Goal: Task Accomplishment & Management: Manage account settings

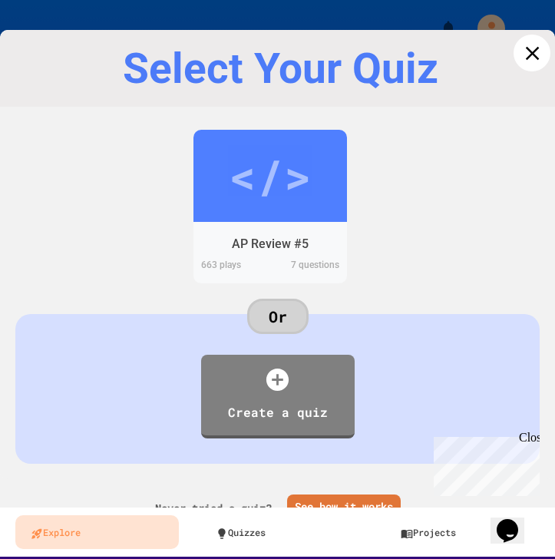
click at [531, 55] on icon at bounding box center [532, 53] width 14 height 14
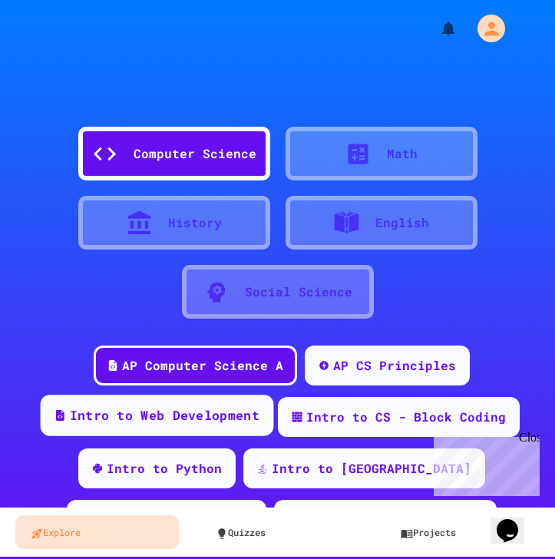
click at [200, 418] on div "Intro to Web Development" at bounding box center [164, 415] width 190 height 19
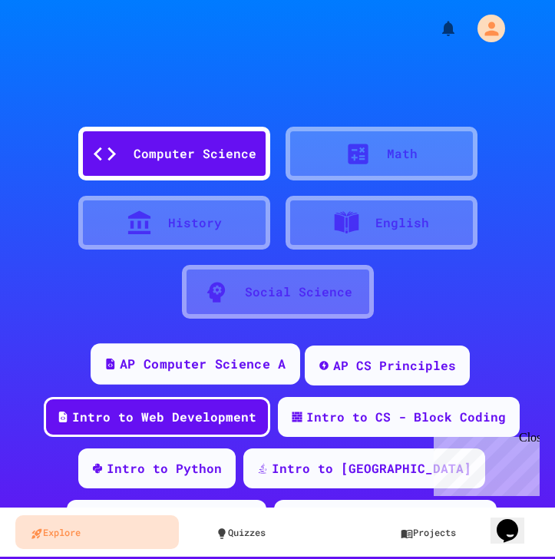
click at [210, 375] on div "AP Computer Science A" at bounding box center [196, 363] width 210 height 41
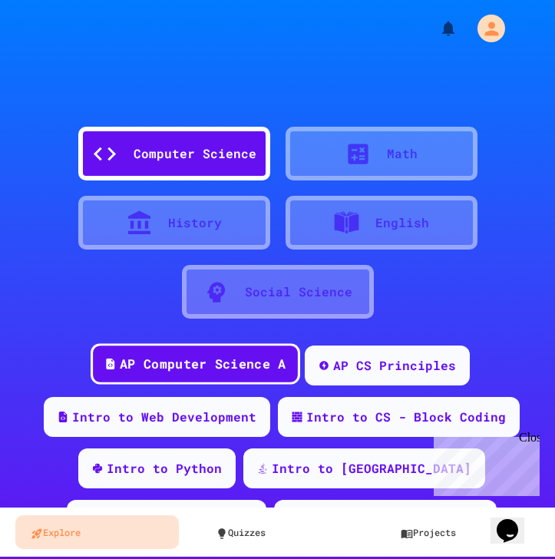
click at [210, 375] on div "AP Computer Science A" at bounding box center [196, 363] width 210 height 41
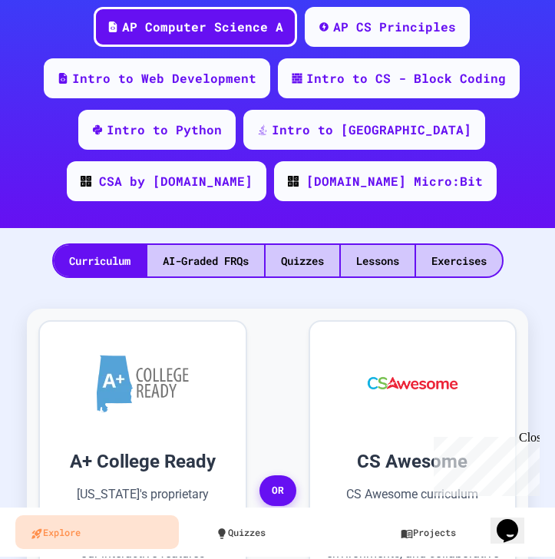
scroll to position [497, 0]
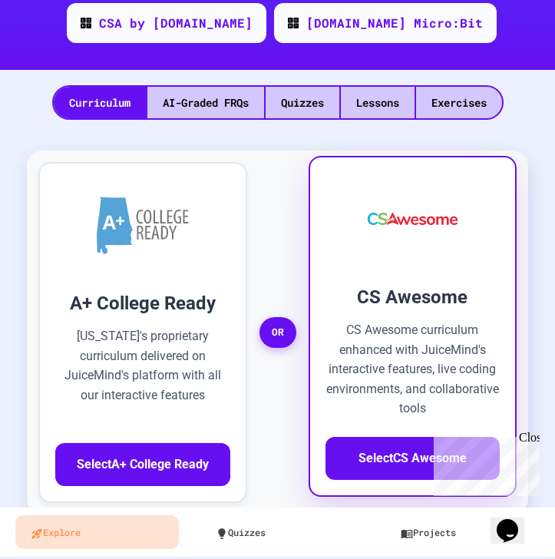
click at [454, 353] on p "CS Awesome curriculum enhanced with JuiceMind's interactive features, live codi…" at bounding box center [413, 369] width 175 height 98
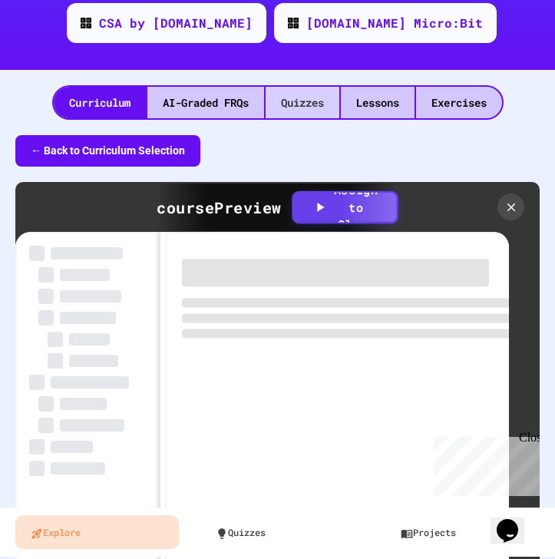
click at [293, 109] on div "Quizzes" at bounding box center [303, 102] width 74 height 31
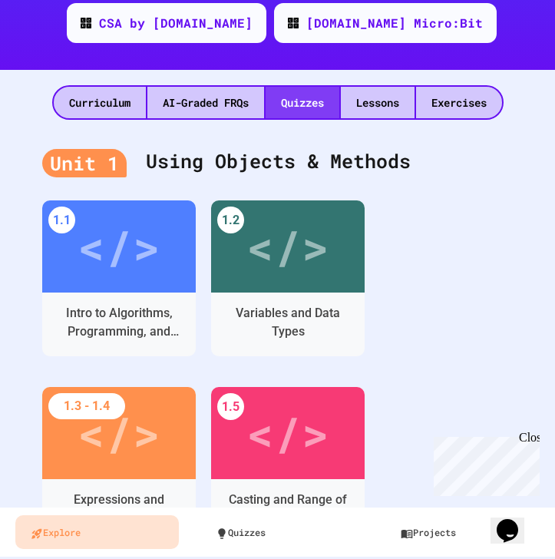
click at [306, 98] on div "Quizzes" at bounding box center [303, 102] width 74 height 31
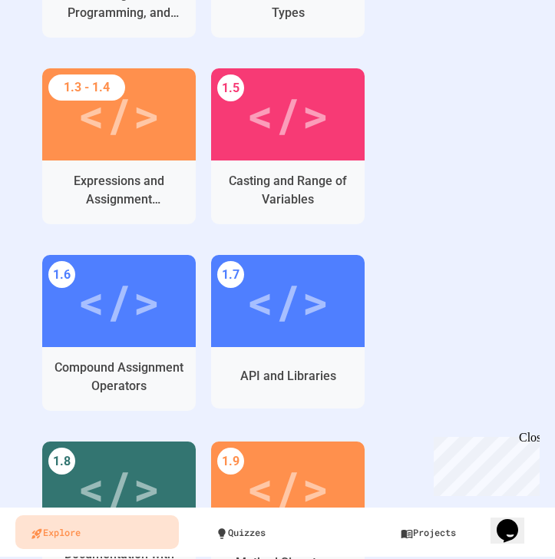
scroll to position [852, 0]
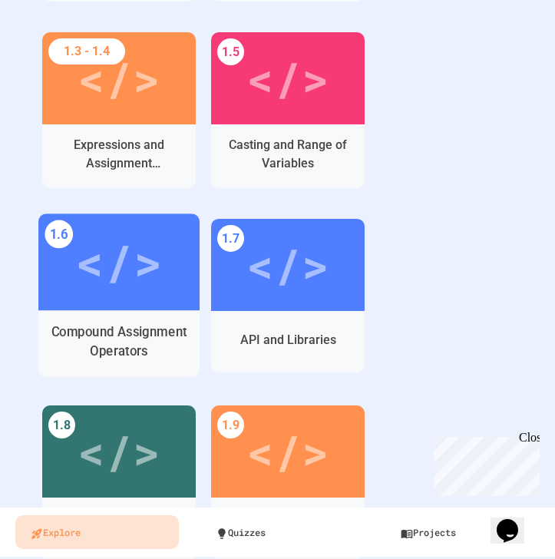
click at [89, 334] on div "Compound Assignment Operators" at bounding box center [119, 342] width 137 height 38
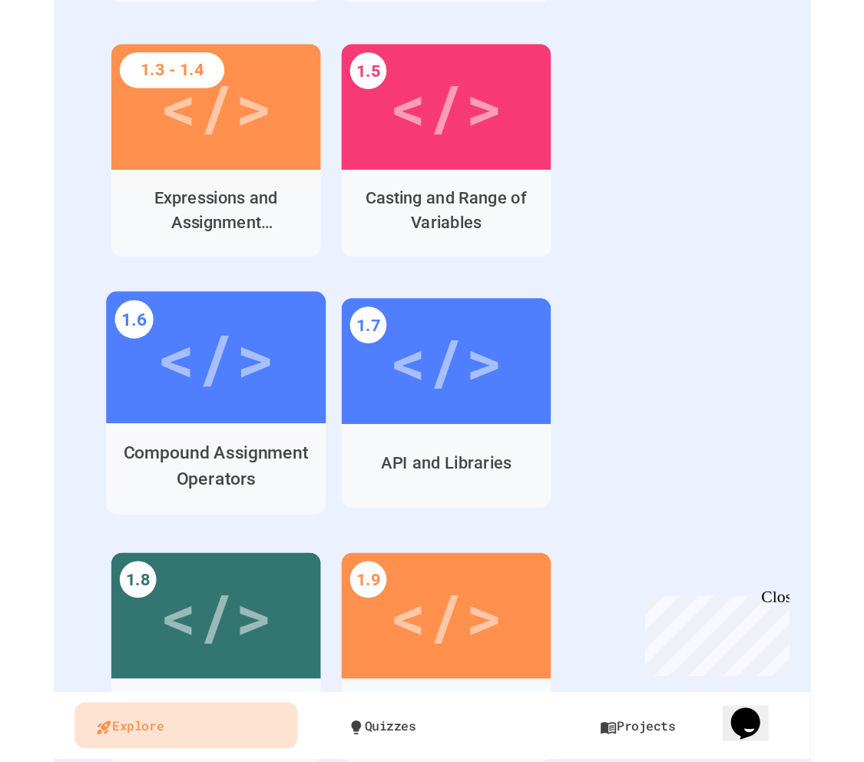
scroll to position [764, 0]
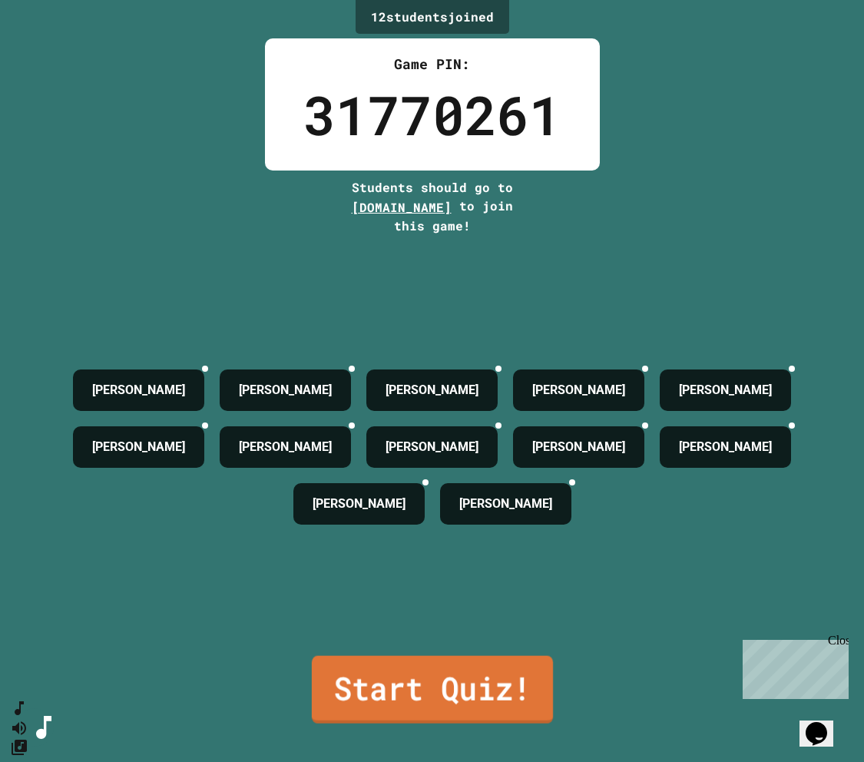
click at [409, 558] on link "Start Quiz!" at bounding box center [431, 690] width 241 height 68
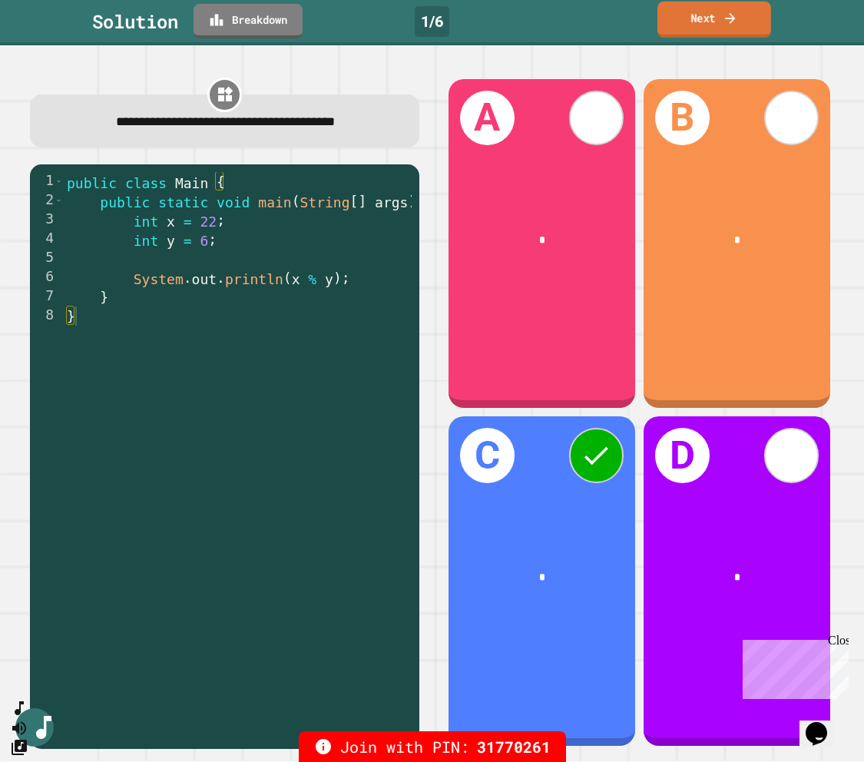
click at [554, 26] on link "Next" at bounding box center [714, 20] width 114 height 36
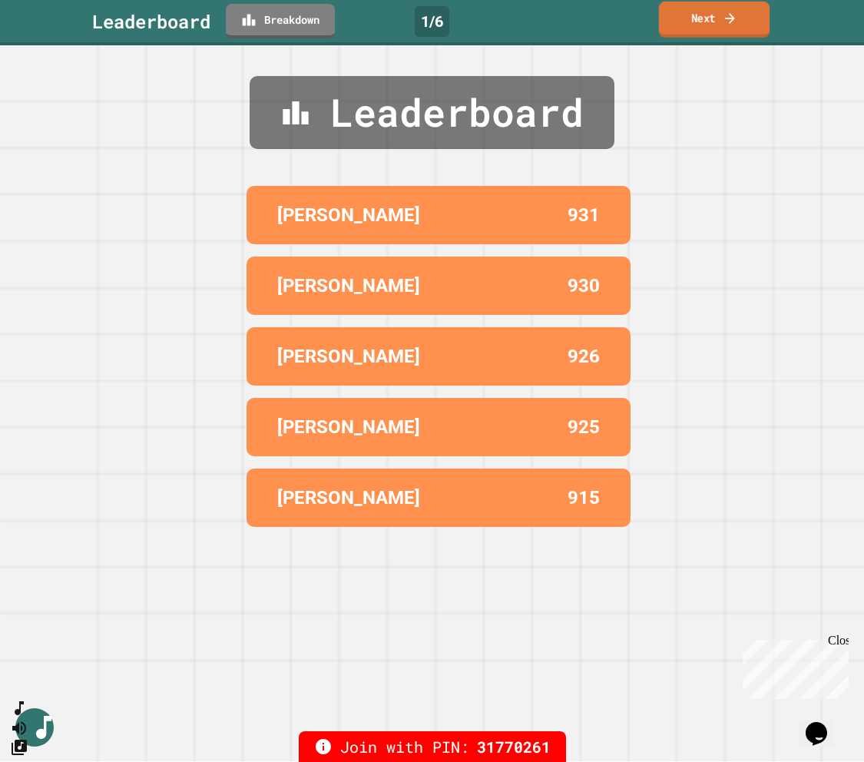
click at [554, 26] on link "Next" at bounding box center [714, 20] width 111 height 36
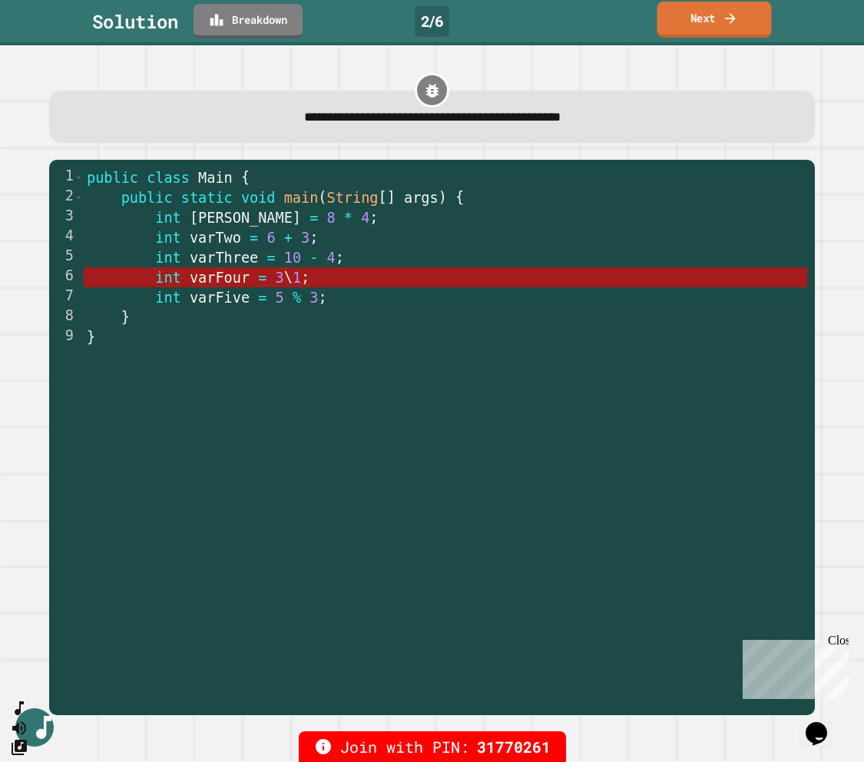
click at [554, 12] on link "Next" at bounding box center [714, 20] width 114 height 36
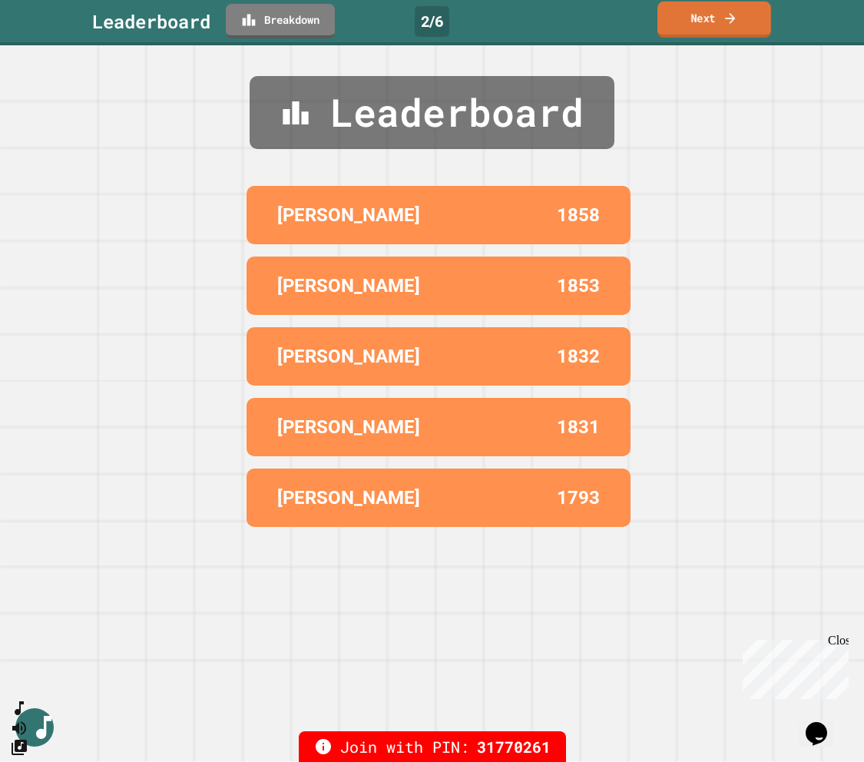
click at [554, 12] on link "Next" at bounding box center [714, 20] width 114 height 36
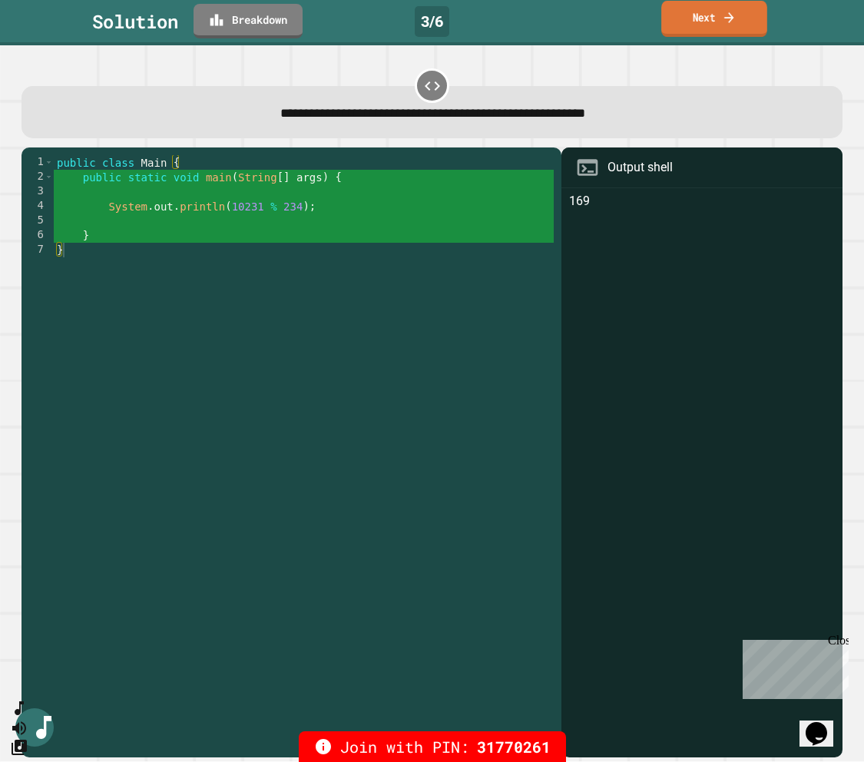
click at [554, 22] on link "Next" at bounding box center [714, 19] width 106 height 36
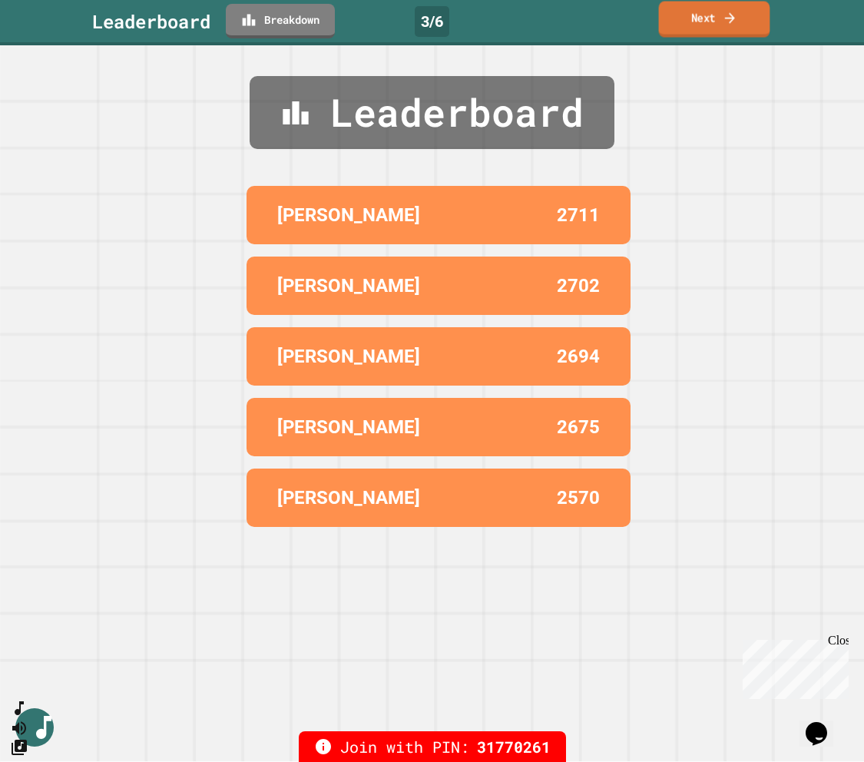
click at [554, 22] on link "Next" at bounding box center [714, 20] width 111 height 36
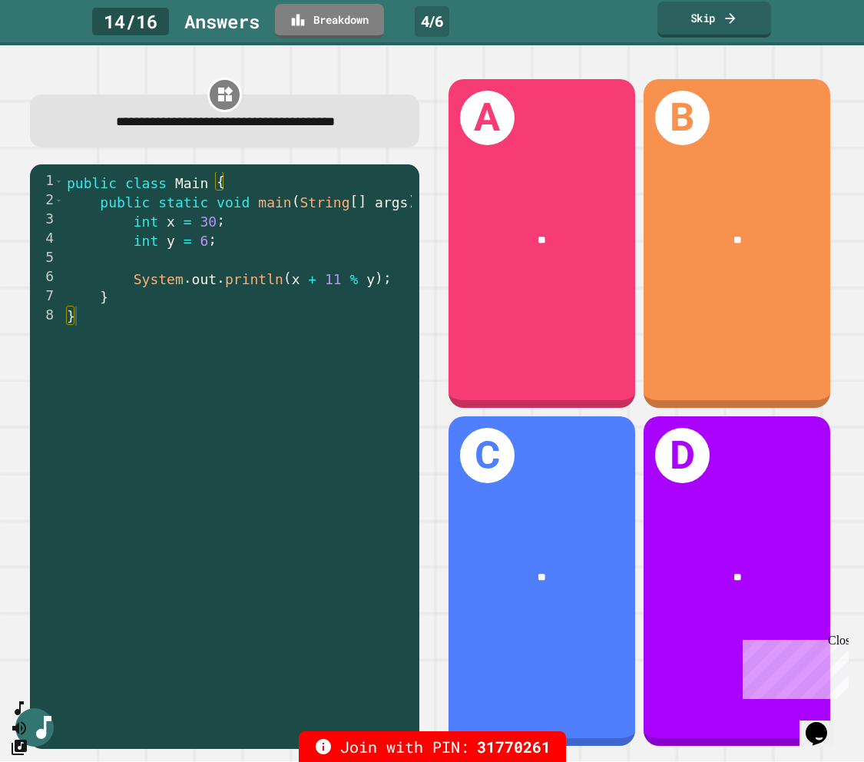
click at [554, 31] on link "Skip" at bounding box center [714, 20] width 114 height 36
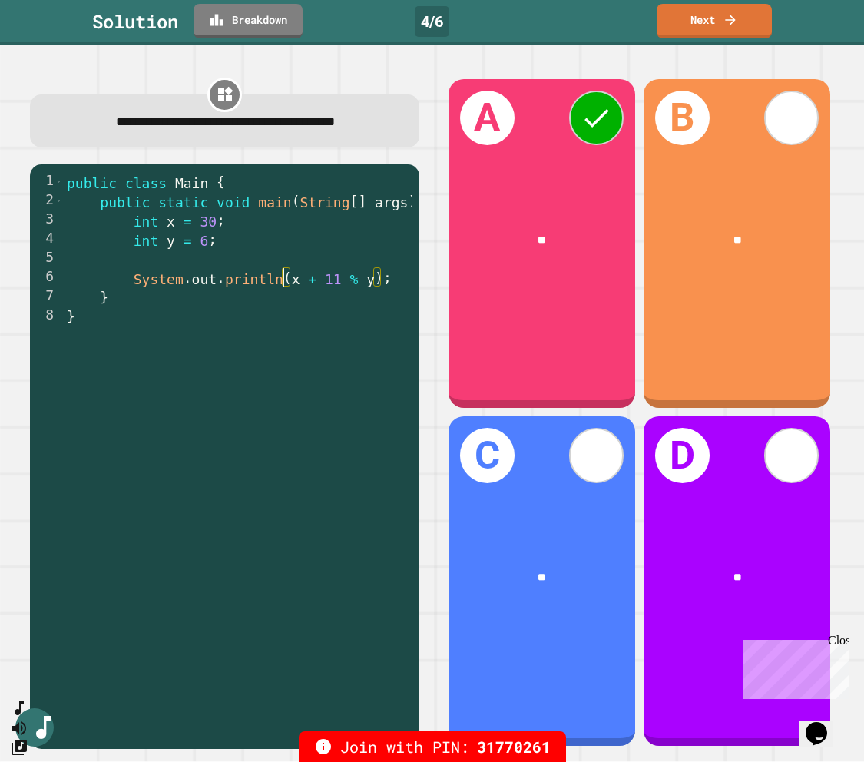
click at [282, 288] on div "public class Main { public static void main ( String [ ] args ) { int x = 30 ; …" at bounding box center [249, 469] width 371 height 595
click at [554, 20] on link "Next" at bounding box center [714, 20] width 115 height 36
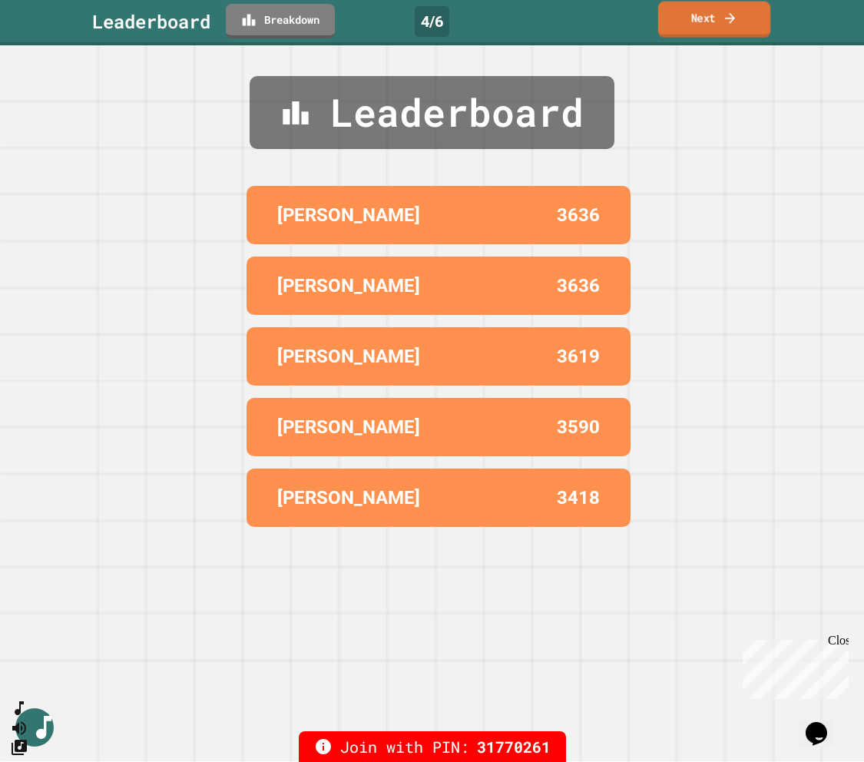
click at [554, 20] on link "Next" at bounding box center [714, 20] width 112 height 36
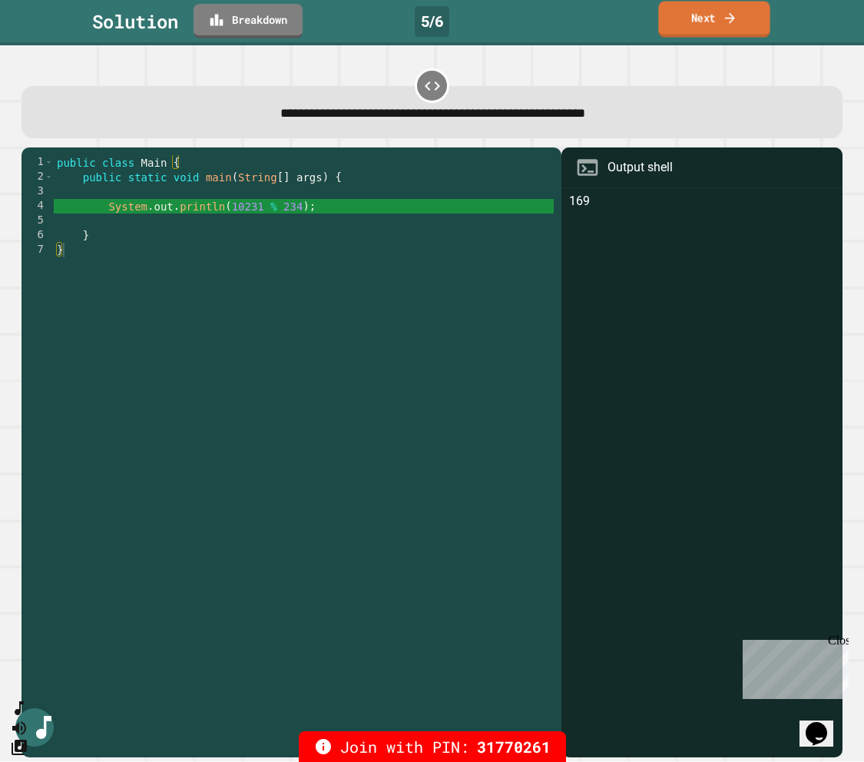
click at [554, 24] on link "Next" at bounding box center [713, 20] width 111 height 36
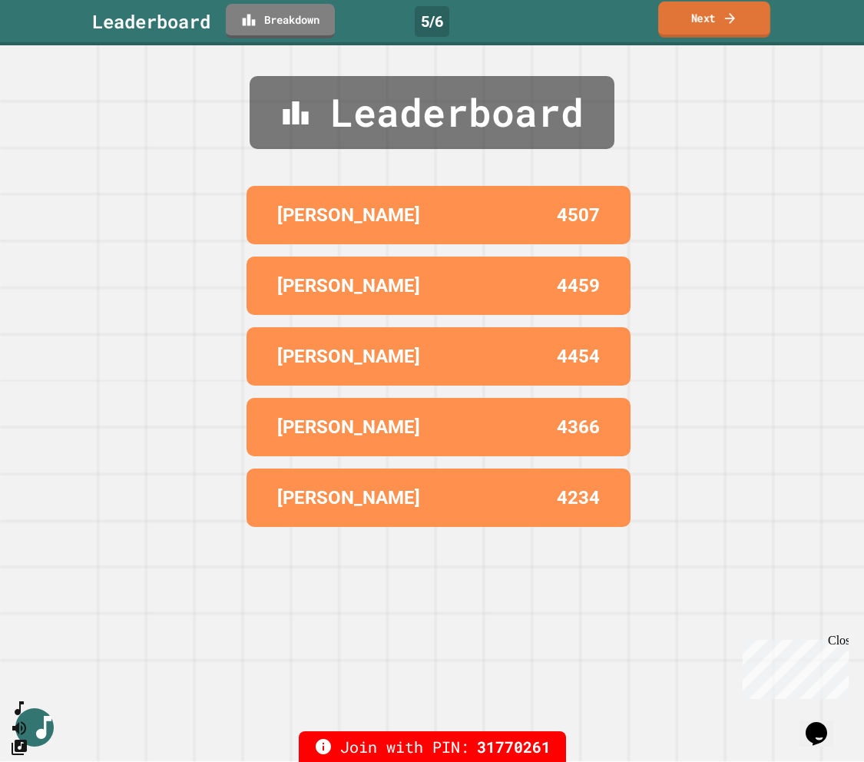
click at [554, 24] on link "Next" at bounding box center [714, 20] width 112 height 36
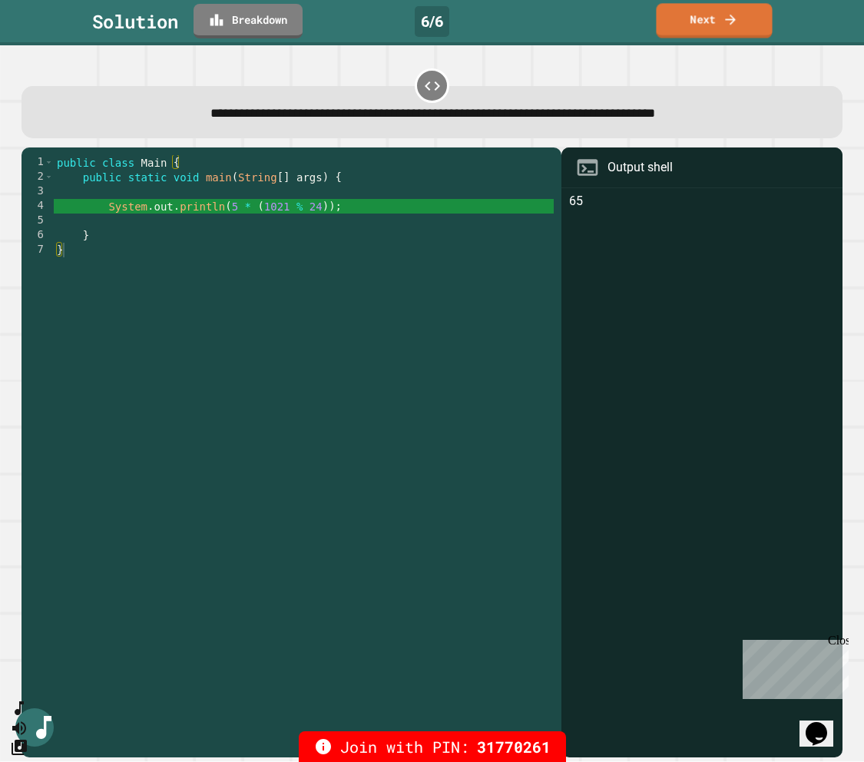
click at [554, 28] on link "Next" at bounding box center [714, 20] width 116 height 35
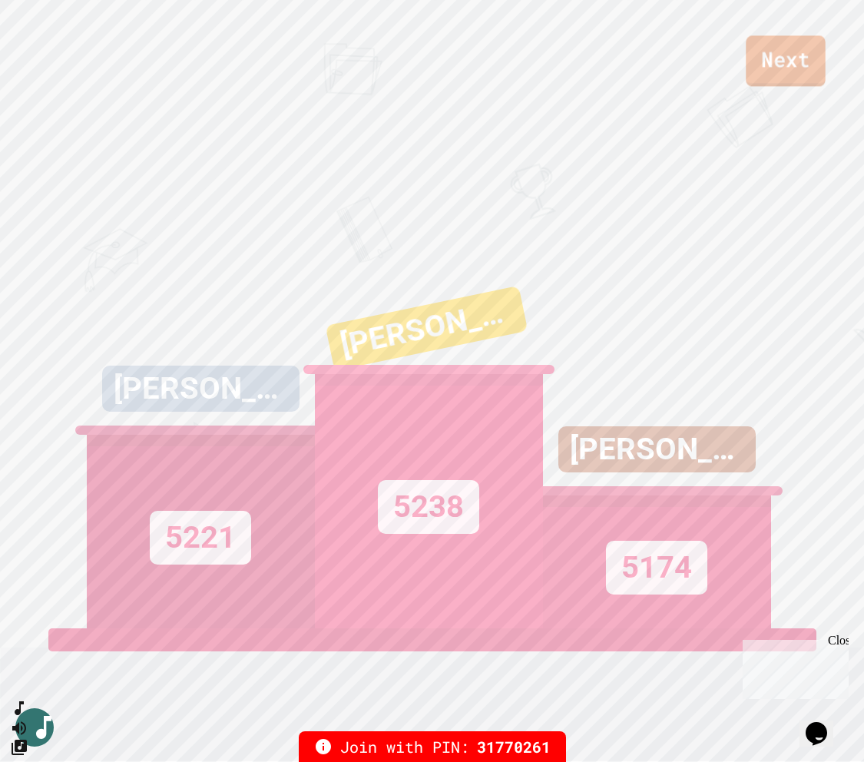
click at [554, 68] on link "Next" at bounding box center [785, 60] width 79 height 51
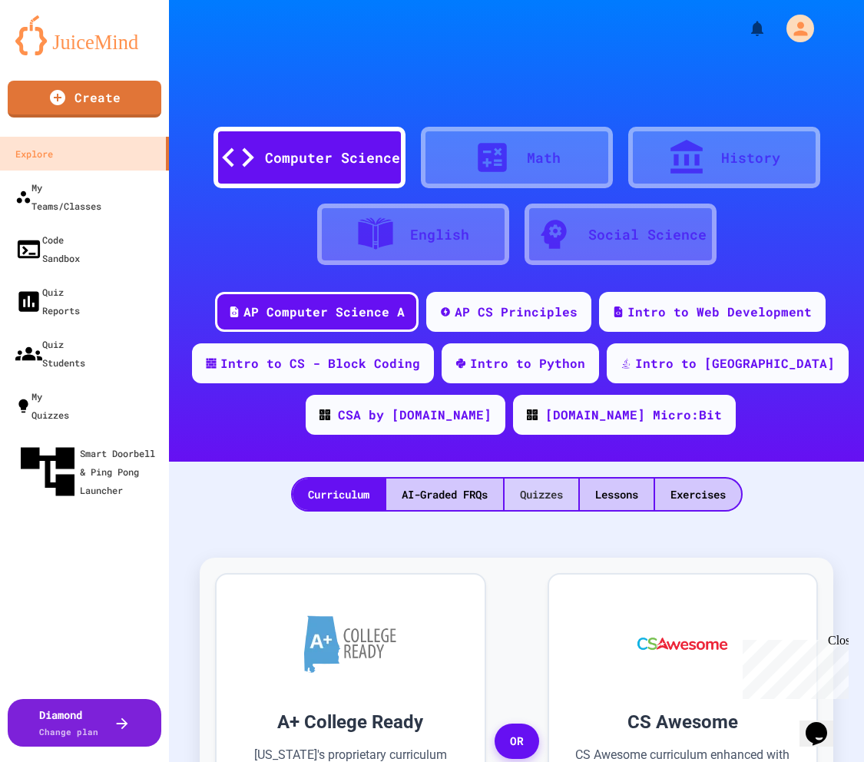
click at [532, 500] on div "Quizzes" at bounding box center [542, 493] width 74 height 31
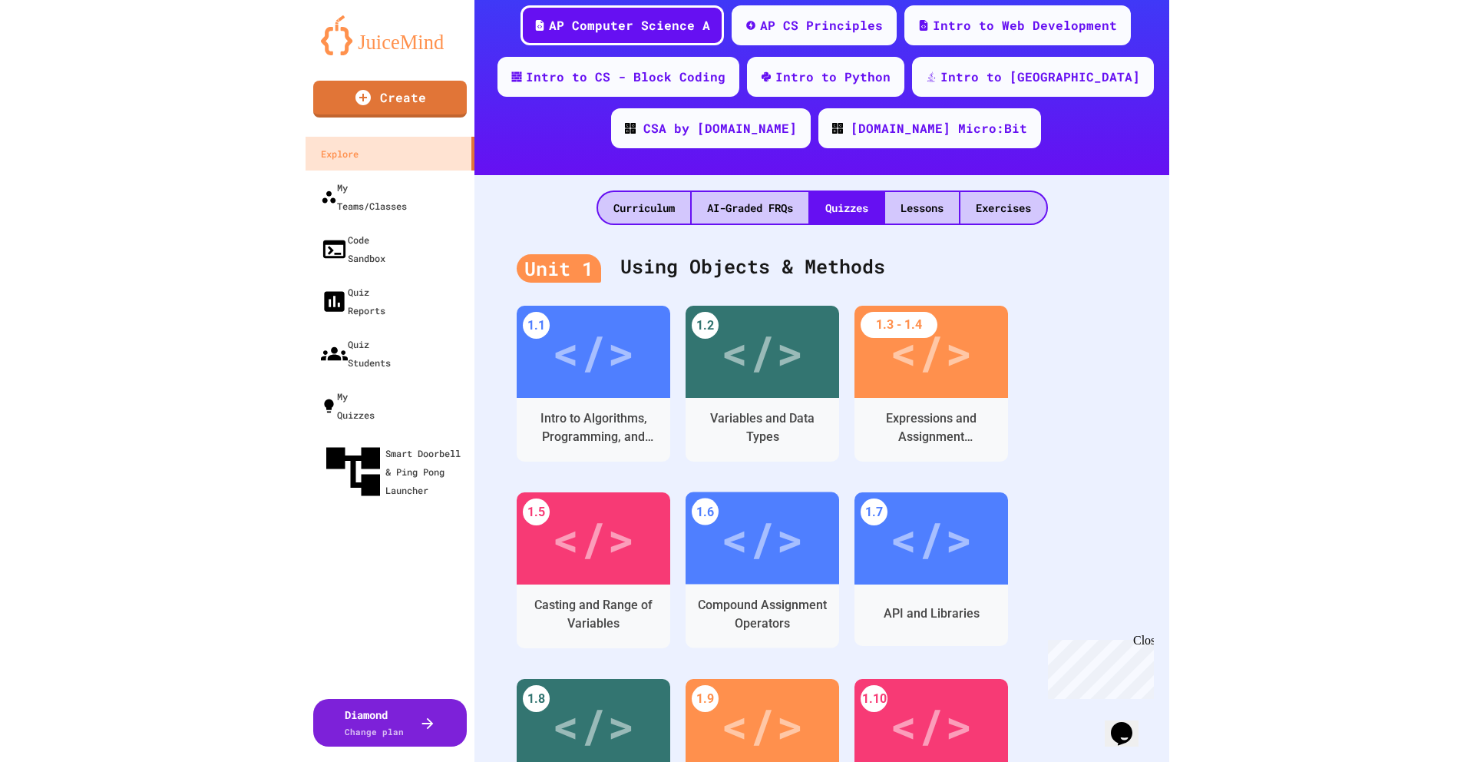
scroll to position [336, 0]
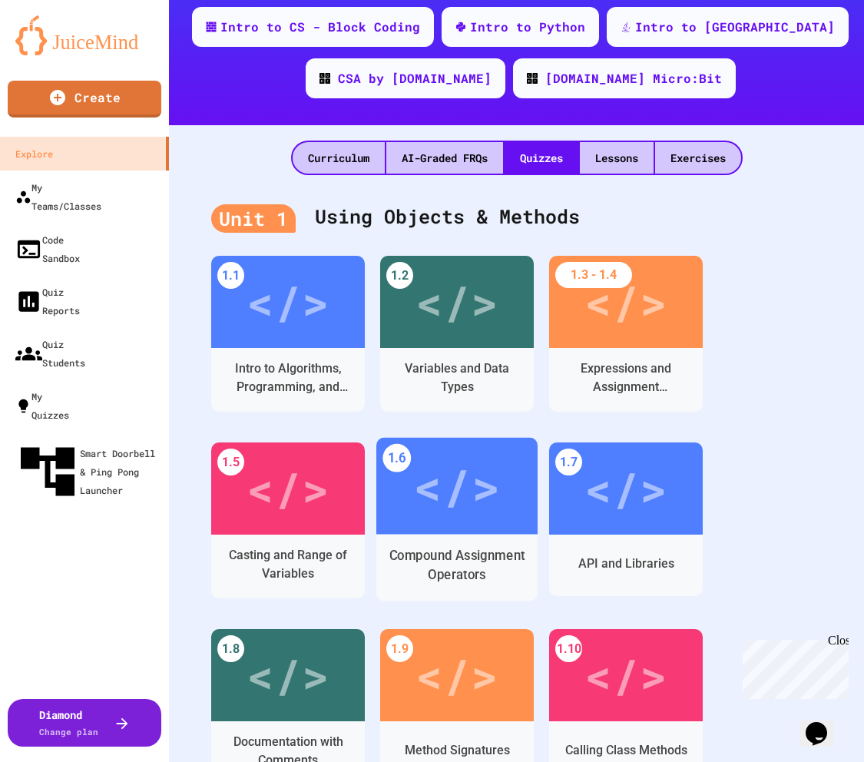
click at [449, 550] on div "Compound Assignment Operators" at bounding box center [457, 565] width 137 height 38
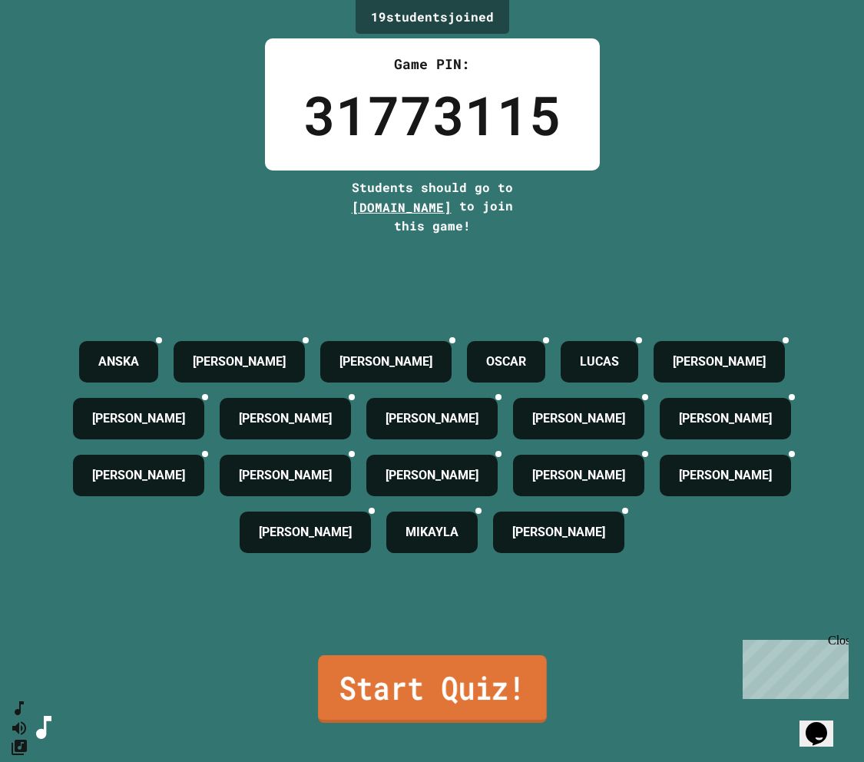
click at [376, 558] on link "Start Quiz!" at bounding box center [432, 689] width 229 height 68
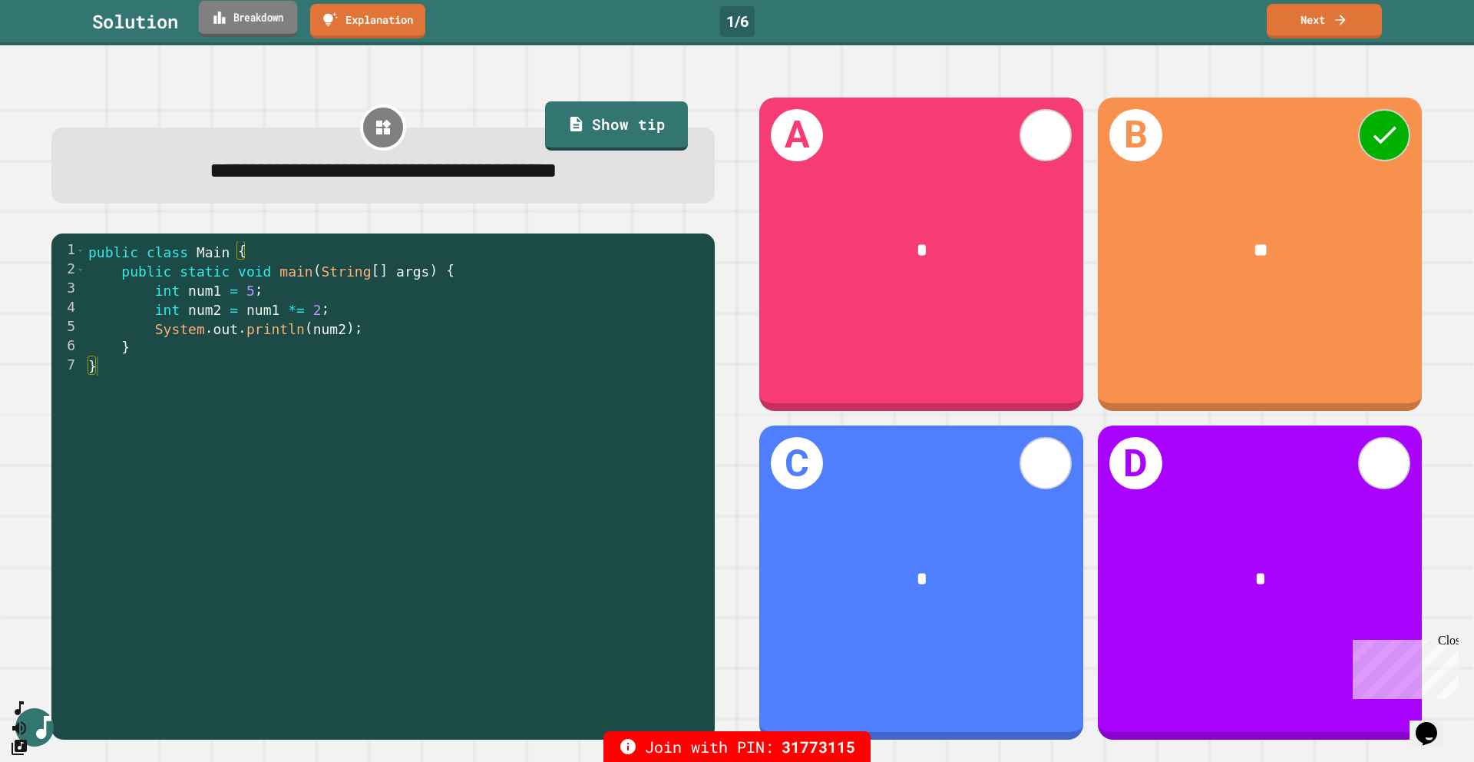
click at [254, 31] on link "Breakdown" at bounding box center [248, 19] width 99 height 36
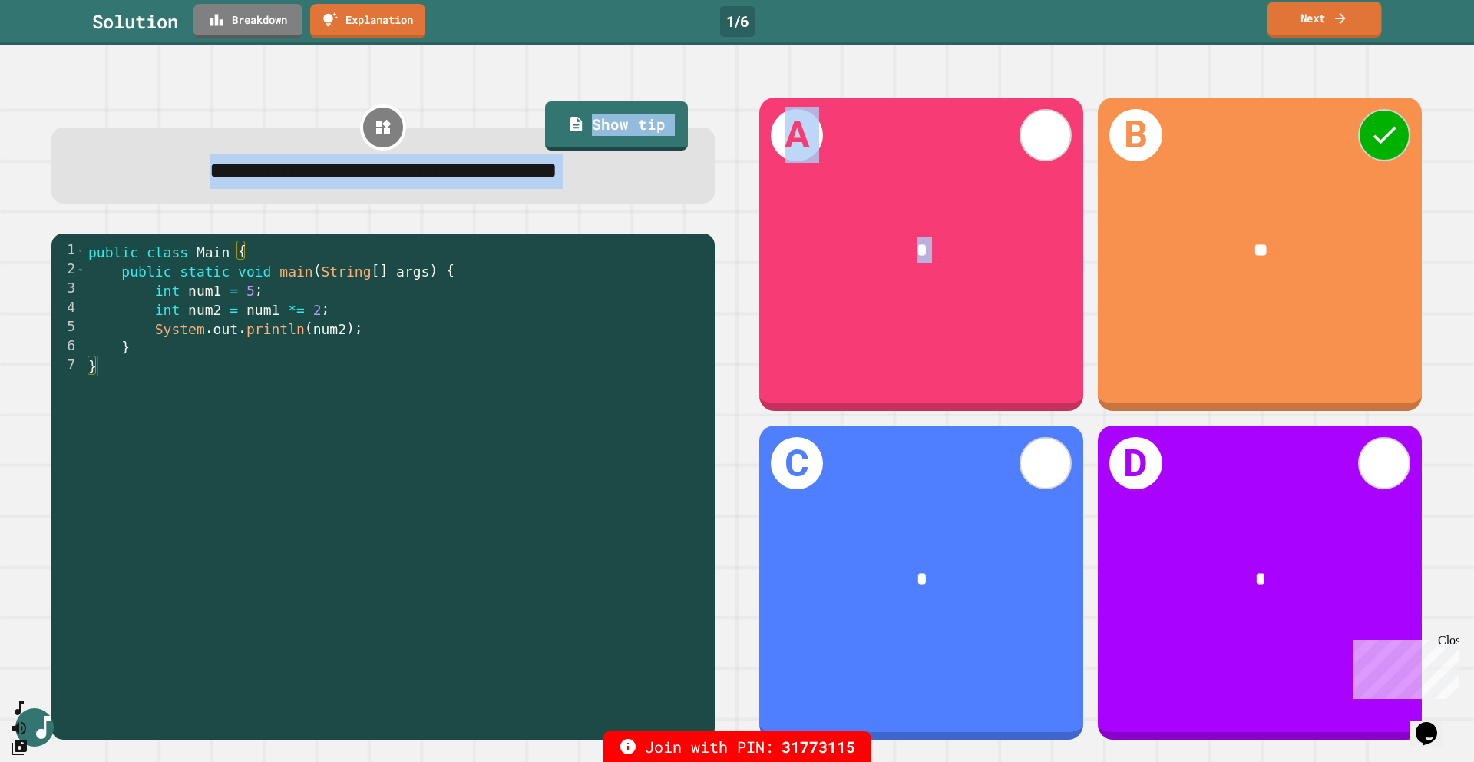
drag, startPoint x: 986, startPoint y: 252, endPoint x: 1341, endPoint y: 27, distance: 420.1
click at [554, 27] on div "**********" at bounding box center [737, 381] width 1474 height 762
click at [554, 27] on link "Next" at bounding box center [1325, 20] width 112 height 36
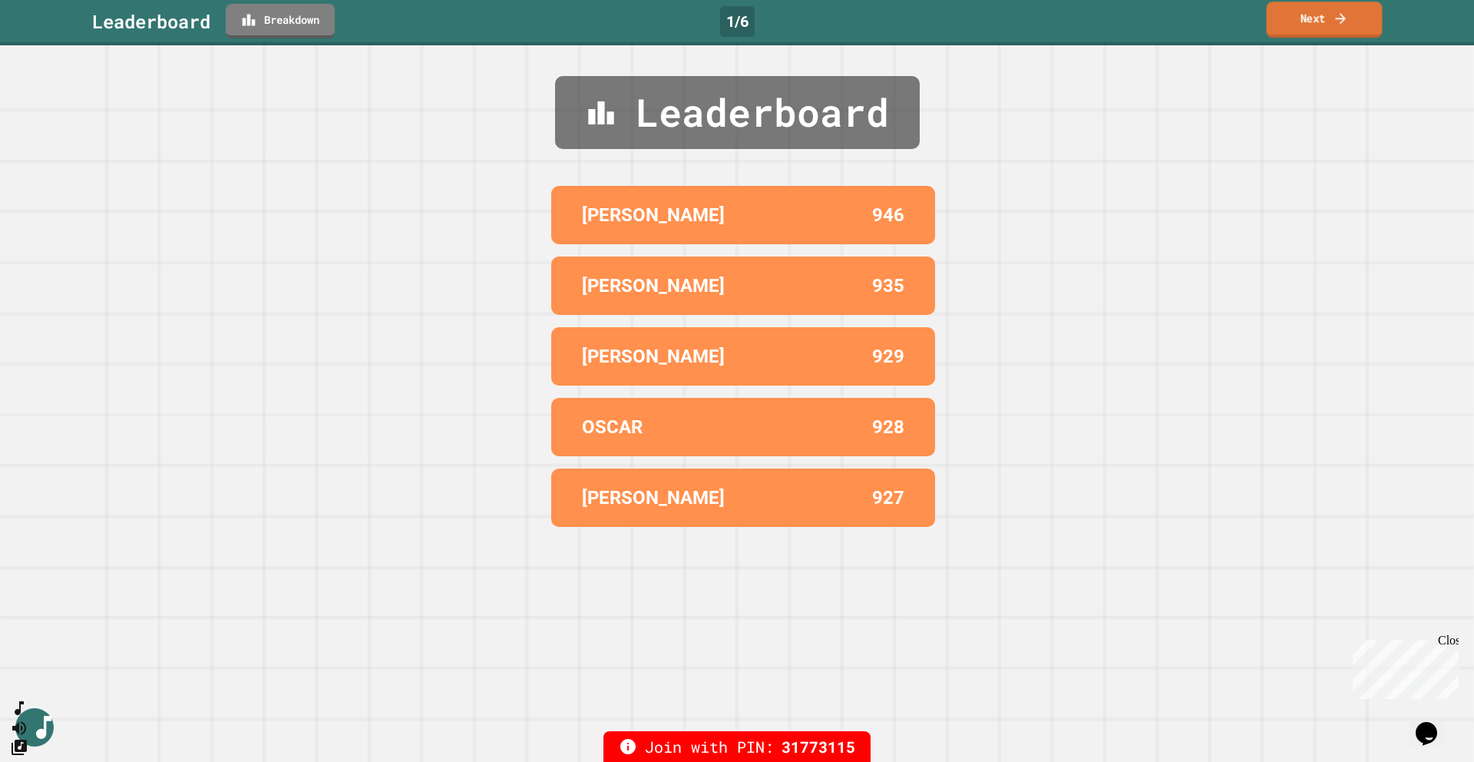
click at [554, 27] on link "Next" at bounding box center [1325, 20] width 116 height 36
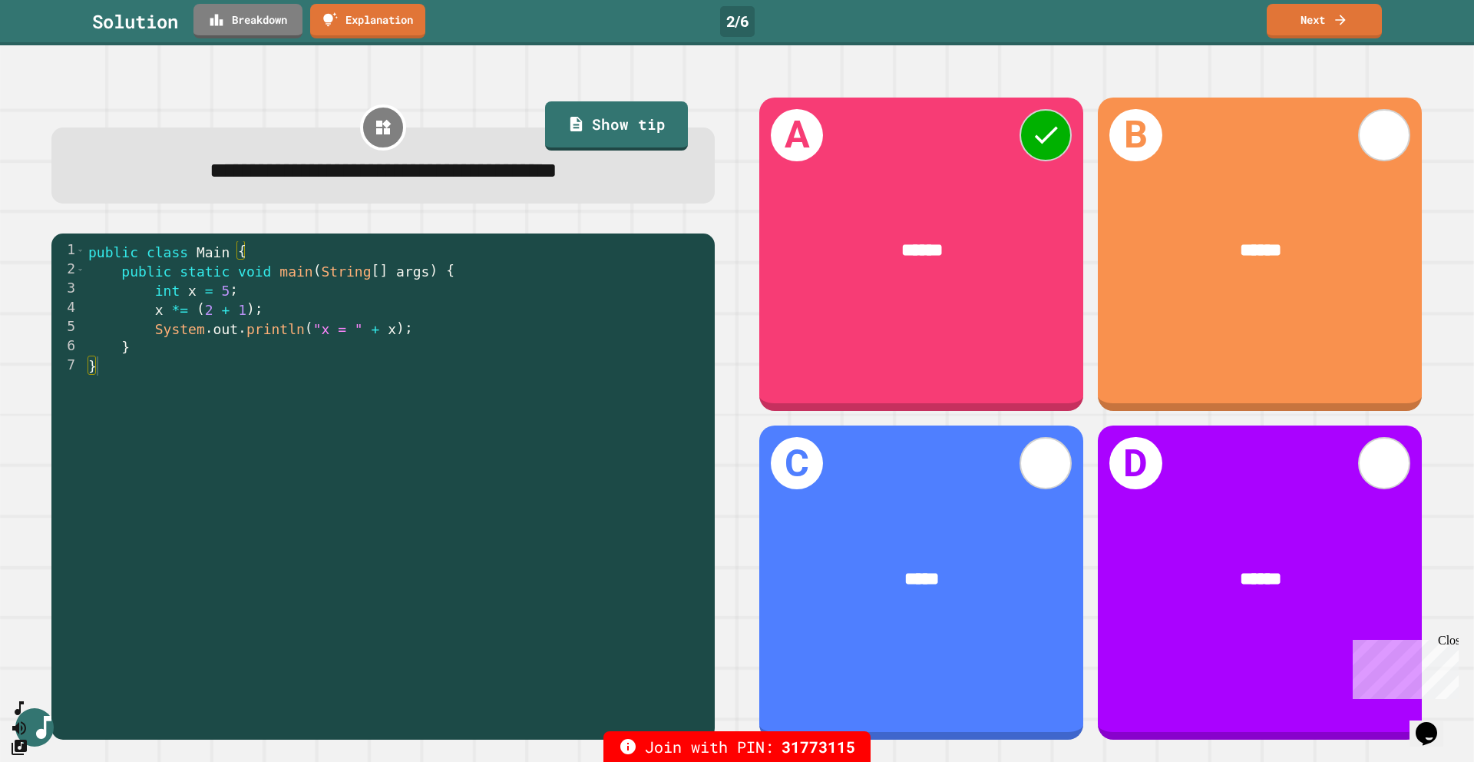
click at [253, 25] on link "Breakdown" at bounding box center [248, 21] width 109 height 35
click at [554, 22] on link "Next" at bounding box center [1324, 19] width 105 height 36
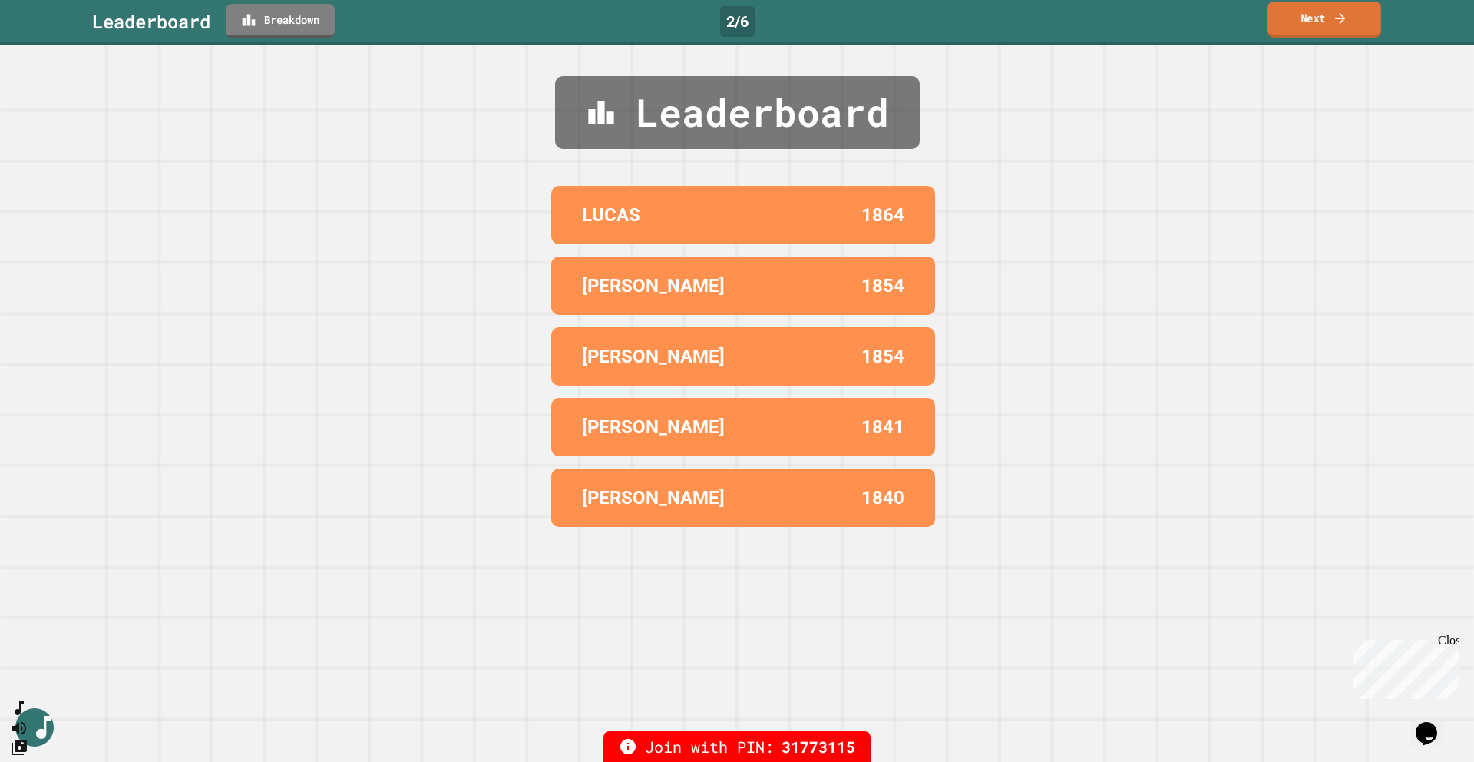
click at [554, 22] on link "Next" at bounding box center [1325, 20] width 114 height 36
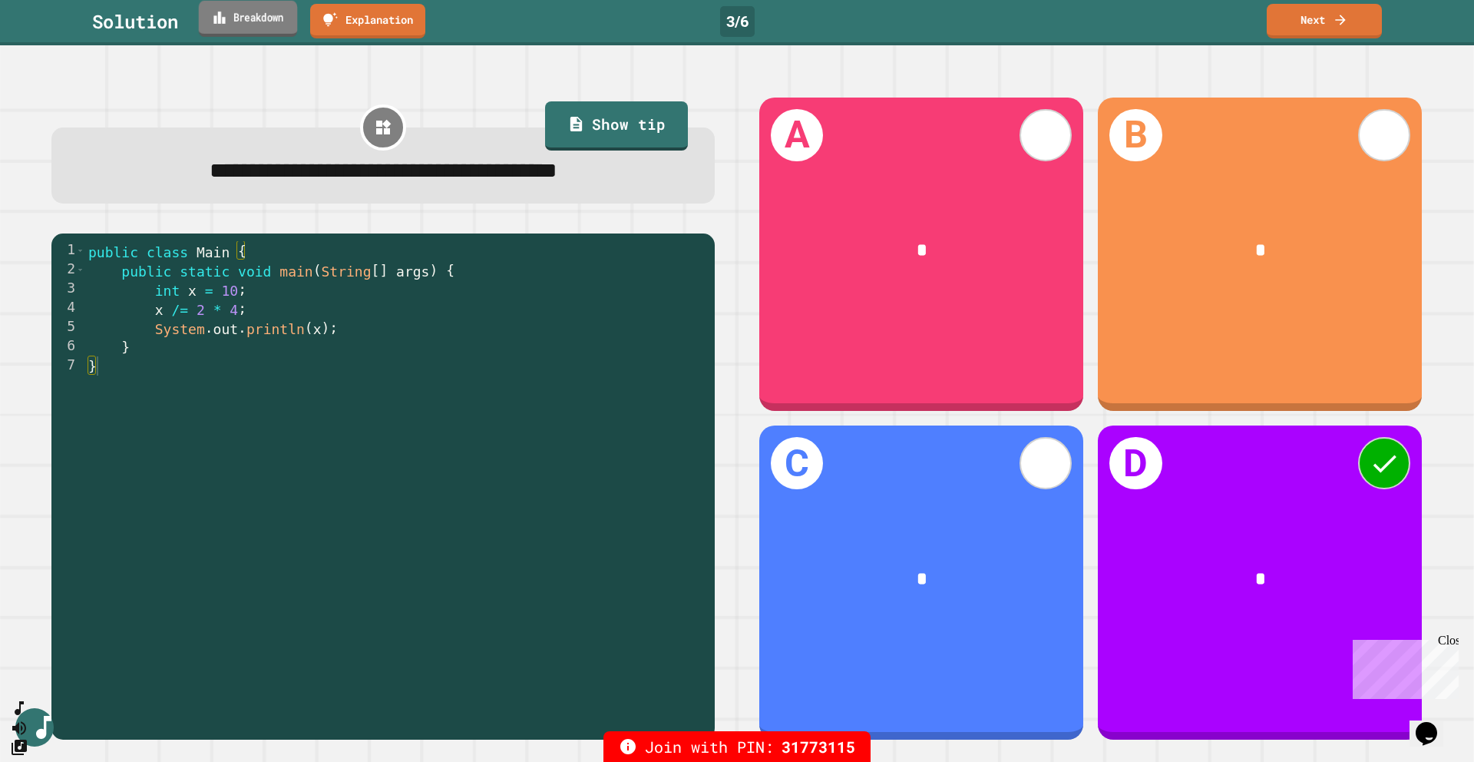
click at [267, 31] on link "Breakdown" at bounding box center [248, 19] width 99 height 36
click at [554, 29] on link "Next" at bounding box center [1324, 19] width 104 height 36
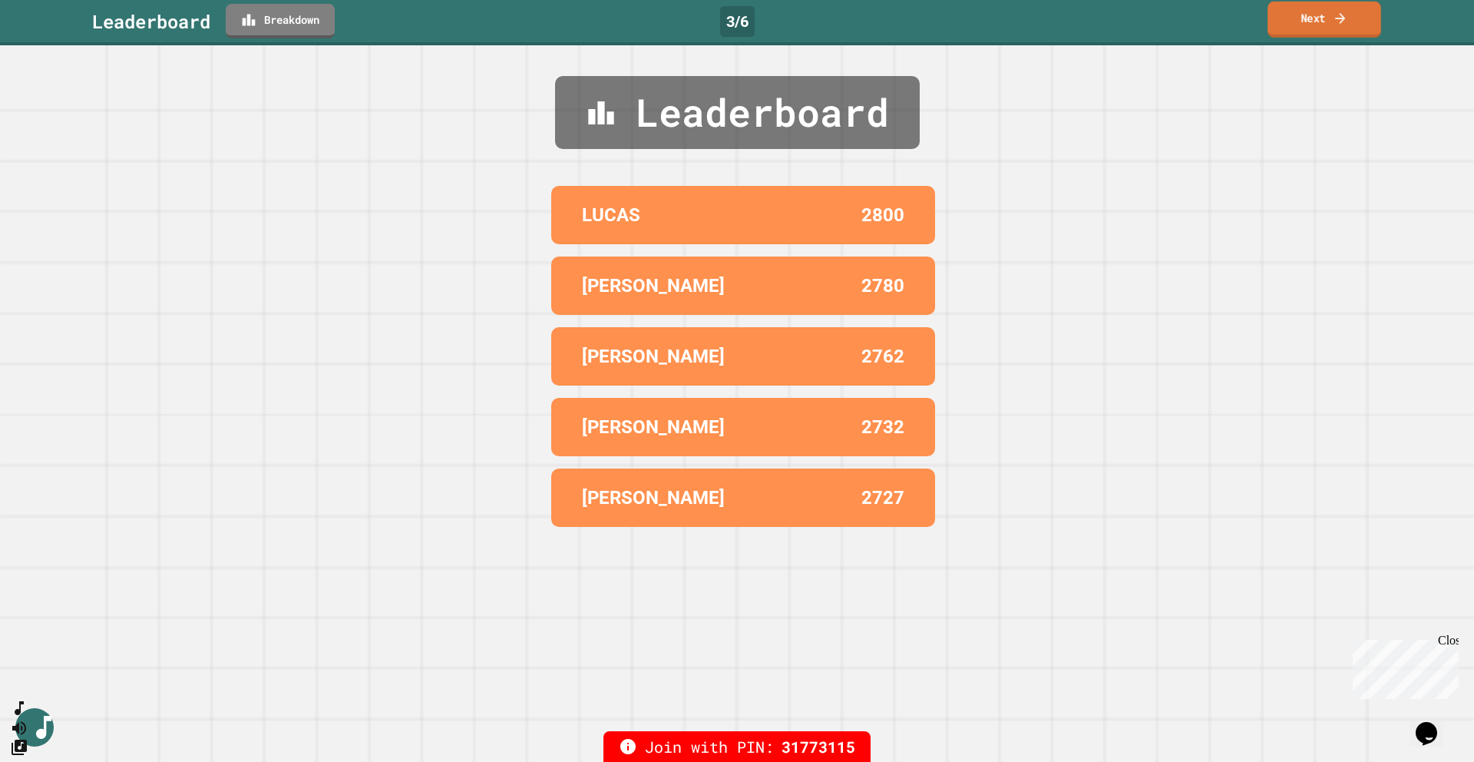
click at [554, 29] on link "Next" at bounding box center [1325, 20] width 114 height 36
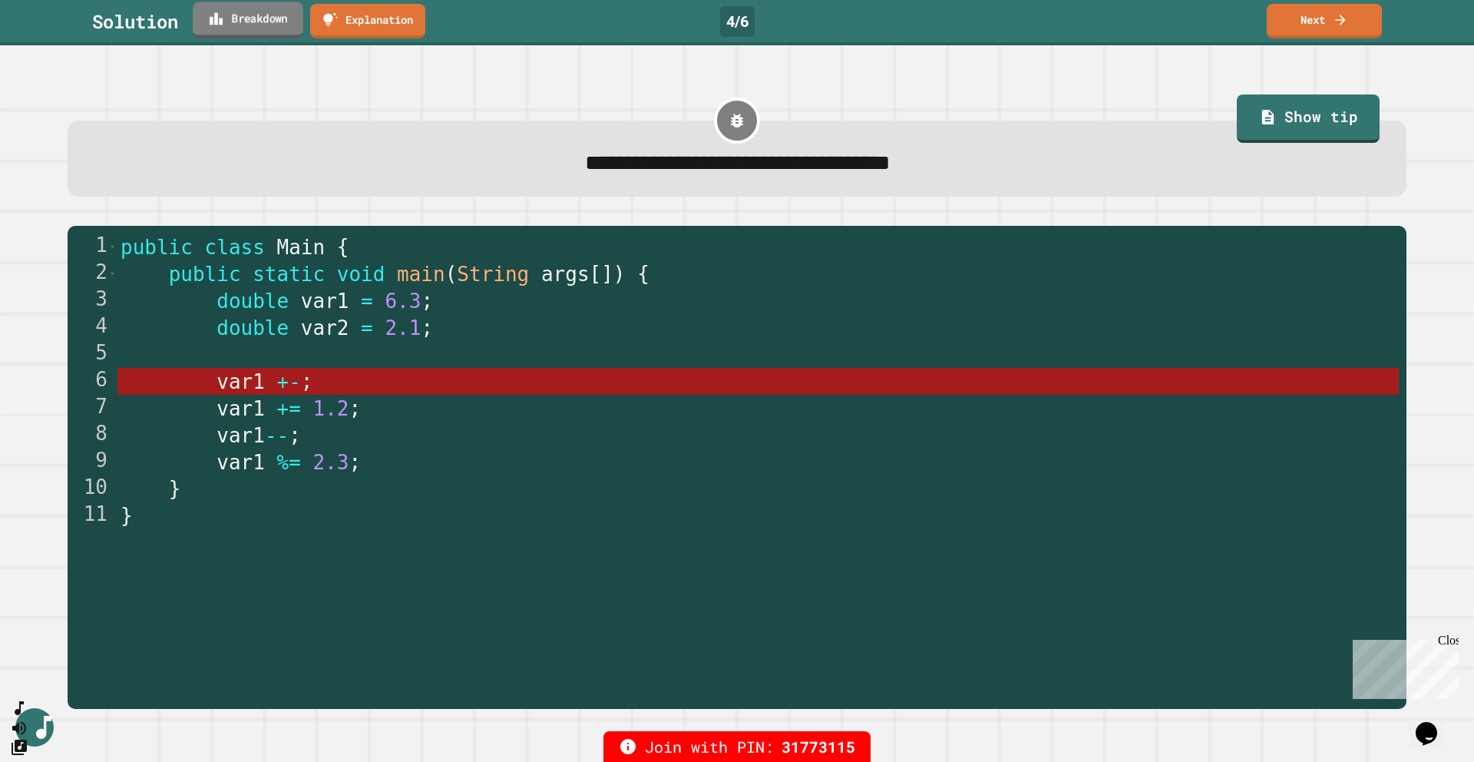
click at [243, 17] on link "Breakdown" at bounding box center [248, 20] width 111 height 36
click at [554, 28] on link "Next" at bounding box center [1325, 20] width 112 height 36
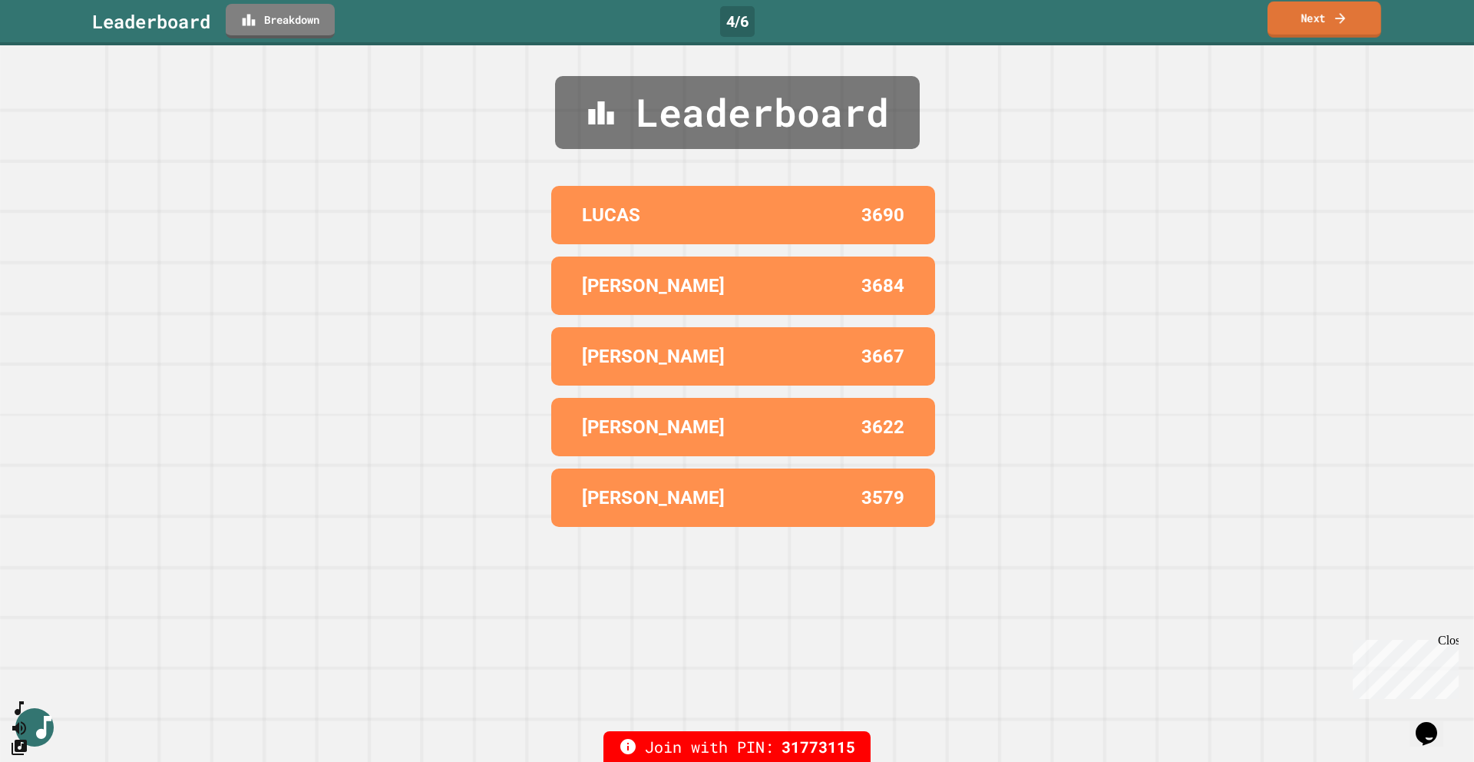
click at [554, 28] on link "Next" at bounding box center [1325, 20] width 114 height 36
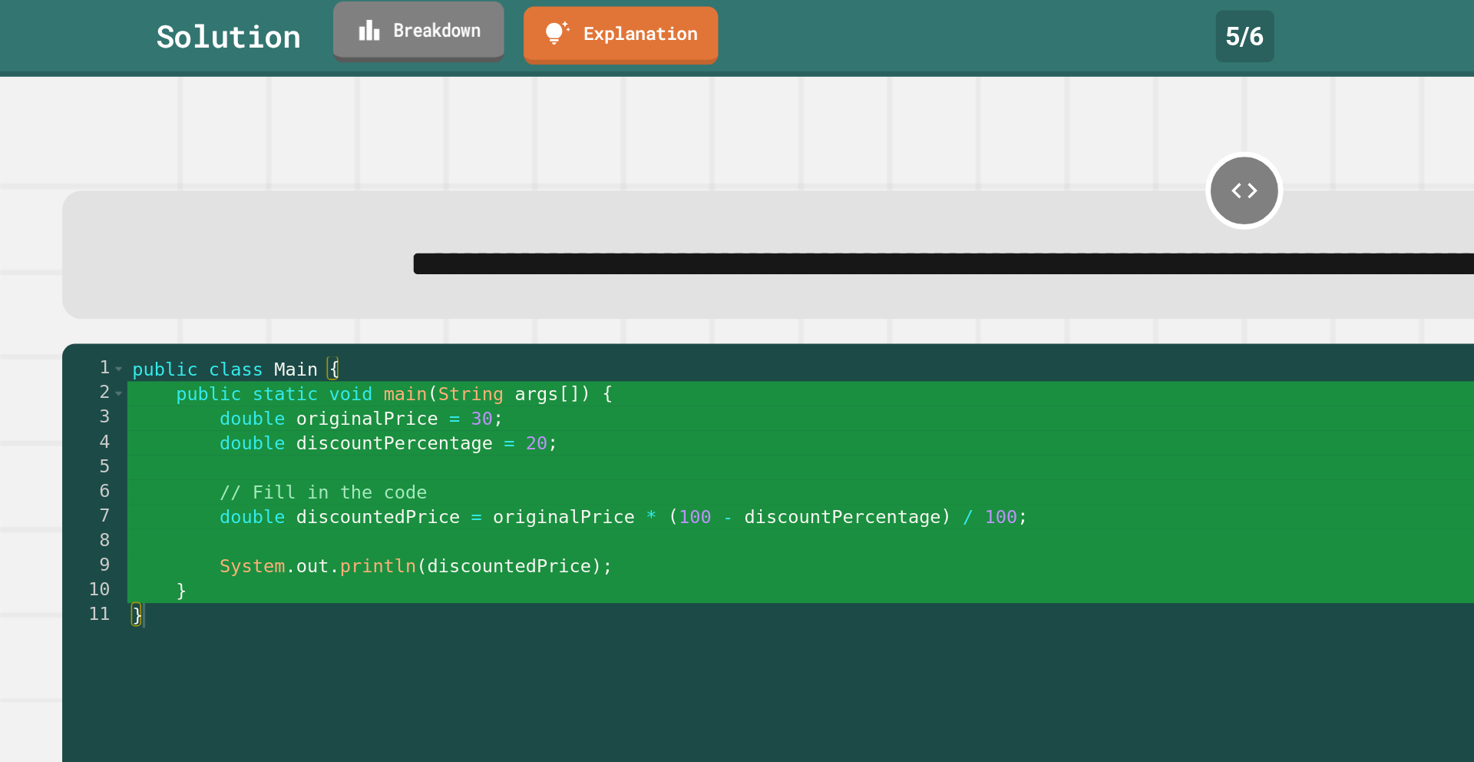
click at [226, 25] on link "Breakdown" at bounding box center [247, 19] width 101 height 36
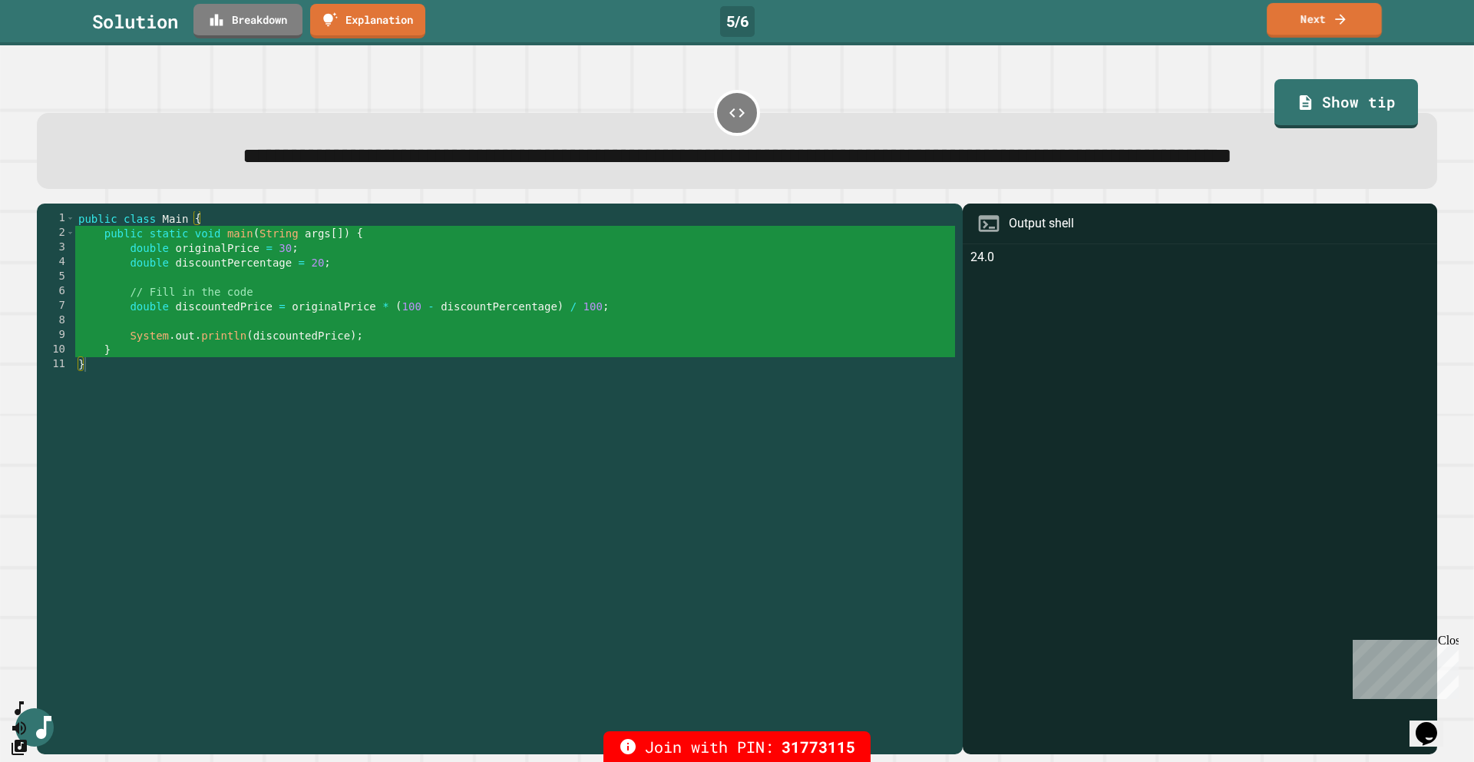
click at [554, 25] on link "Next" at bounding box center [1324, 20] width 115 height 35
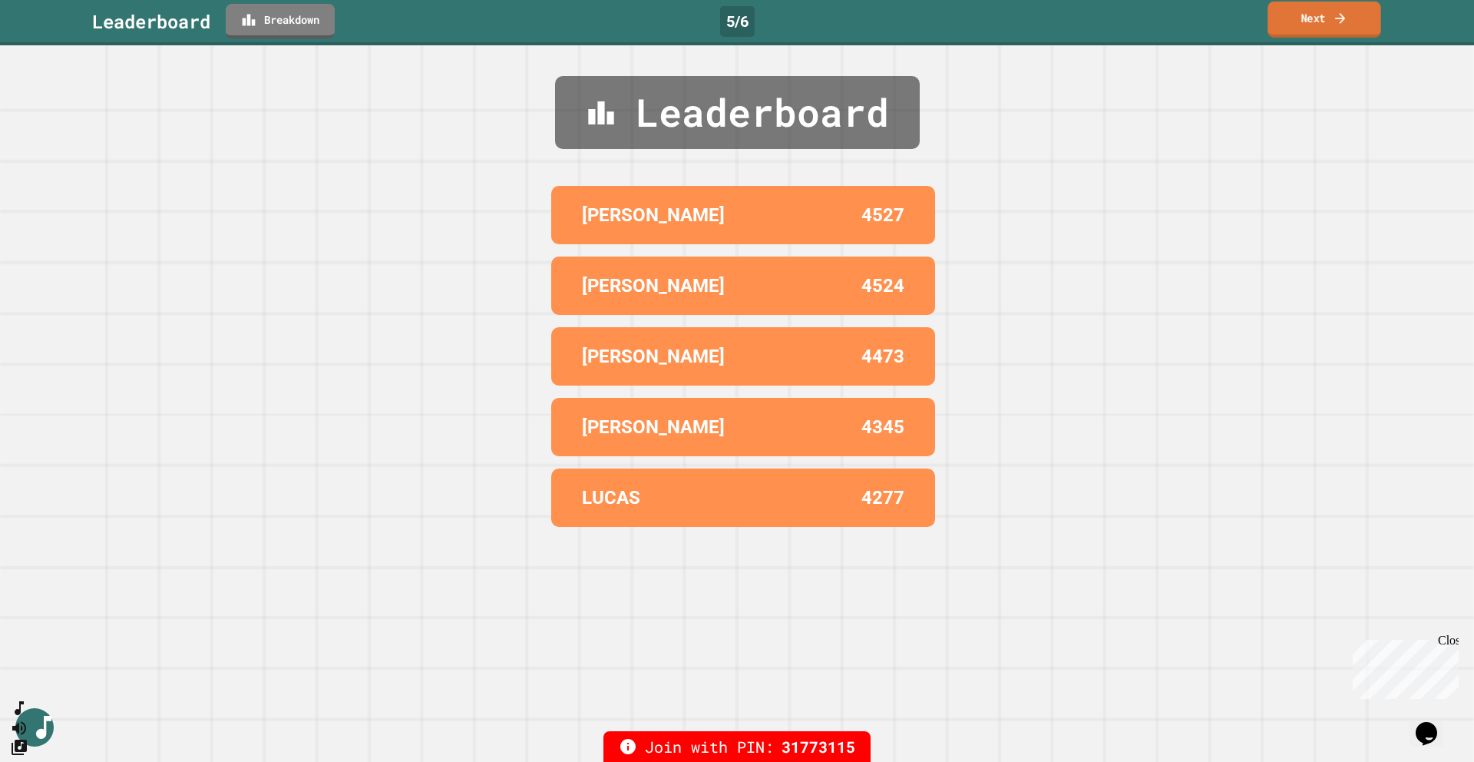
click at [554, 25] on link "Next" at bounding box center [1324, 20] width 113 height 36
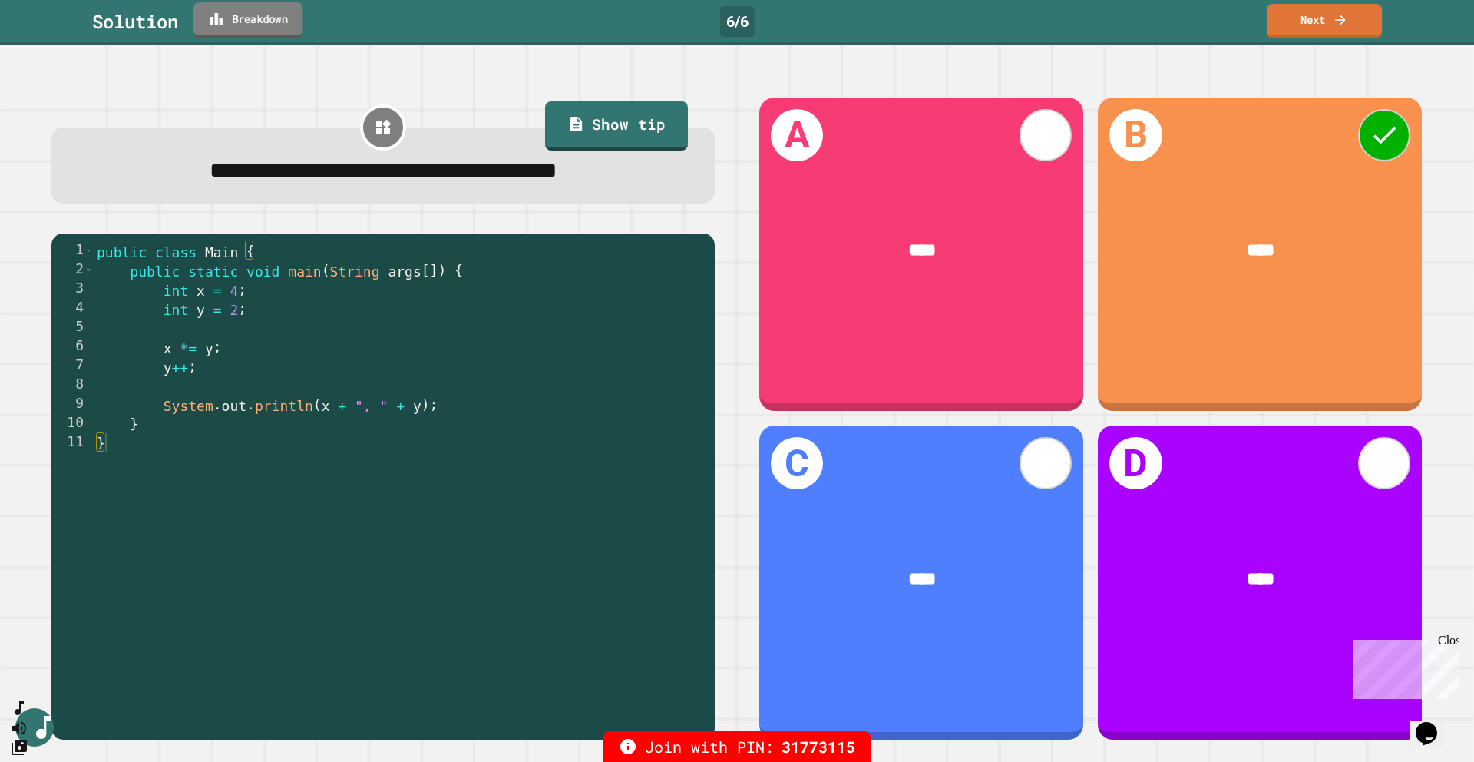
click at [266, 19] on link "Breakdown" at bounding box center [249, 19] width 110 height 35
click at [554, 18] on link "Next" at bounding box center [1324, 20] width 117 height 35
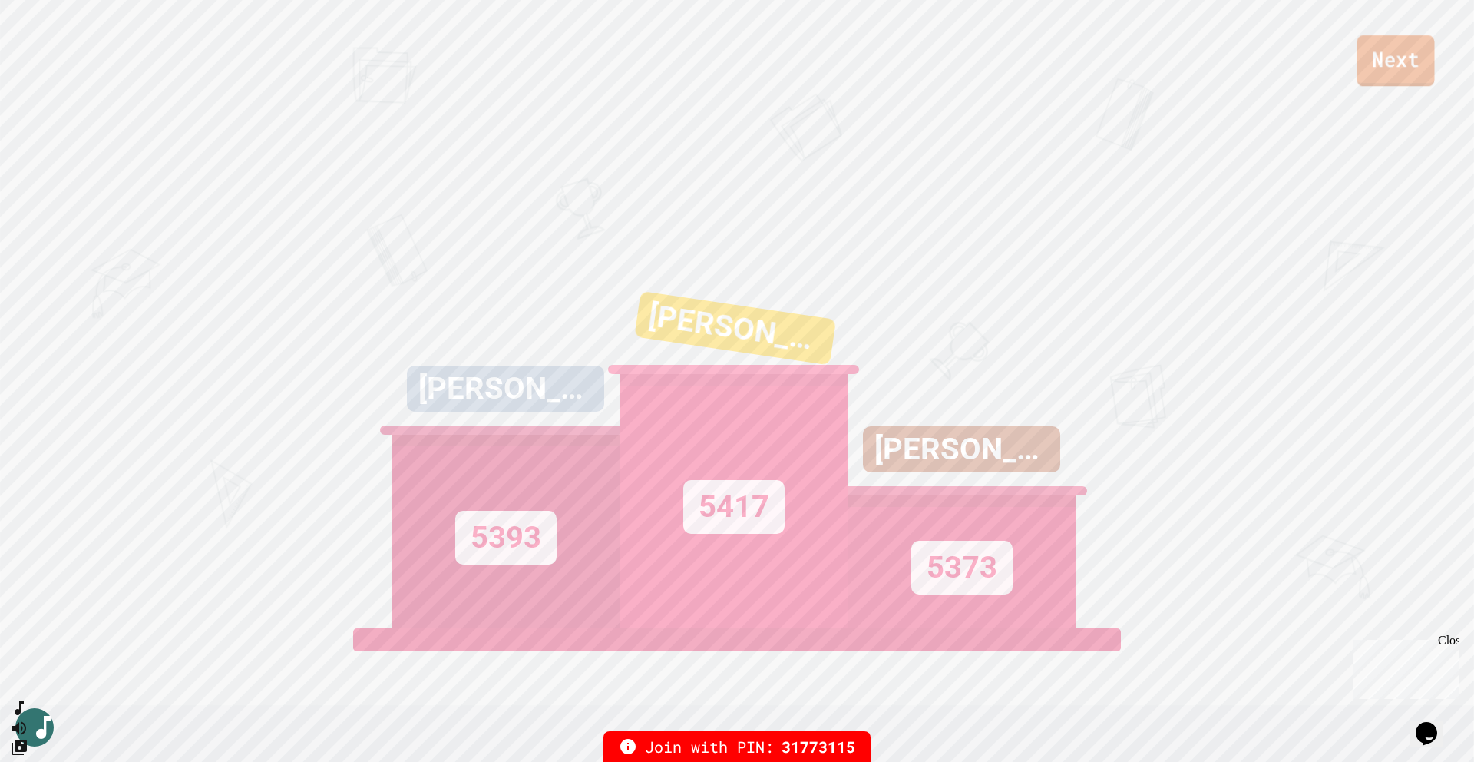
click at [554, 68] on link "Next" at bounding box center [1397, 60] width 78 height 51
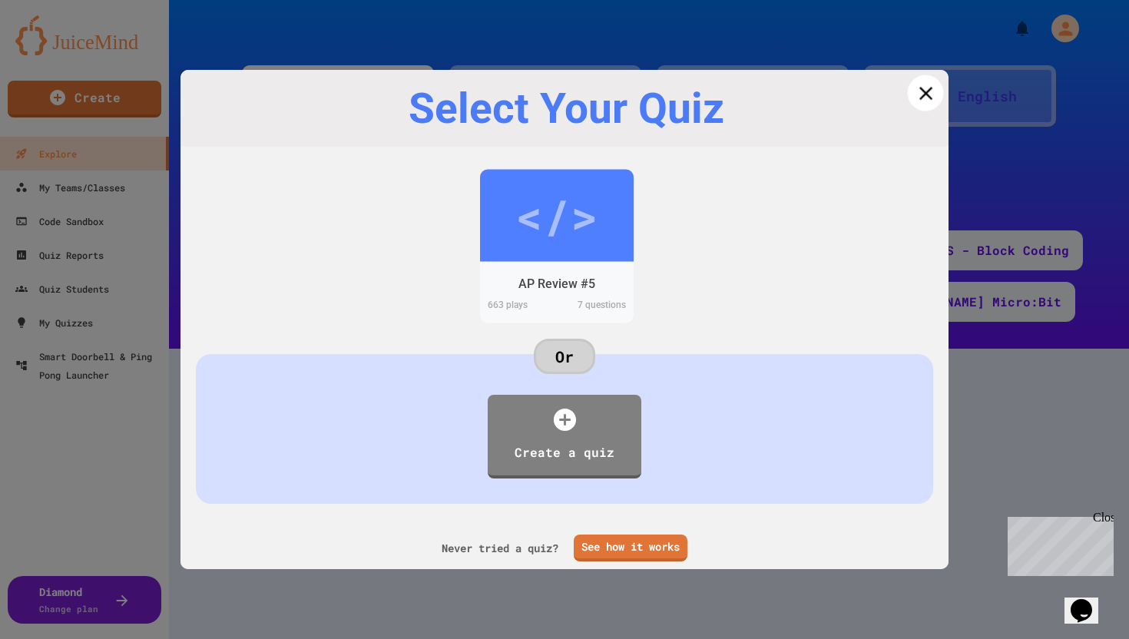
click at [914, 89] on icon at bounding box center [925, 92] width 22 height 22
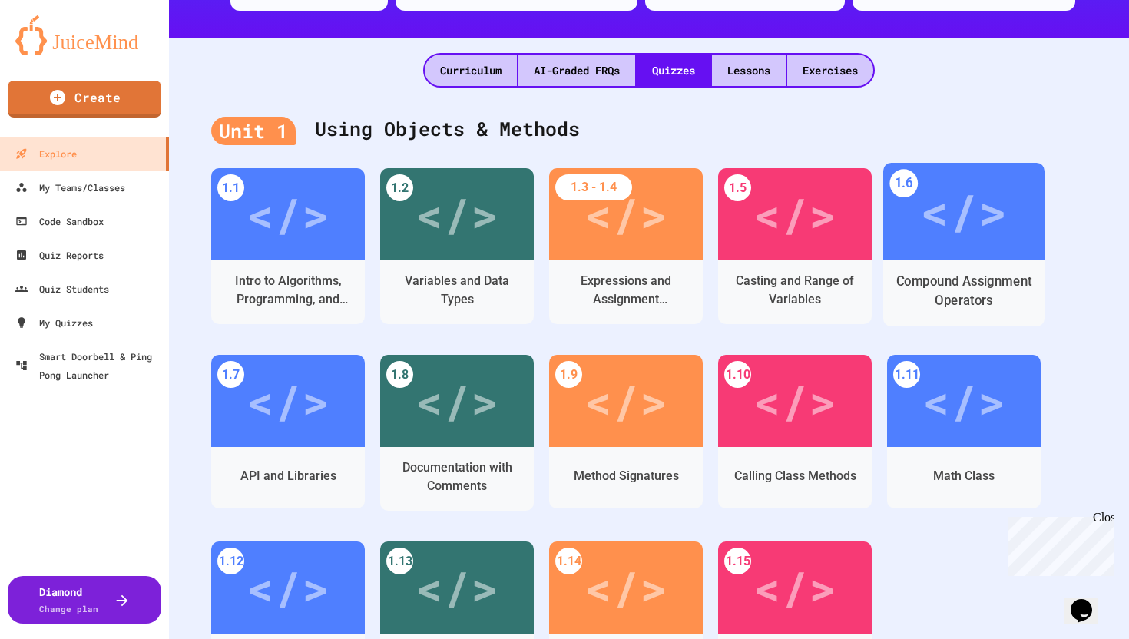
scroll to position [328, 0]
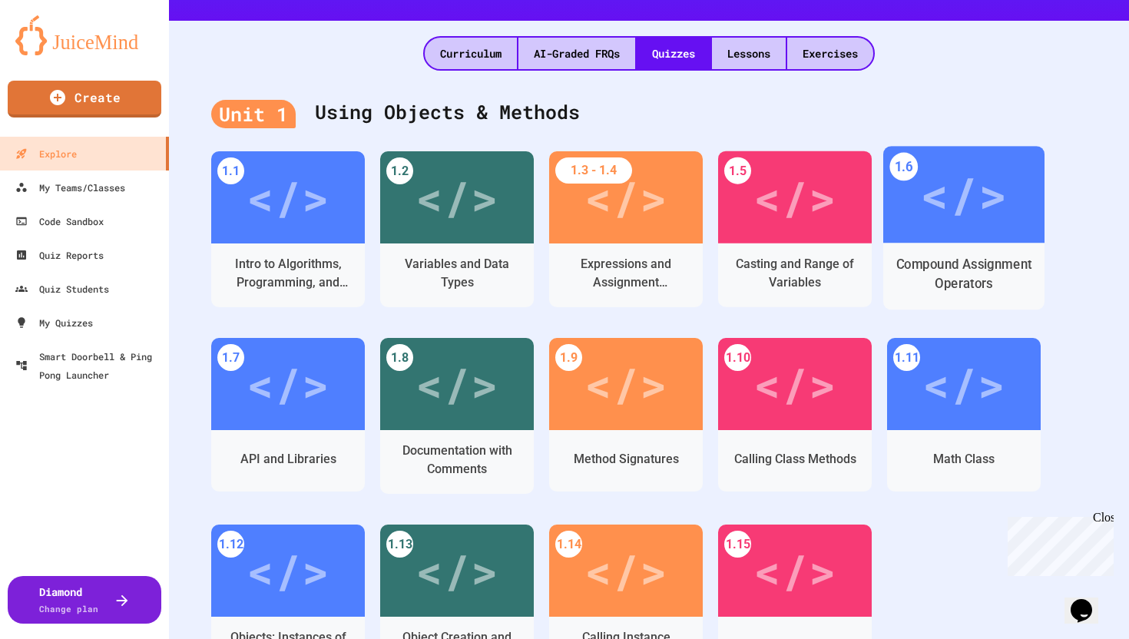
click at [927, 245] on div "Compound Assignment Operators" at bounding box center [963, 276] width 161 height 67
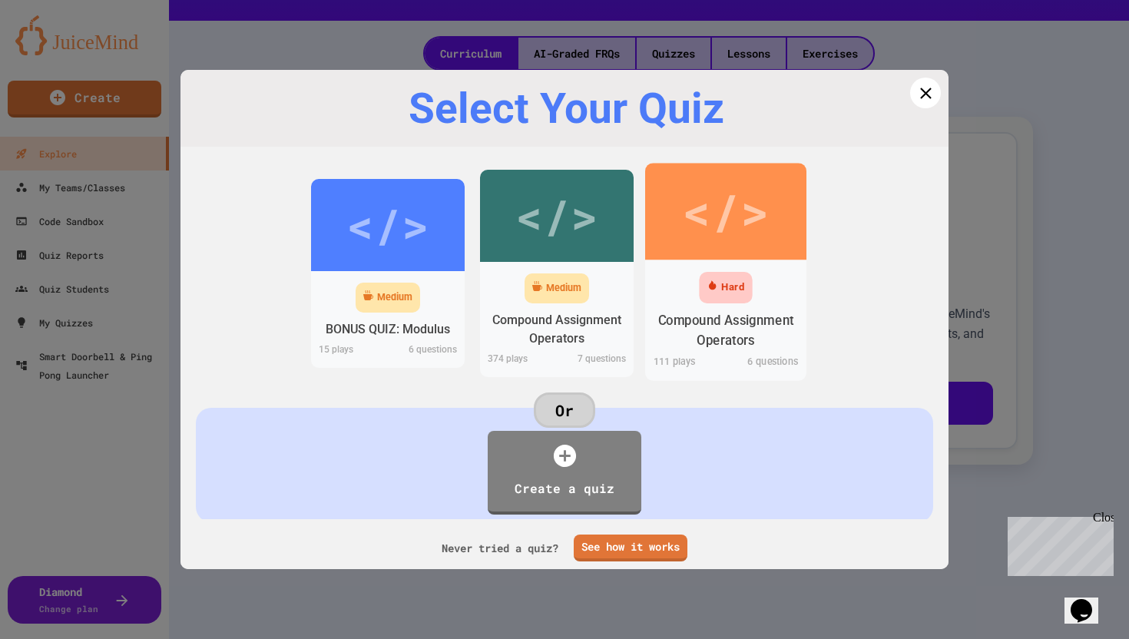
click at [697, 359] on div "111 play s" at bounding box center [685, 363] width 81 height 18
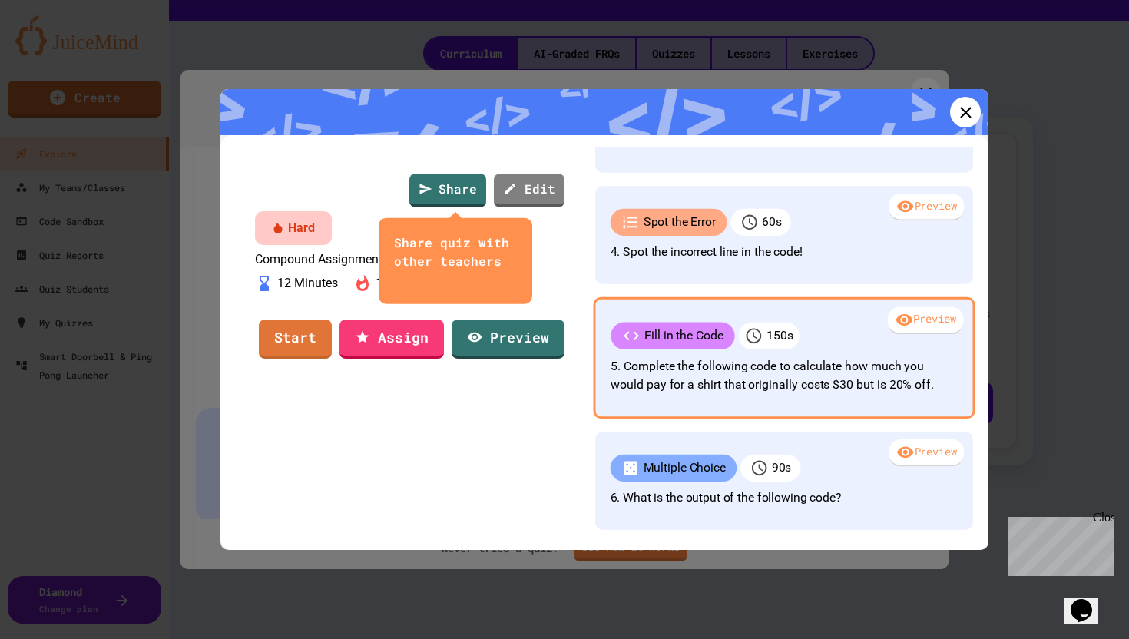
click at [774, 371] on p "5. Complete the following code to calculate how much you would pay for a shirt …" at bounding box center [784, 375] width 346 height 37
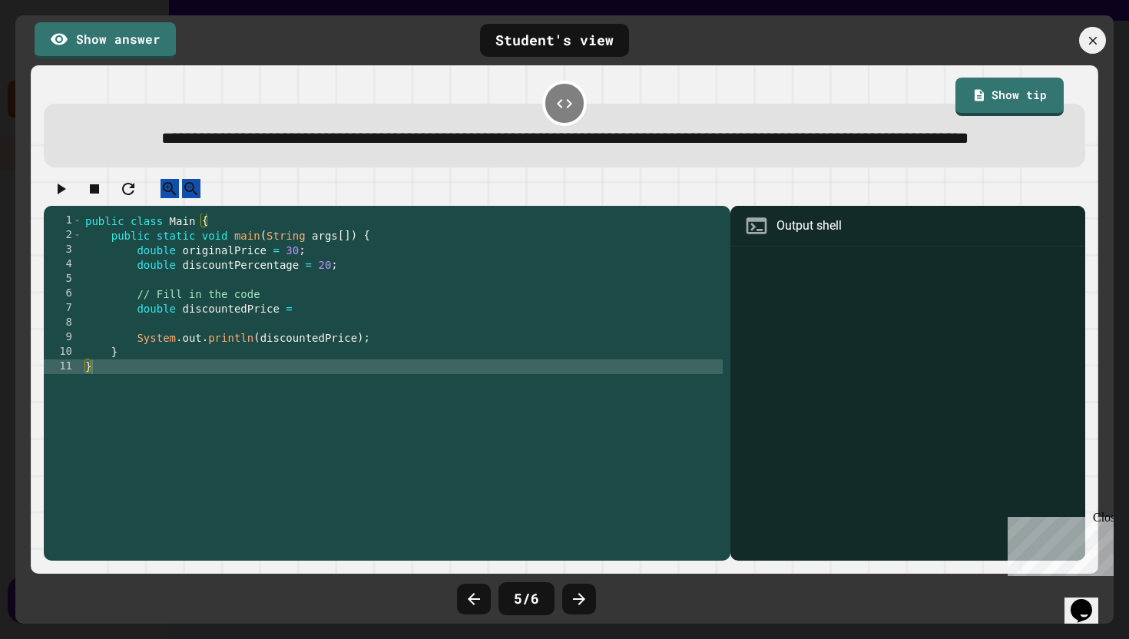
scroll to position [358, 0]
click at [1091, 37] on icon at bounding box center [1092, 40] width 17 height 17
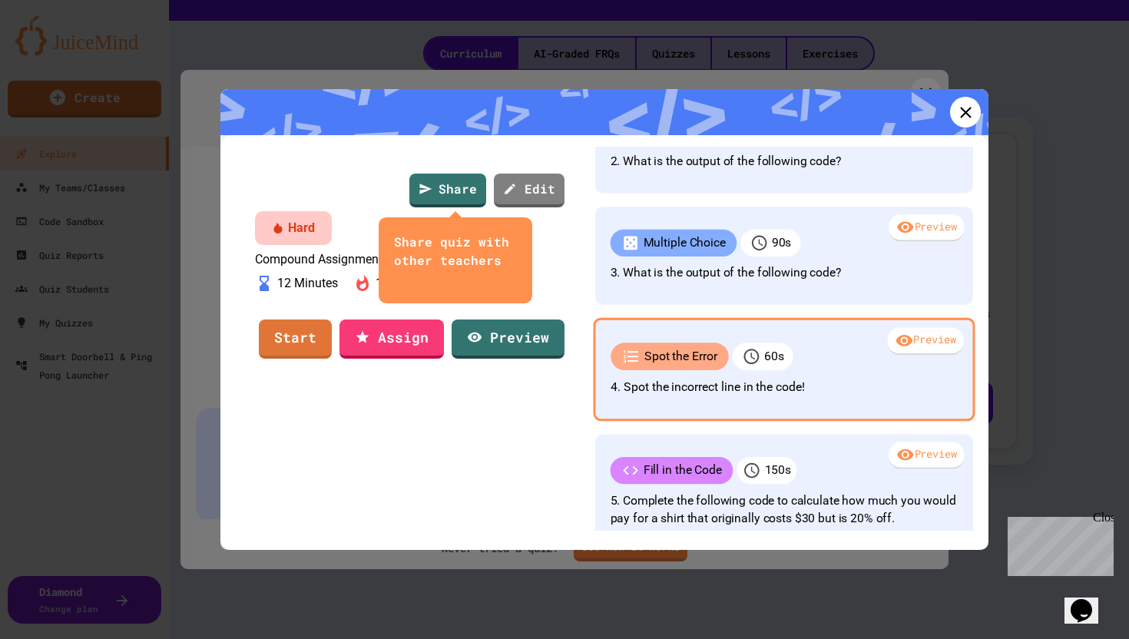
scroll to position [0, 0]
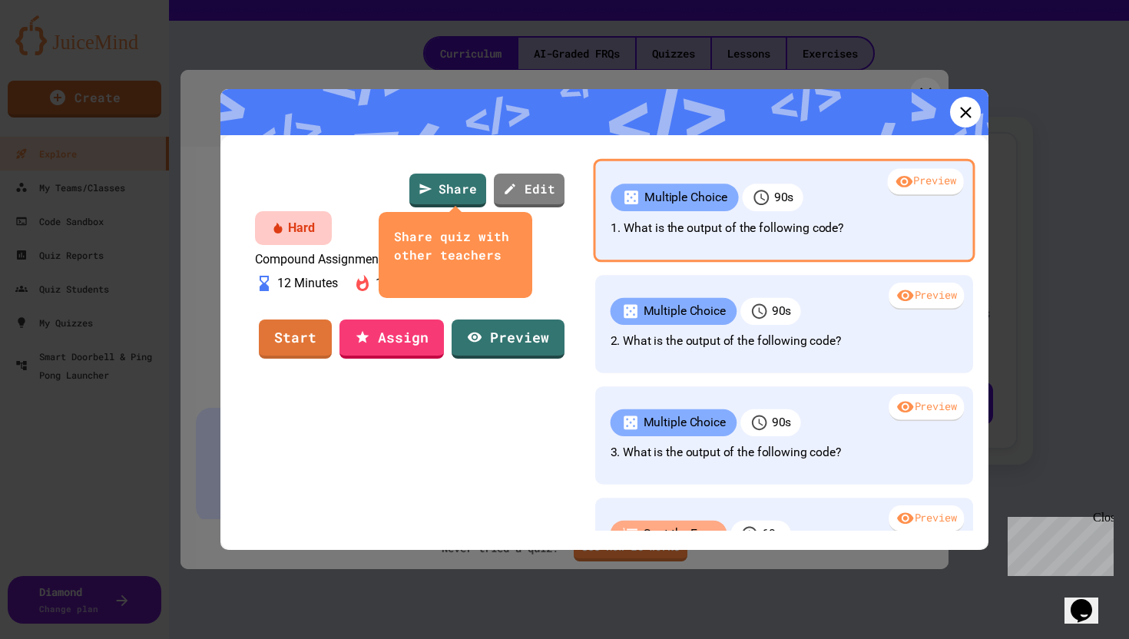
click at [838, 234] on p "1. What is the output of the following code?" at bounding box center [784, 228] width 346 height 18
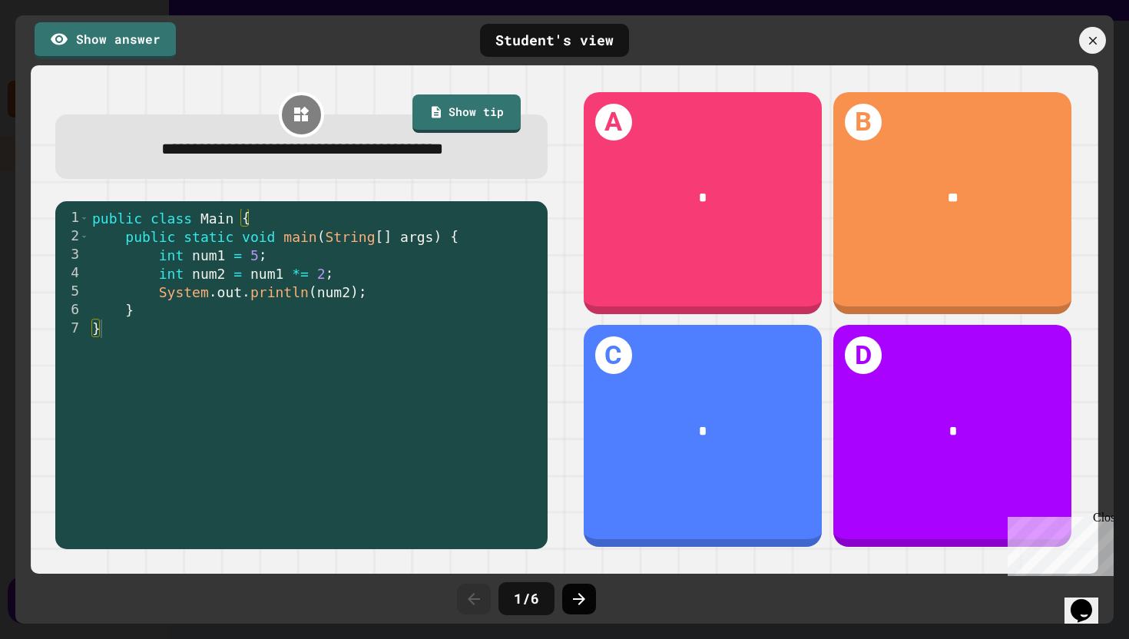
click at [579, 598] on icon at bounding box center [579, 599] width 12 height 12
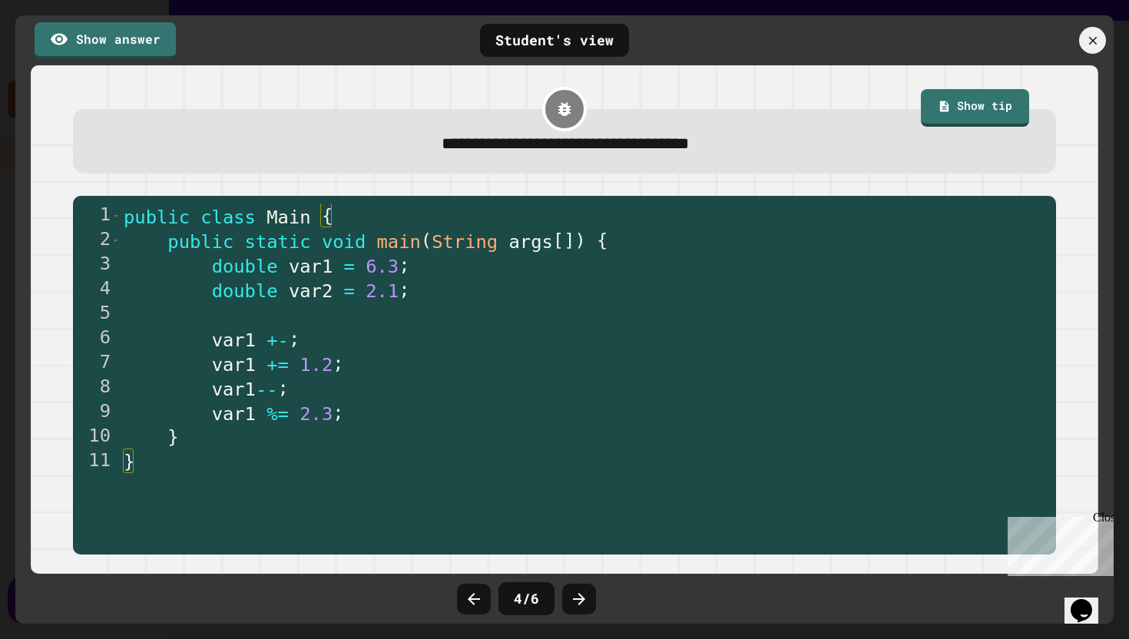
click at [579, 598] on icon at bounding box center [579, 599] width 12 height 12
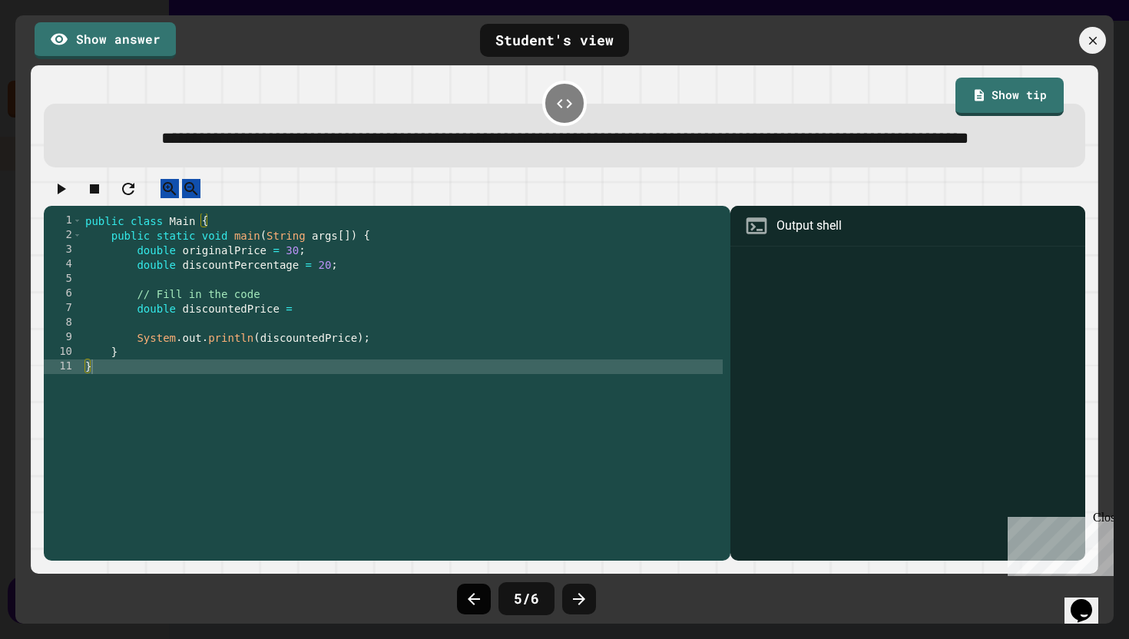
click at [466, 603] on icon at bounding box center [474, 599] width 18 height 18
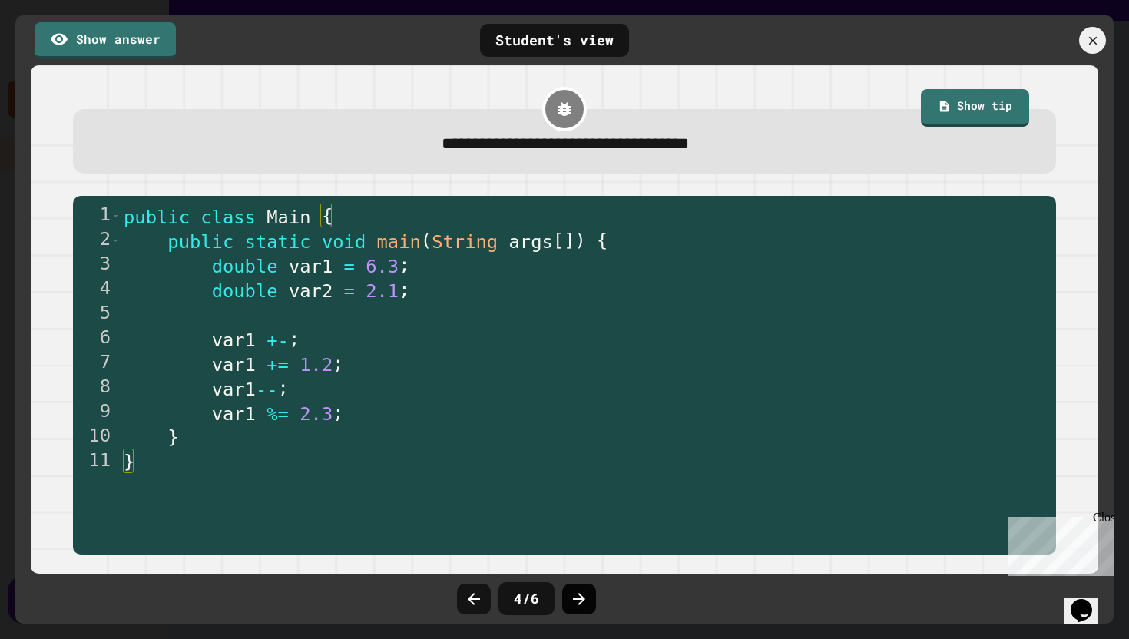
click at [568, 600] on div at bounding box center [579, 599] width 34 height 31
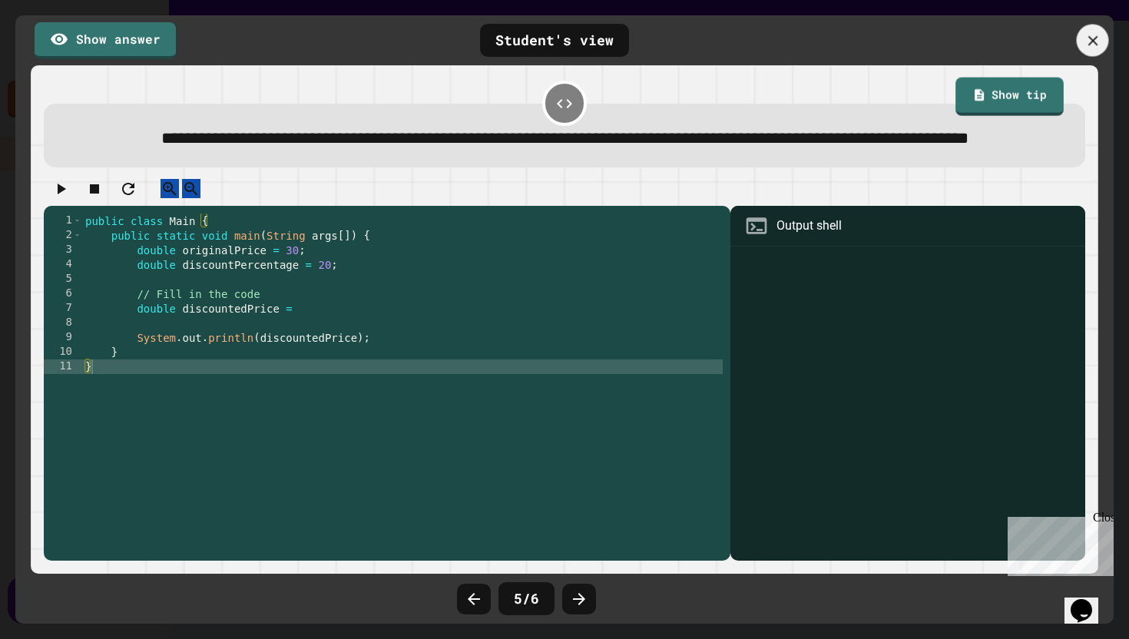
click at [1087, 36] on icon at bounding box center [1092, 40] width 17 height 17
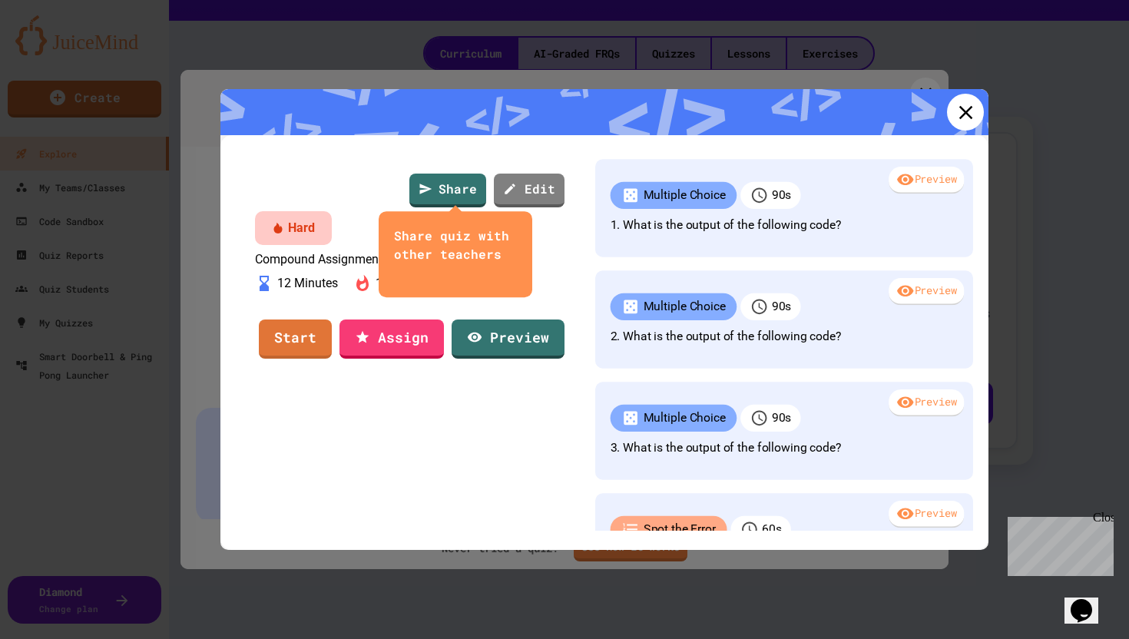
click at [972, 112] on icon at bounding box center [965, 112] width 23 height 23
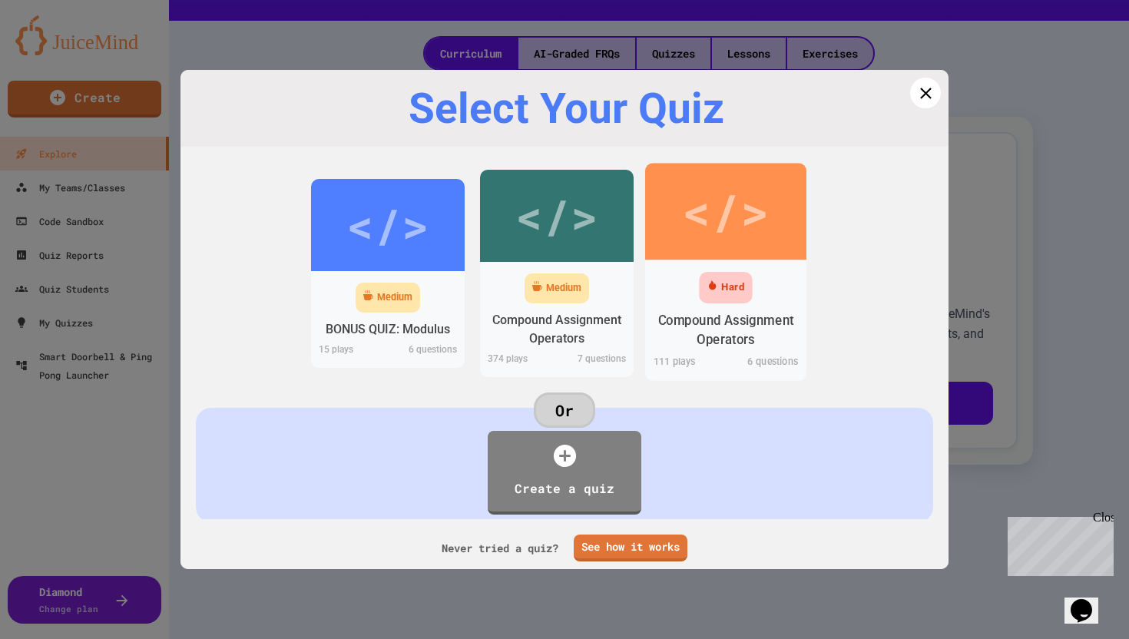
scroll to position [18, 0]
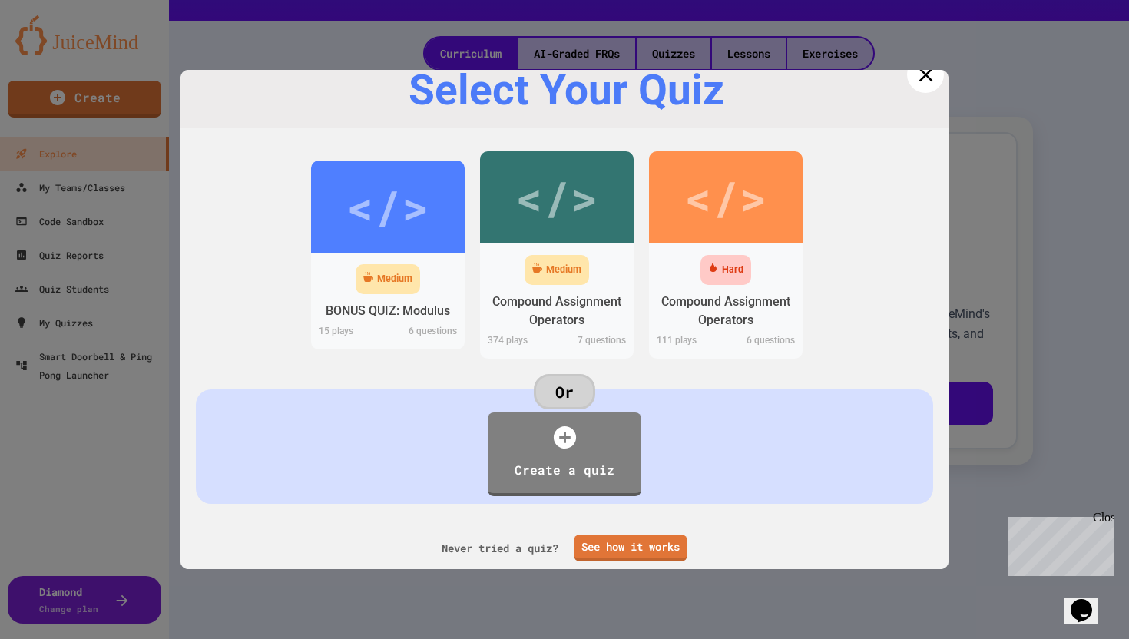
click at [920, 85] on icon at bounding box center [925, 74] width 23 height 23
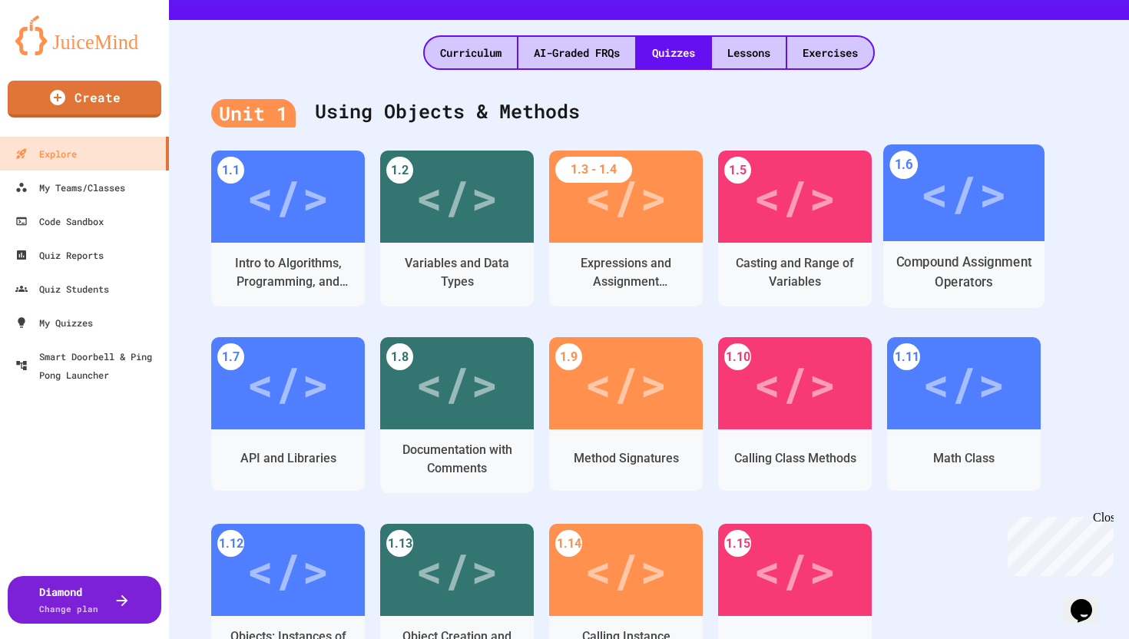
scroll to position [344, 0]
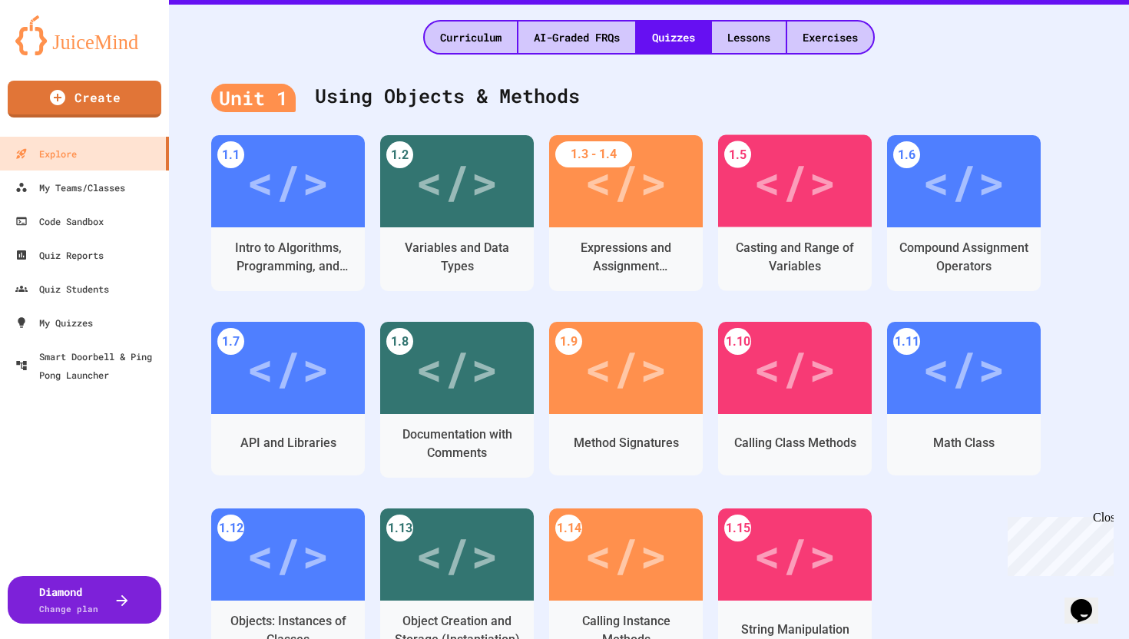
click at [1107, 286] on div "Unit 1 Using Objects & Methods 1.1 </> Intro to Algorithms, Programming, and Co…" at bounding box center [649, 385] width 960 height 660
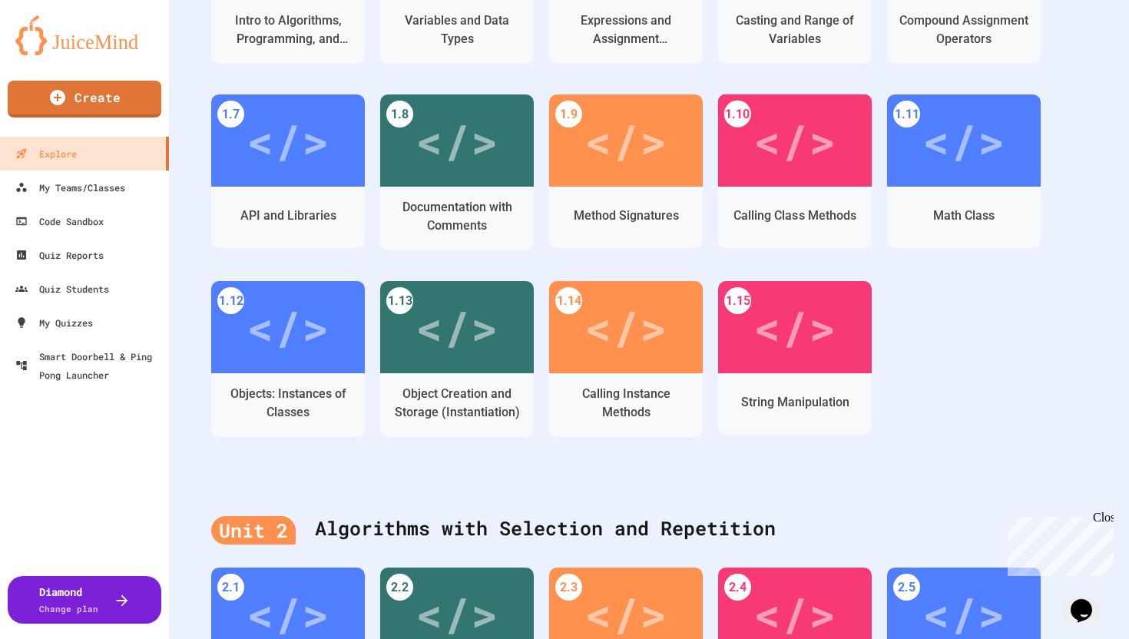
scroll to position [449, 0]
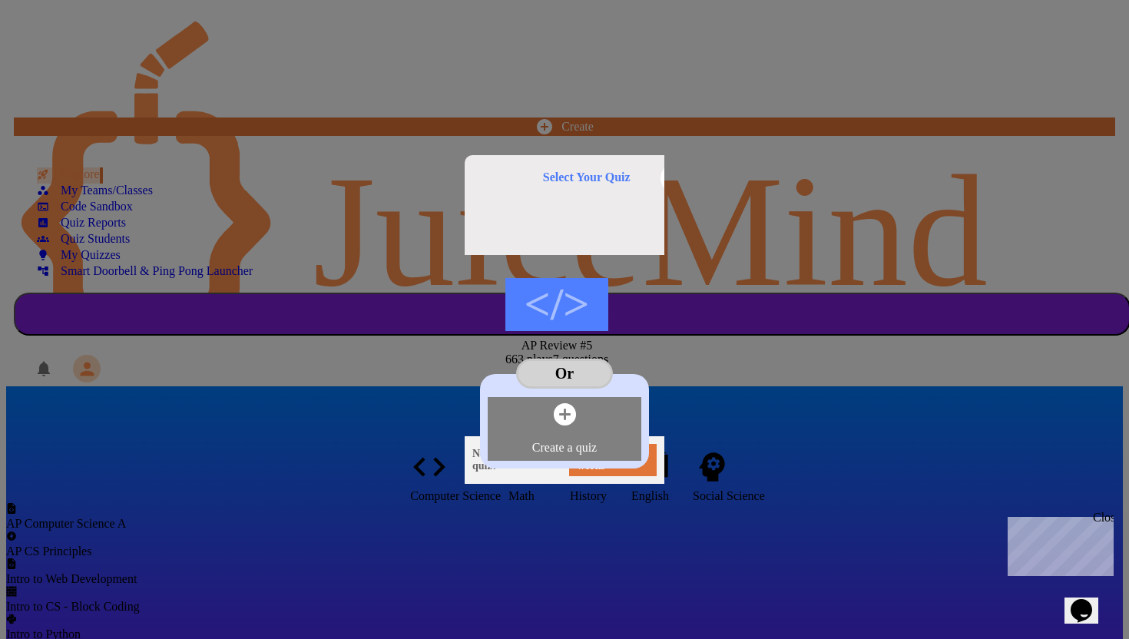
click at [685, 170] on div "Select Your Quiz" at bounding box center [586, 177] width 197 height 14
click at [686, 169] on icon at bounding box center [676, 178] width 19 height 19
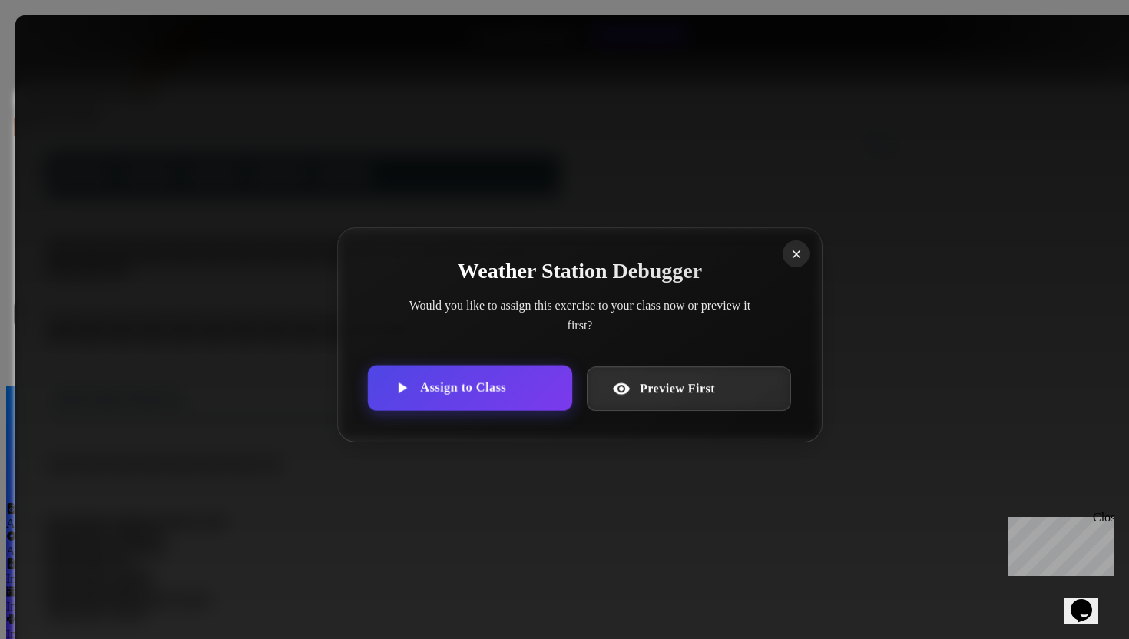
click at [509, 374] on link "Assign to Class" at bounding box center [470, 387] width 204 height 45
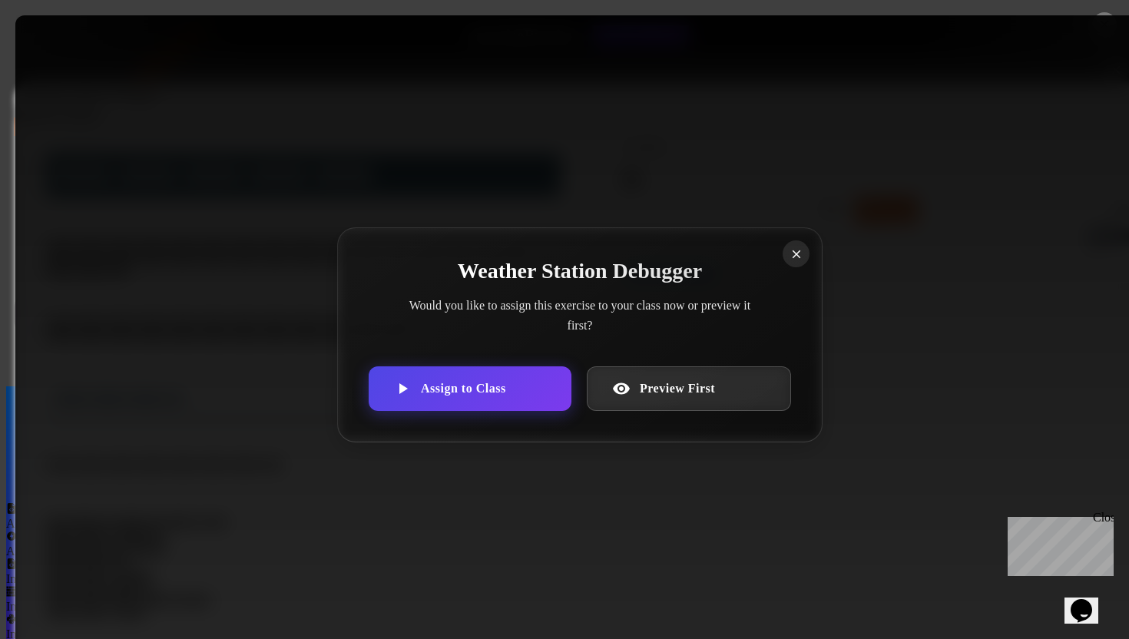
click at [485, 360] on body "We are updating our servers at 7PM EST on 3/11/2025. JuiceMind should continue …" at bounding box center [564, 325] width 1117 height 639
type input "**********"
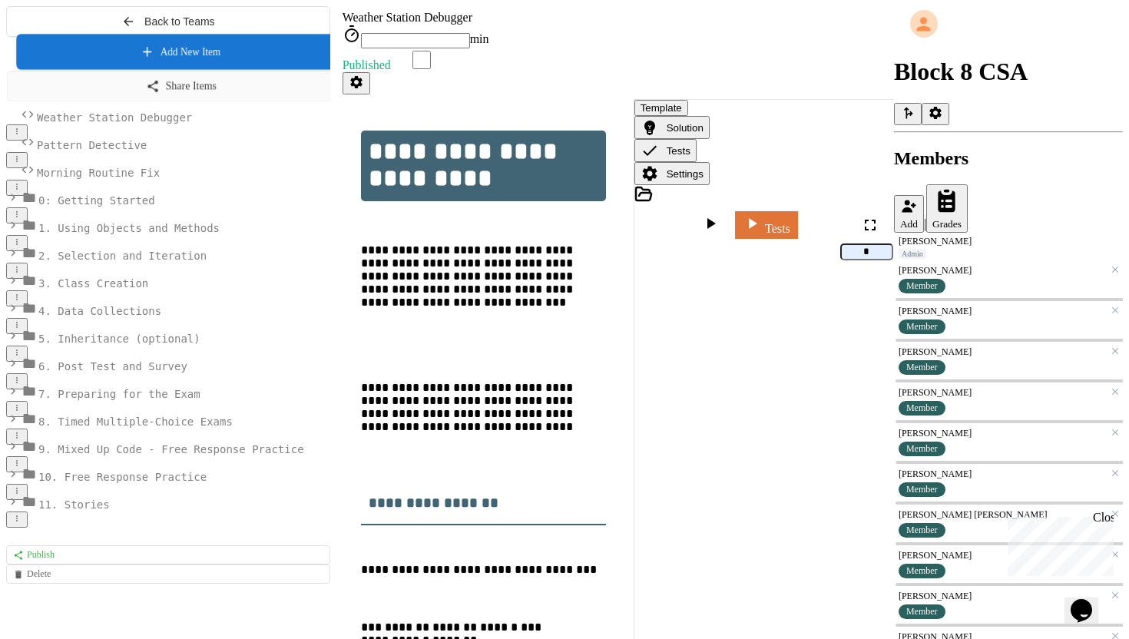
scroll to position [0, 132]
click at [180, 70] on link "Add New Item" at bounding box center [180, 52] width 346 height 35
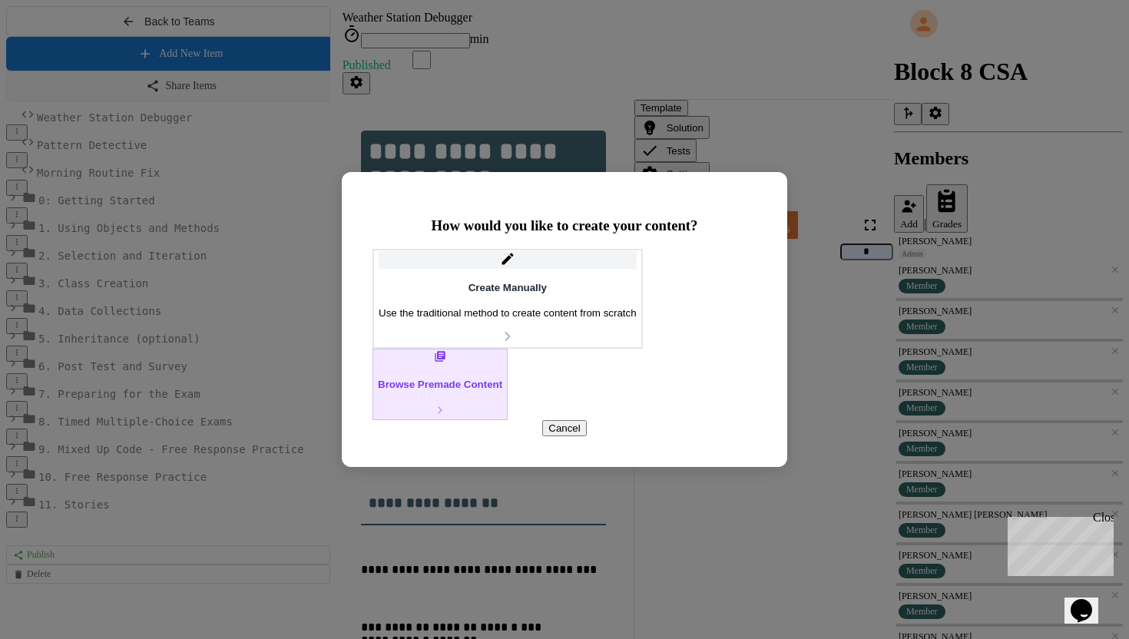
click at [508, 398] on button "Browse Premade Content" at bounding box center [439, 384] width 135 height 71
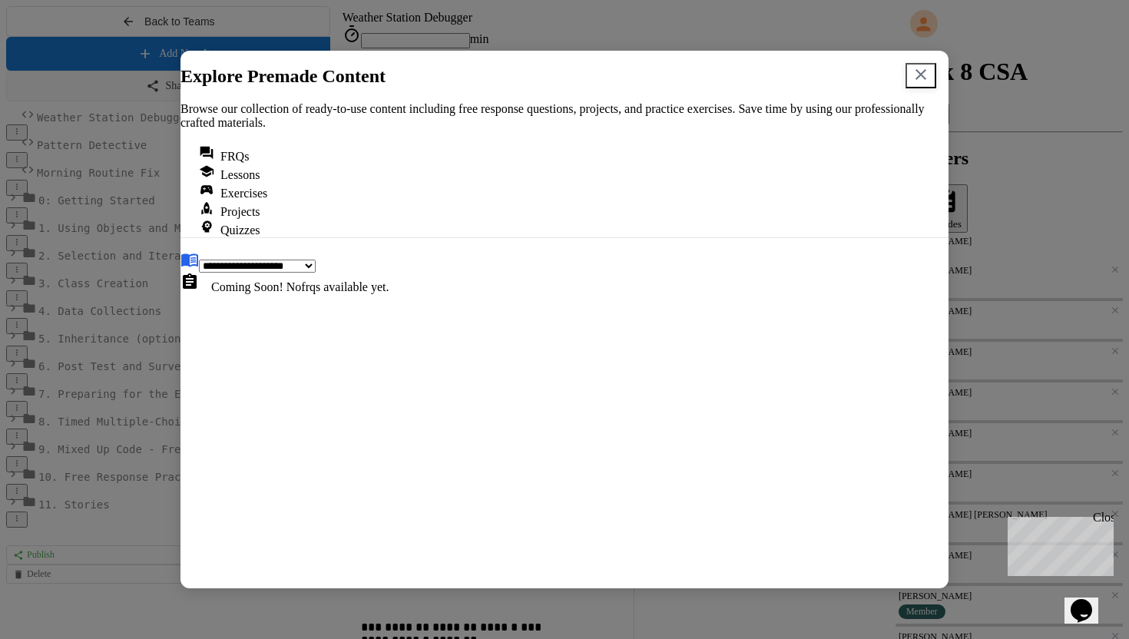
click at [664, 219] on div "Quizzes" at bounding box center [564, 228] width 731 height 18
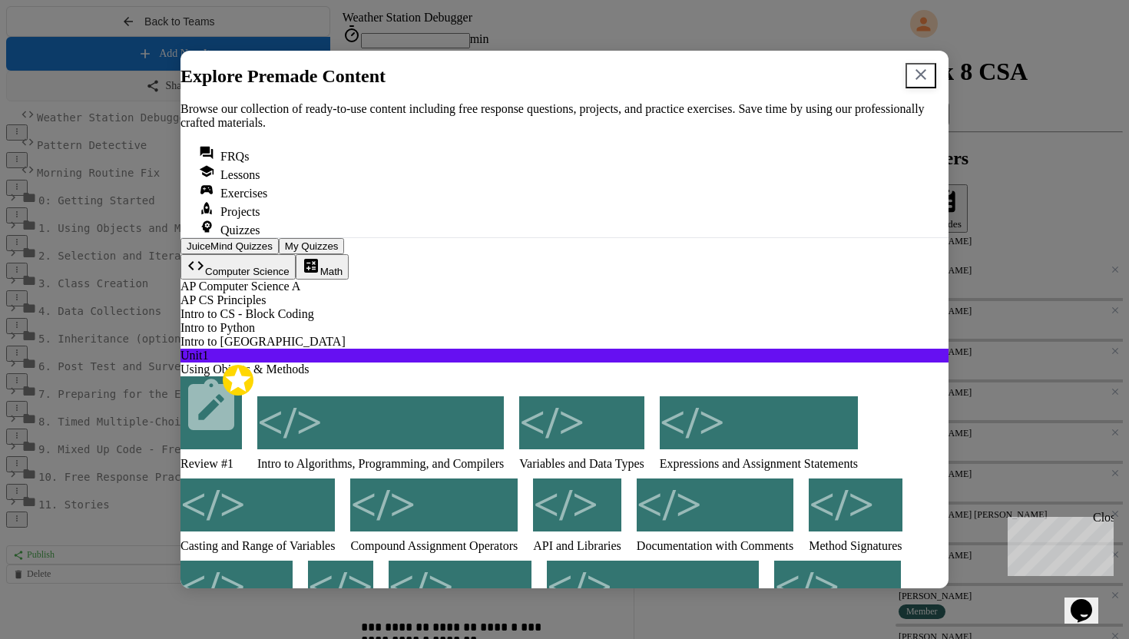
click at [544, 207] on div "Projects" at bounding box center [564, 209] width 731 height 18
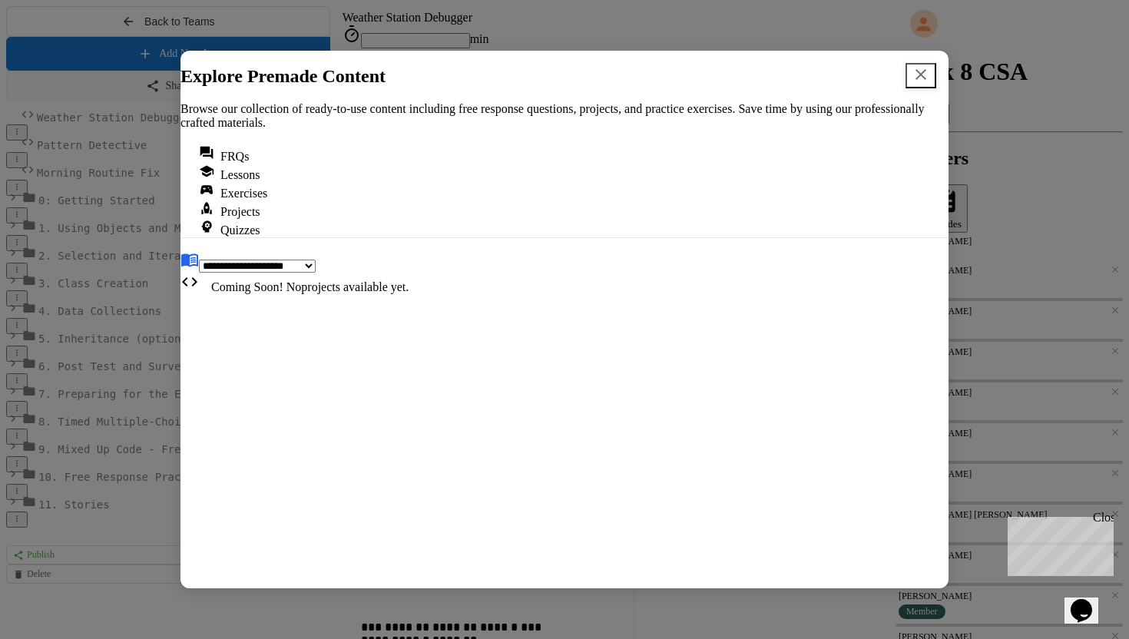
click at [438, 200] on div "Exercises" at bounding box center [564, 191] width 731 height 18
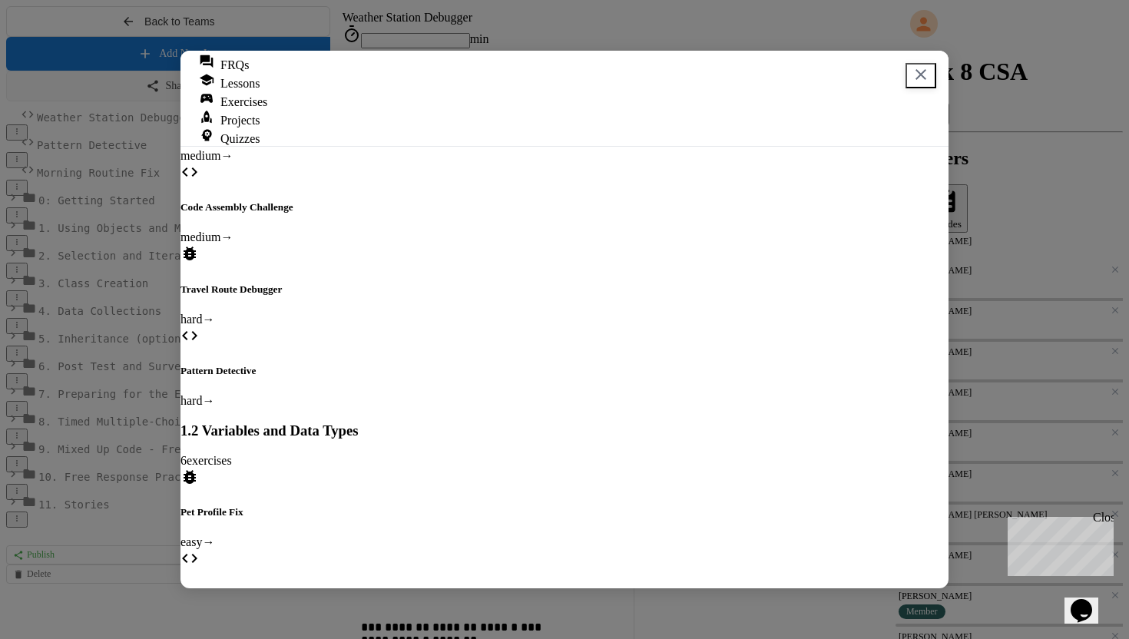
scroll to position [534, 0]
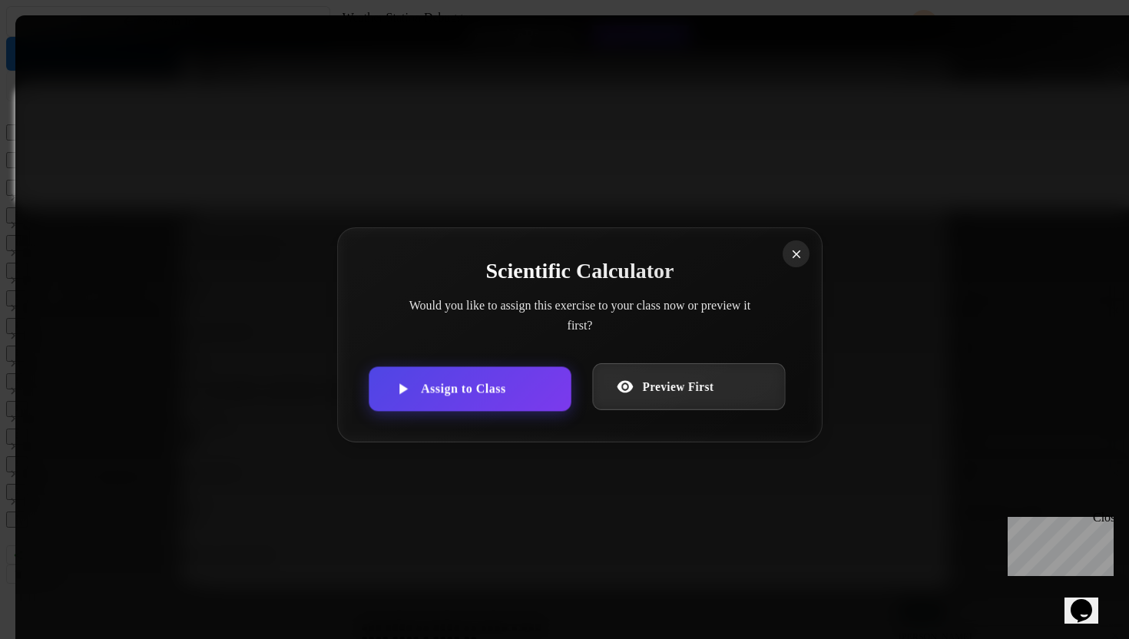
click at [700, 375] on link "Preview First" at bounding box center [688, 386] width 193 height 47
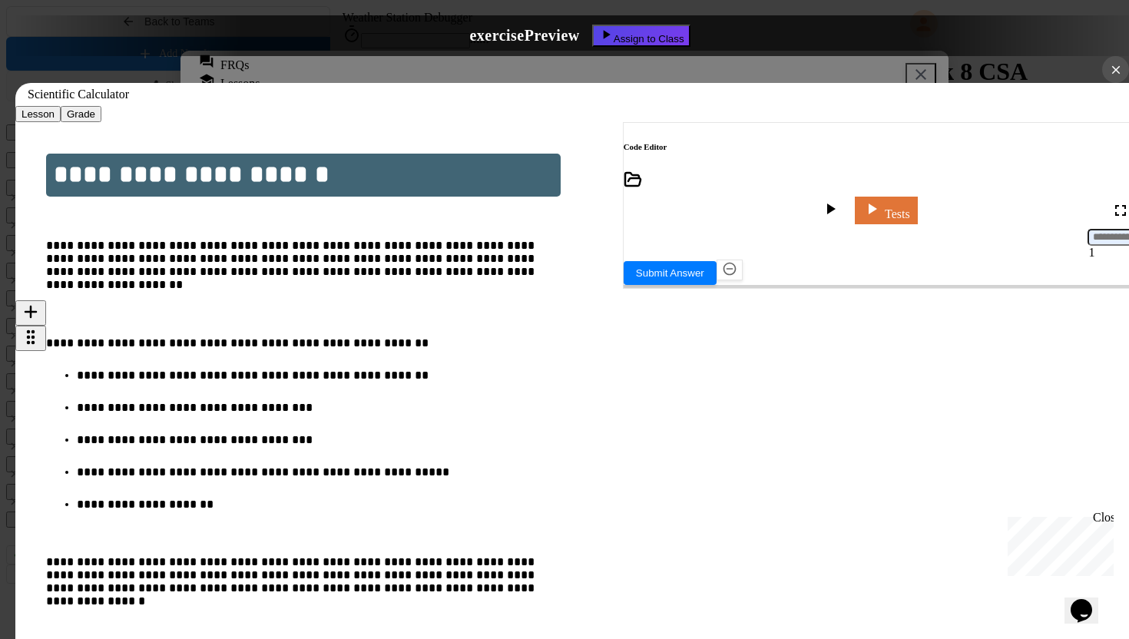
scroll to position [215, 0]
click at [641, 28] on div "Assign to Class" at bounding box center [641, 36] width 88 height 18
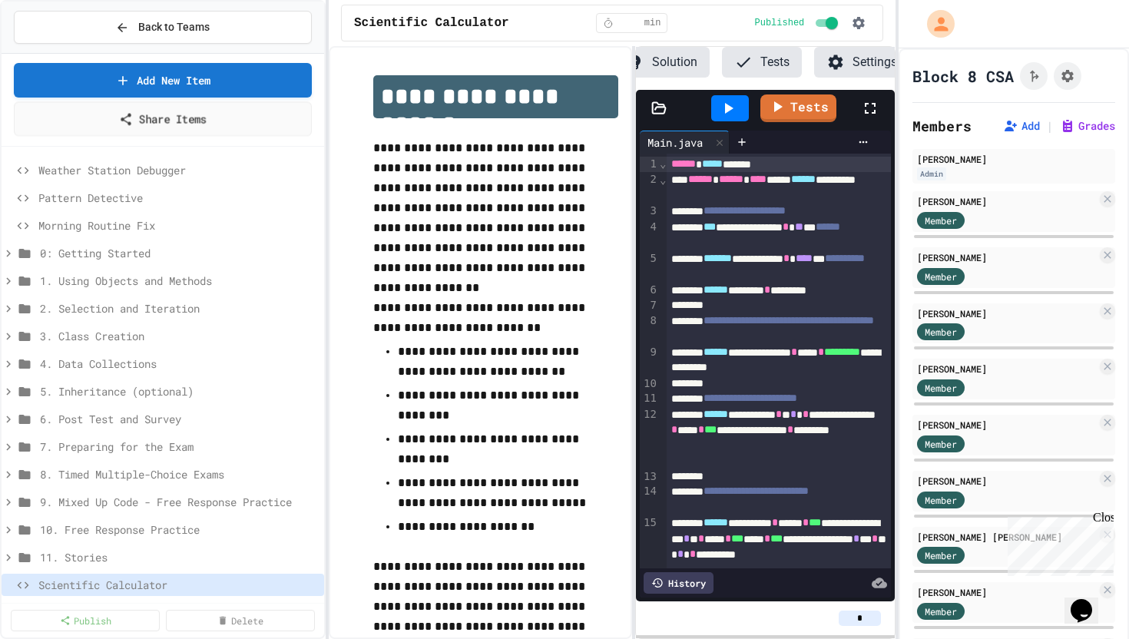
scroll to position [0, 132]
click at [131, 171] on span "Weather Station Debugger" at bounding box center [170, 170] width 264 height 16
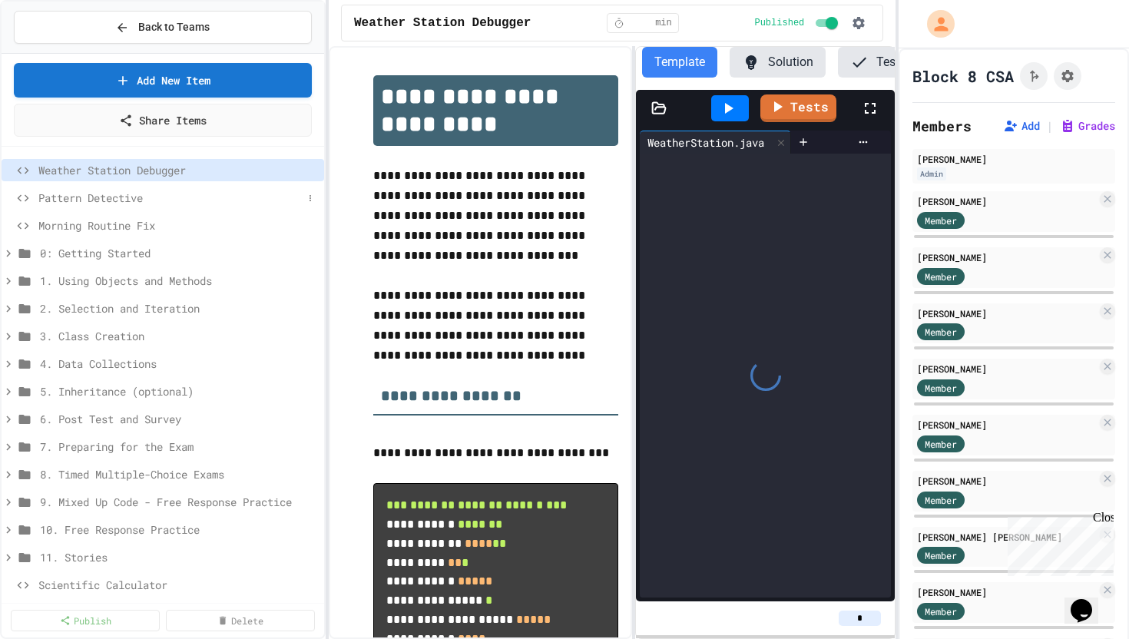
click at [125, 193] on span "Pattern Detective" at bounding box center [170, 198] width 264 height 16
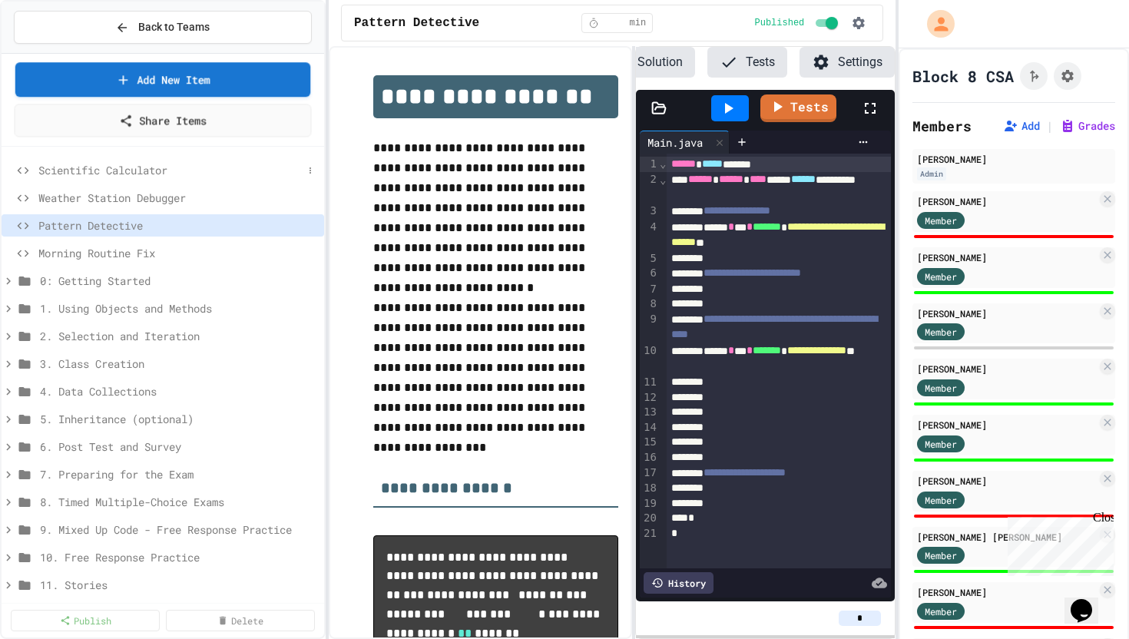
click at [114, 167] on span "Scientific Calculator" at bounding box center [170, 170] width 264 height 16
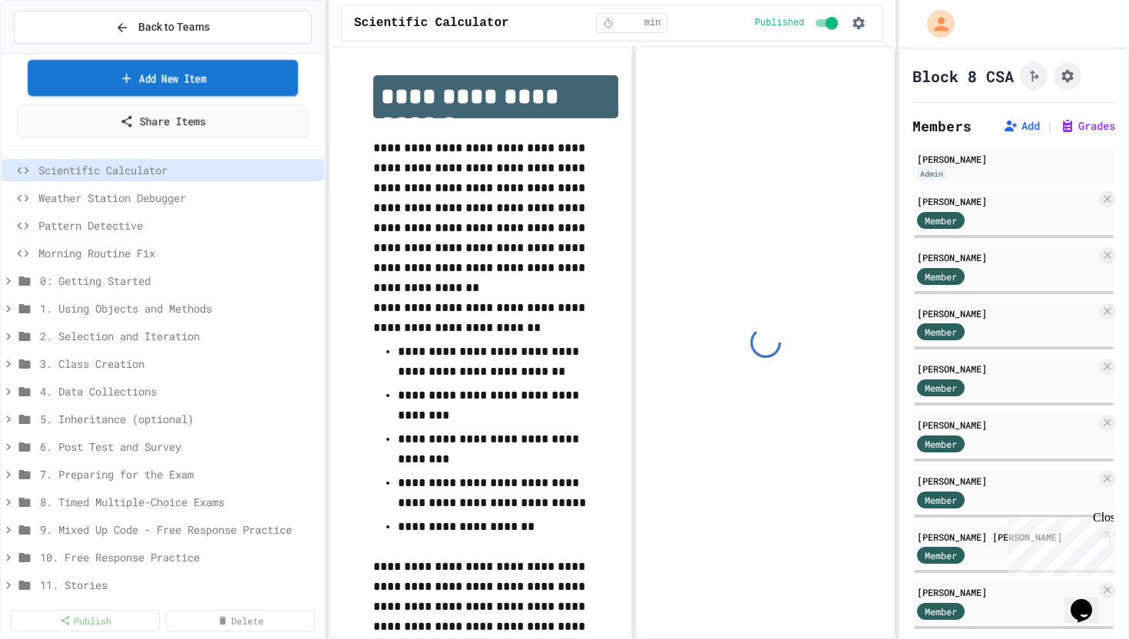
click at [141, 77] on link "Add New Item" at bounding box center [163, 78] width 270 height 36
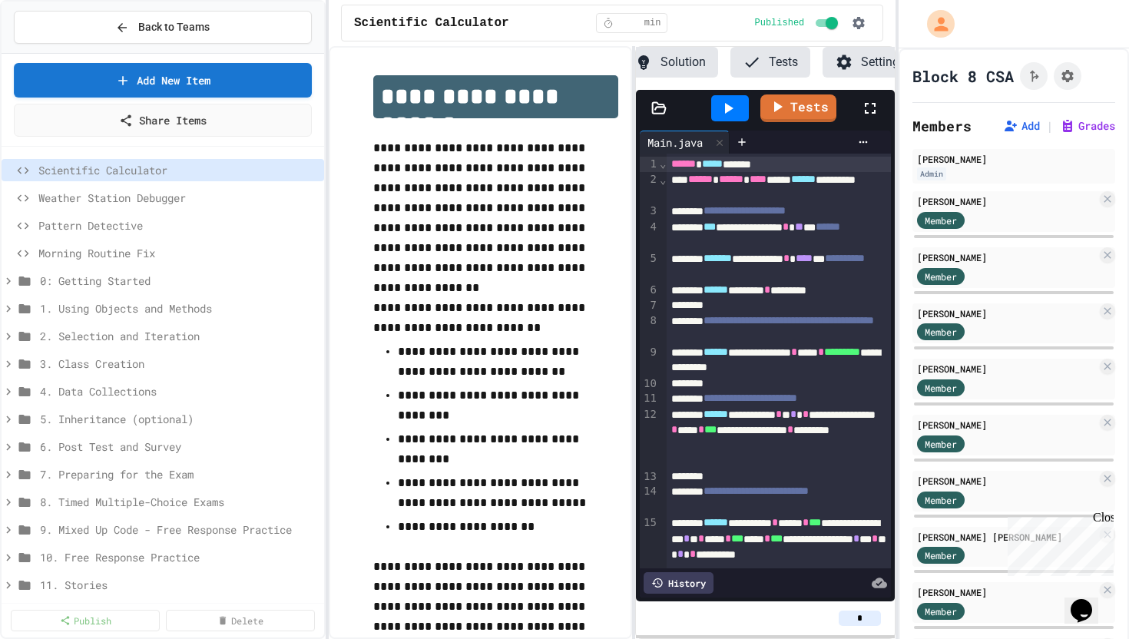
scroll to position [0, 132]
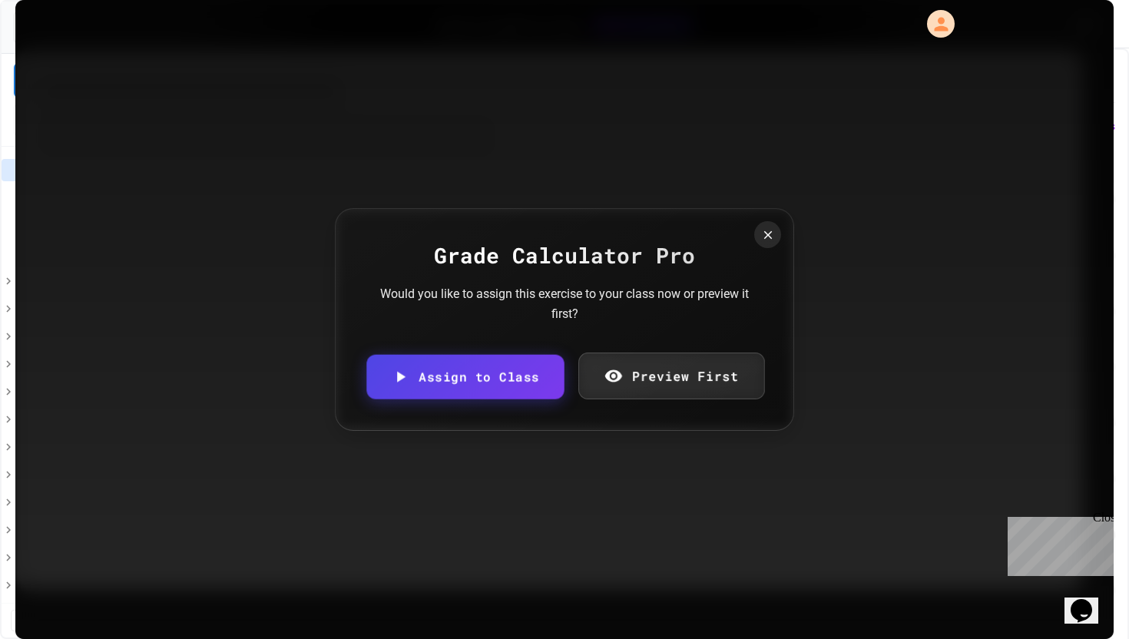
click at [655, 369] on link "Preview First" at bounding box center [671, 375] width 186 height 47
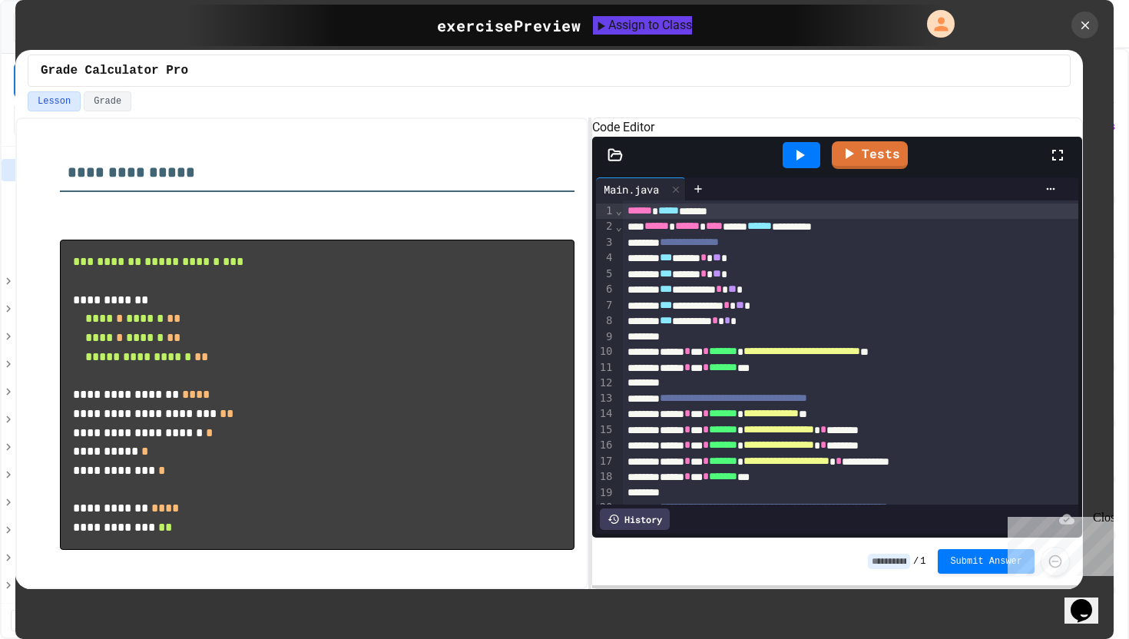
scroll to position [446, 0]
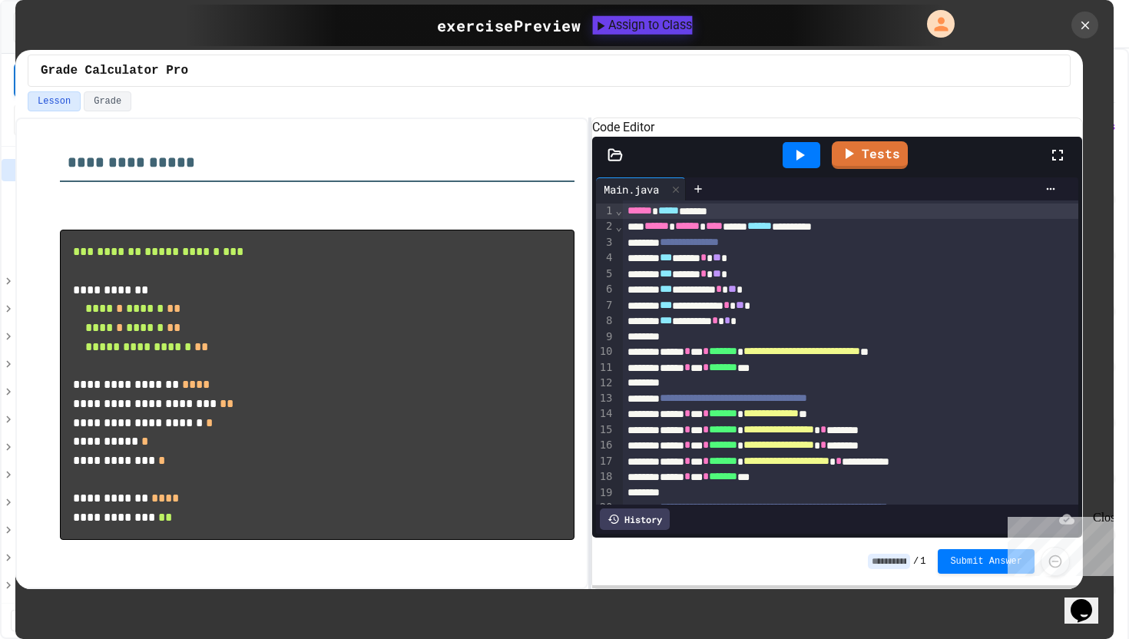
click at [631, 16] on div at bounding box center [643, 16] width 100 height 0
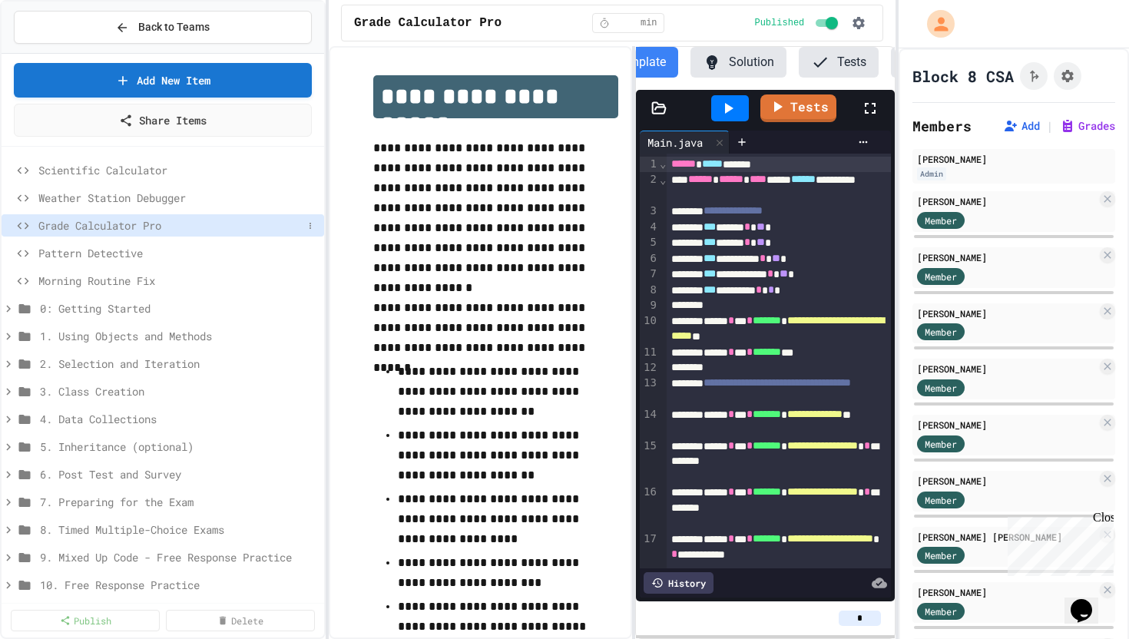
scroll to position [0, 132]
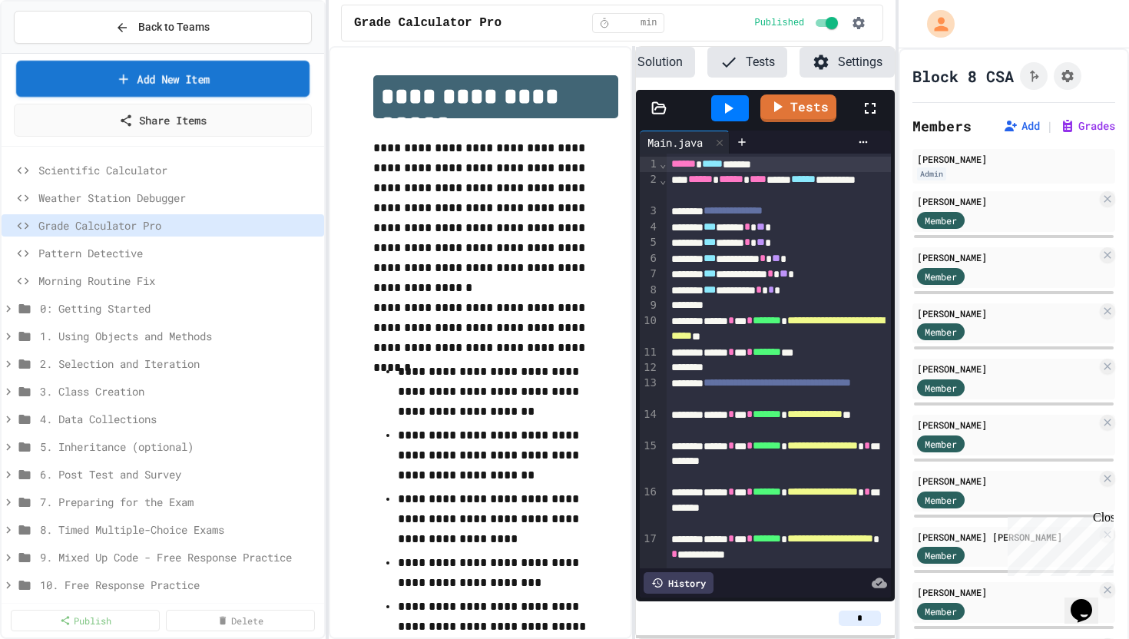
click at [131, 74] on link "Add New Item" at bounding box center [162, 79] width 293 height 36
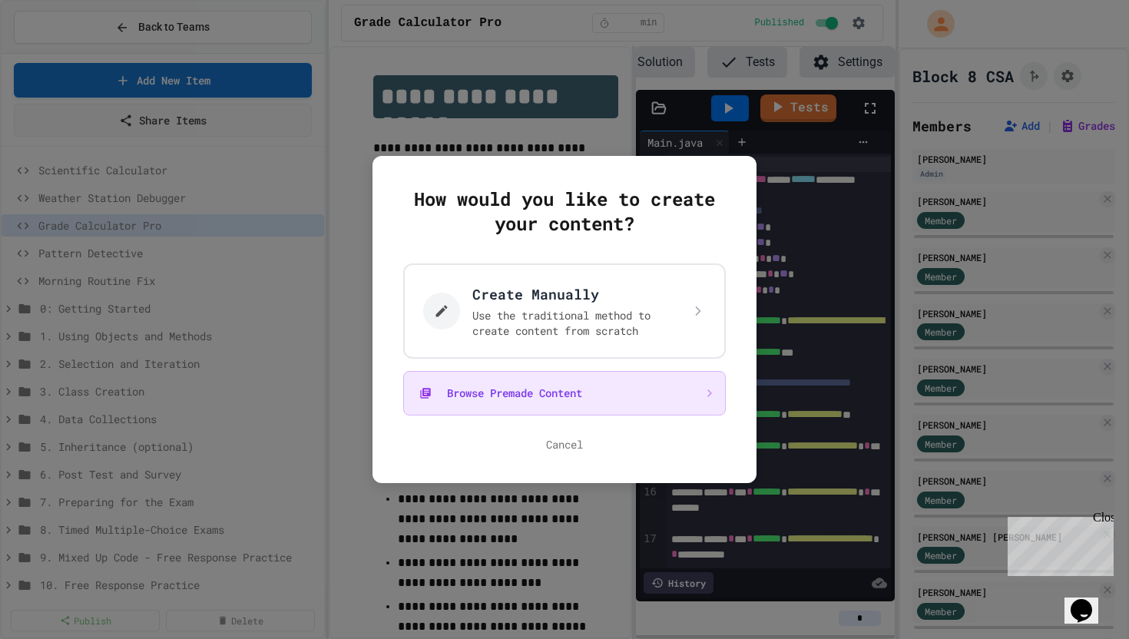
click at [495, 399] on button "Browse Premade Content" at bounding box center [564, 393] width 323 height 45
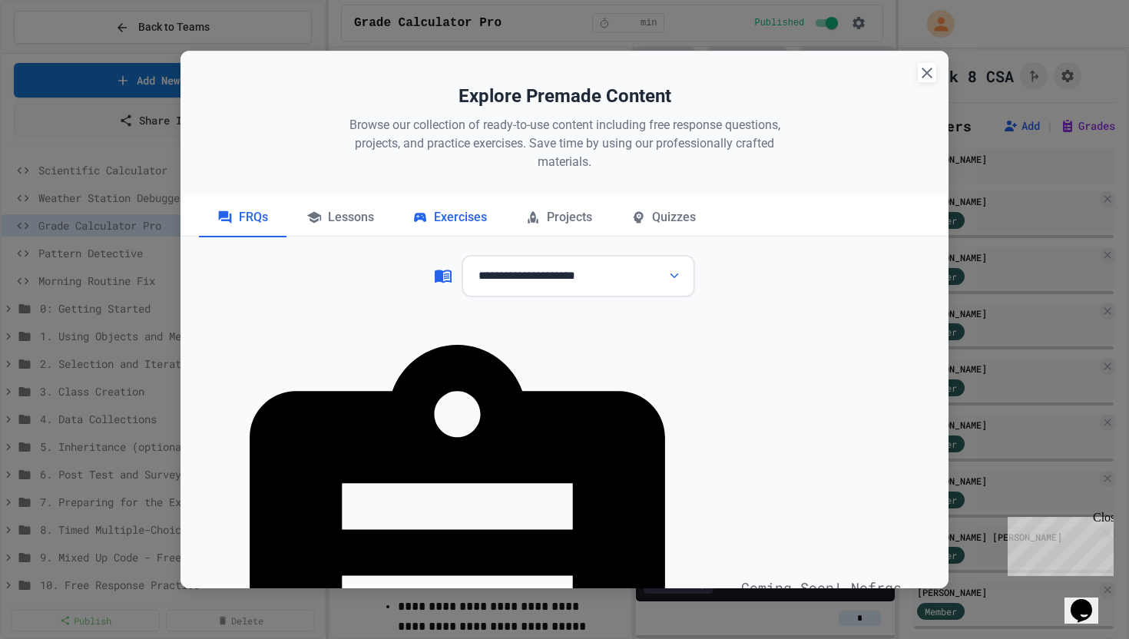
click at [475, 220] on div "Exercises" at bounding box center [449, 218] width 111 height 38
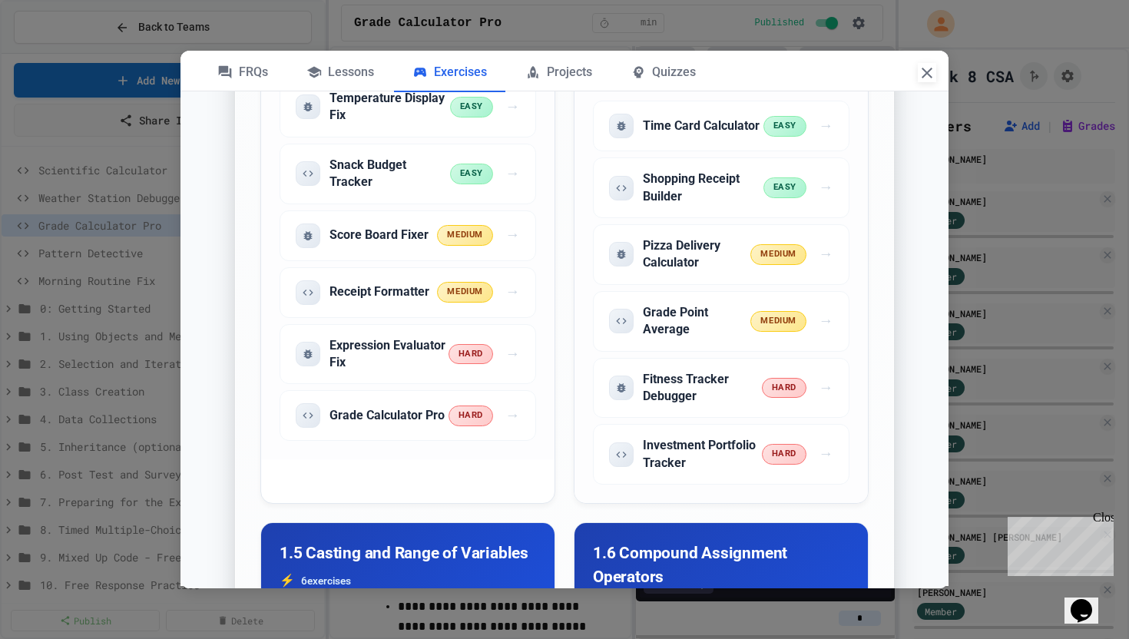
scroll to position [1097, 0]
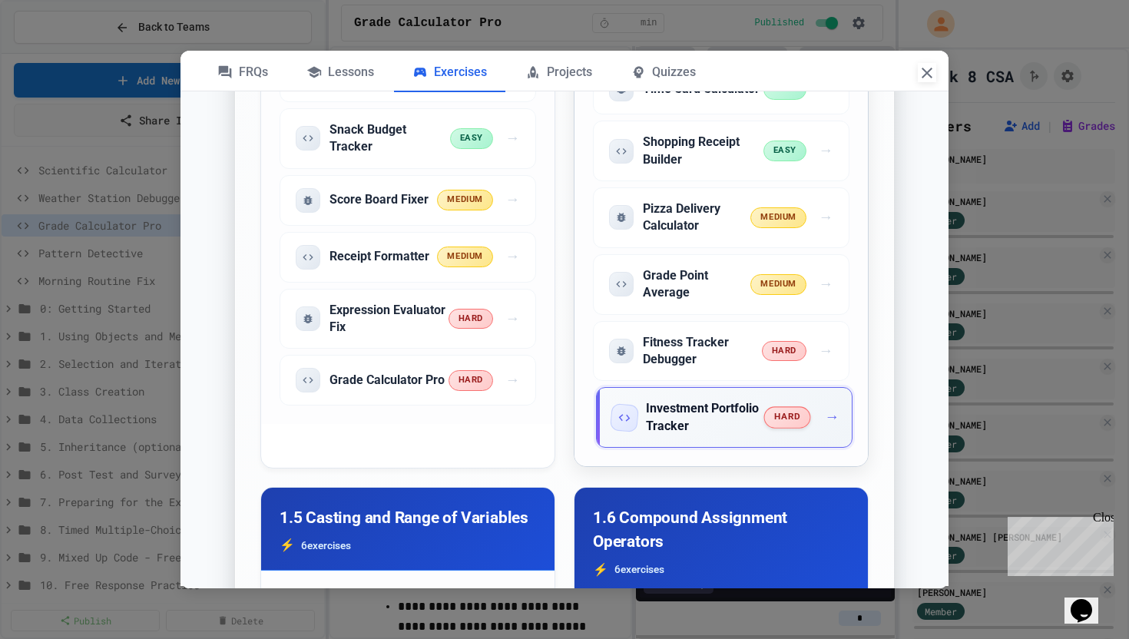
click at [670, 406] on h5 "Investment Portfolio Tracker" at bounding box center [705, 417] width 119 height 35
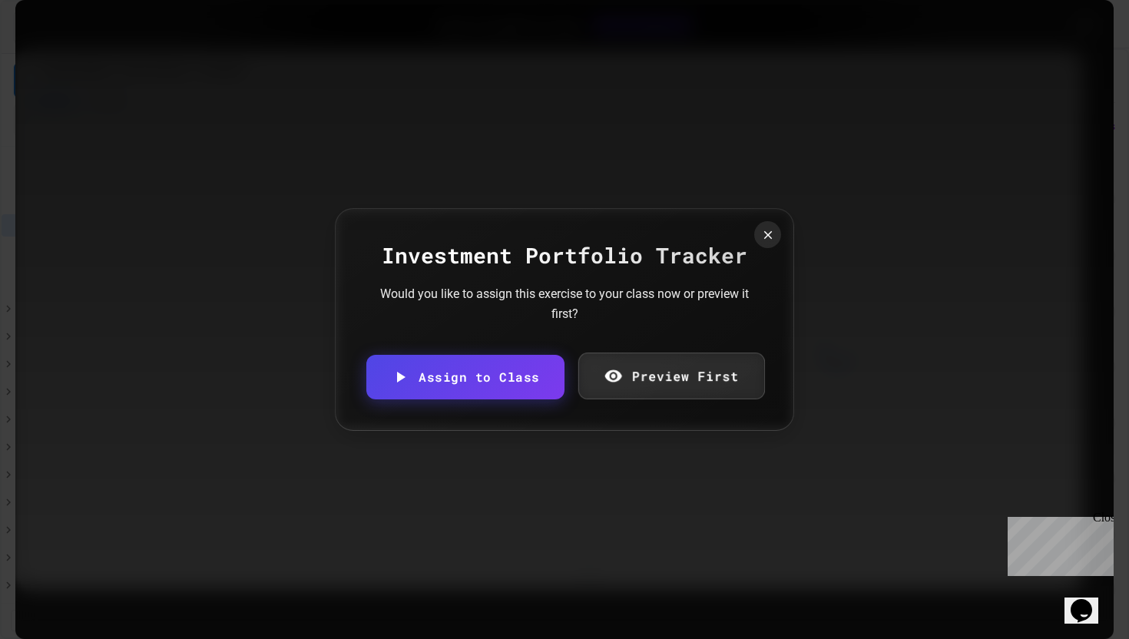
click at [654, 378] on link "Preview First" at bounding box center [670, 375] width 187 height 47
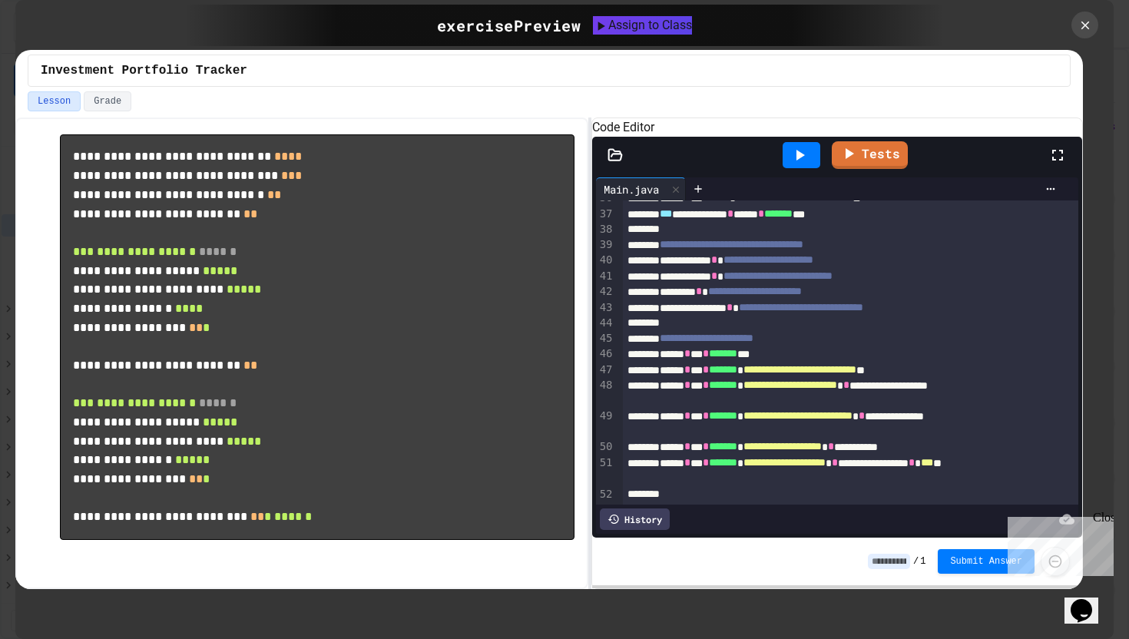
scroll to position [716, 0]
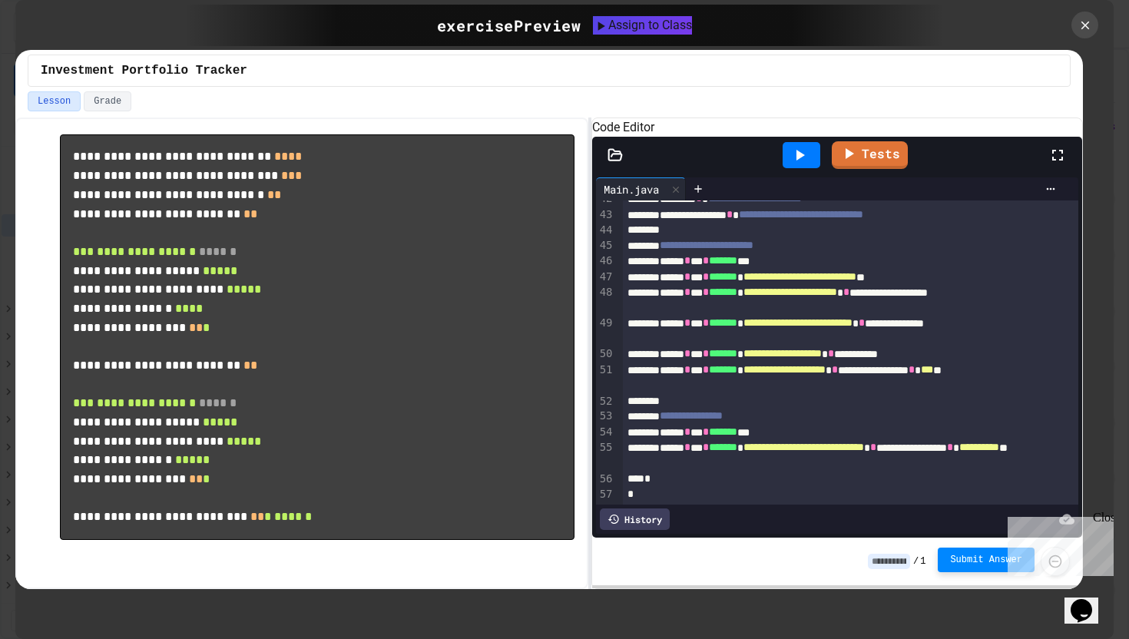
click at [962, 560] on span "Submit Answer" at bounding box center [986, 560] width 72 height 12
type input "*"
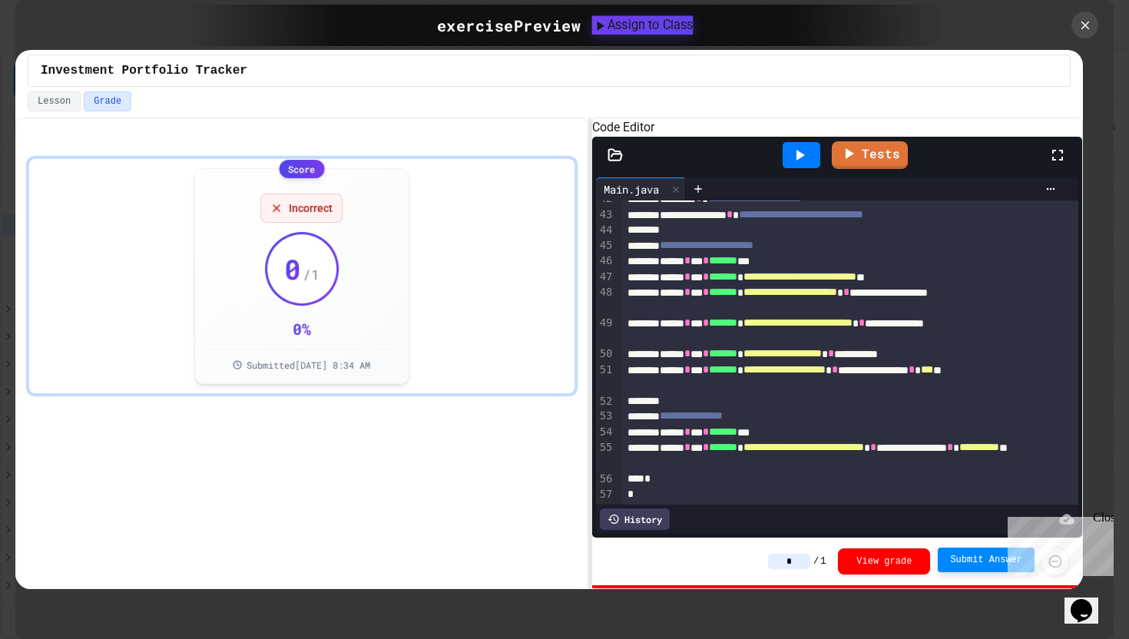
click at [618, 23] on div "Assign to Class" at bounding box center [642, 24] width 101 height 18
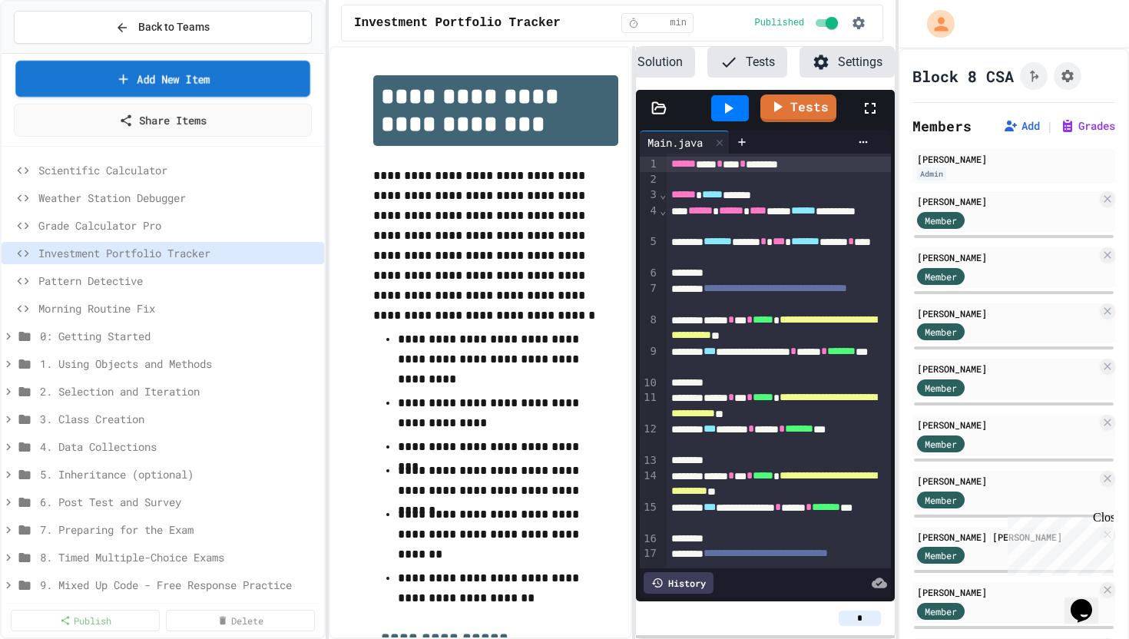
click at [174, 82] on link "Add New Item" at bounding box center [162, 79] width 295 height 36
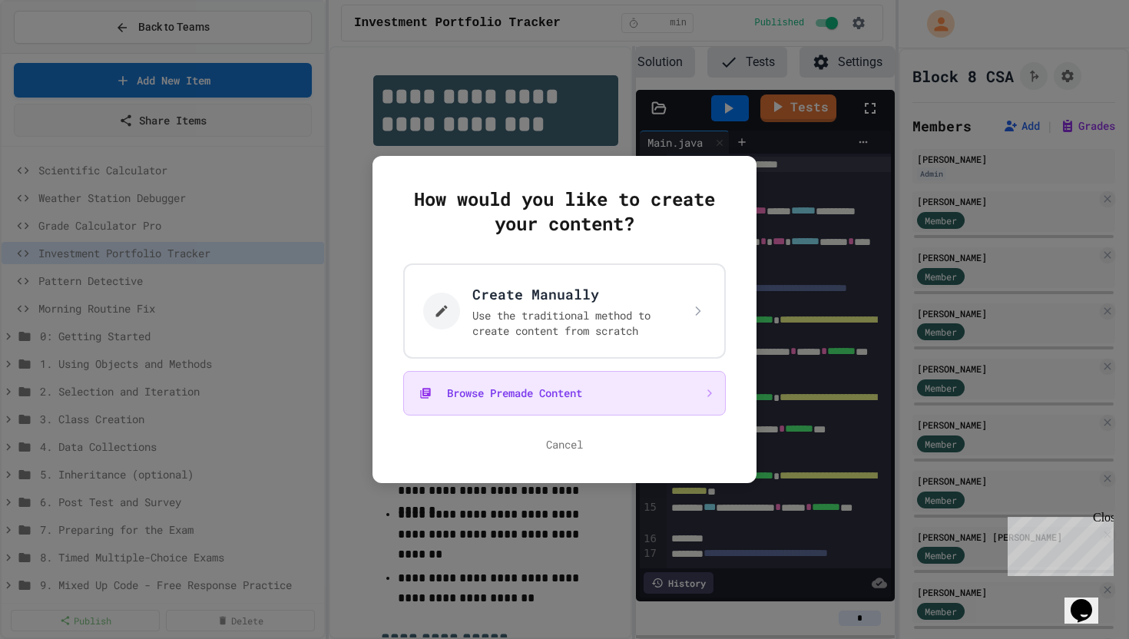
click at [509, 386] on button "Browse Premade Content" at bounding box center [564, 393] width 323 height 45
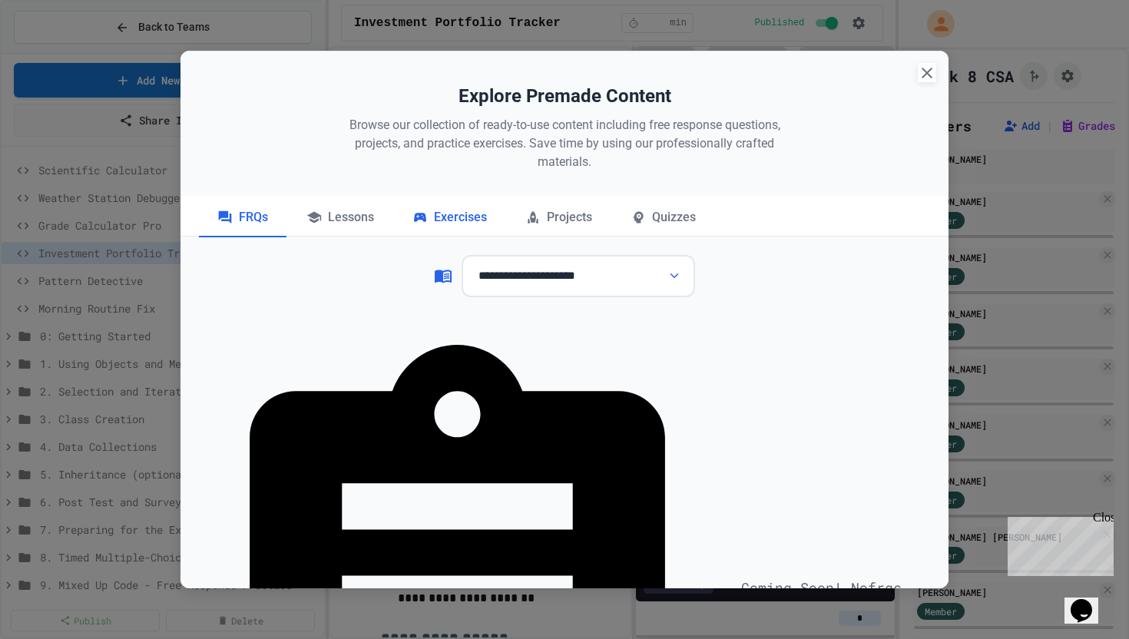
click at [465, 214] on div "Exercises" at bounding box center [449, 218] width 111 height 38
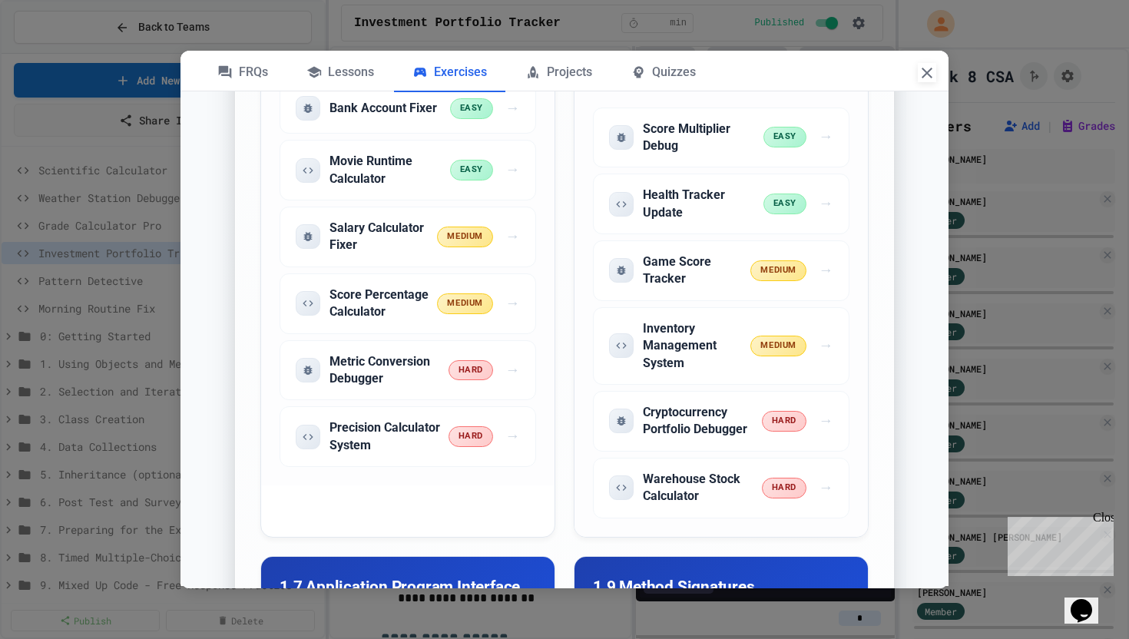
scroll to position [1601, 0]
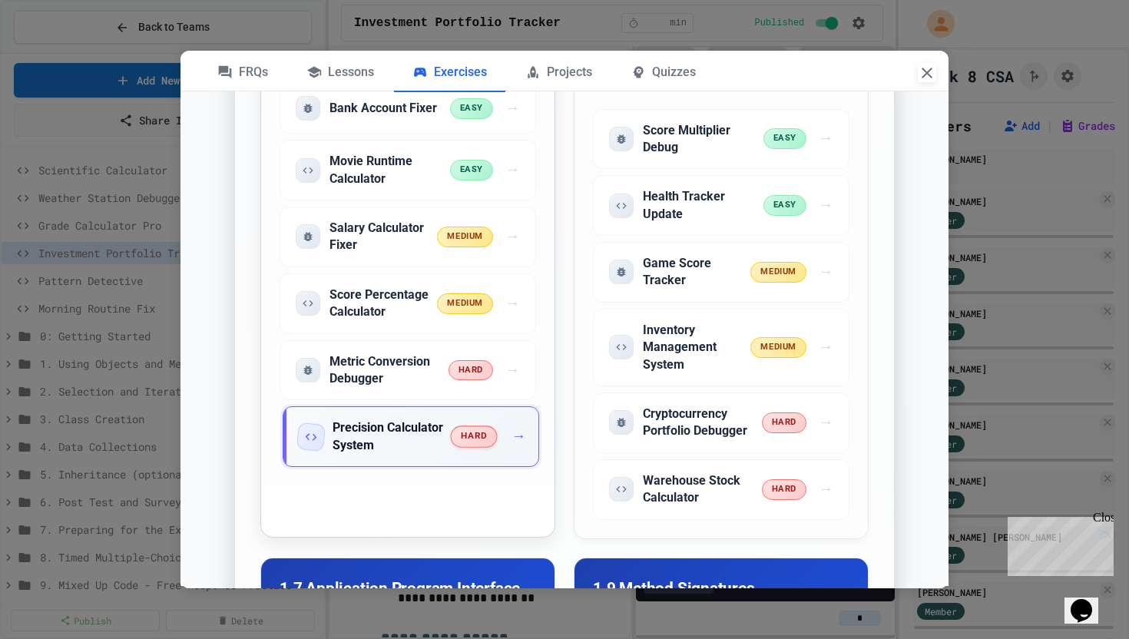
click at [423, 440] on h5 "Precision Calculator System" at bounding box center [392, 436] width 119 height 35
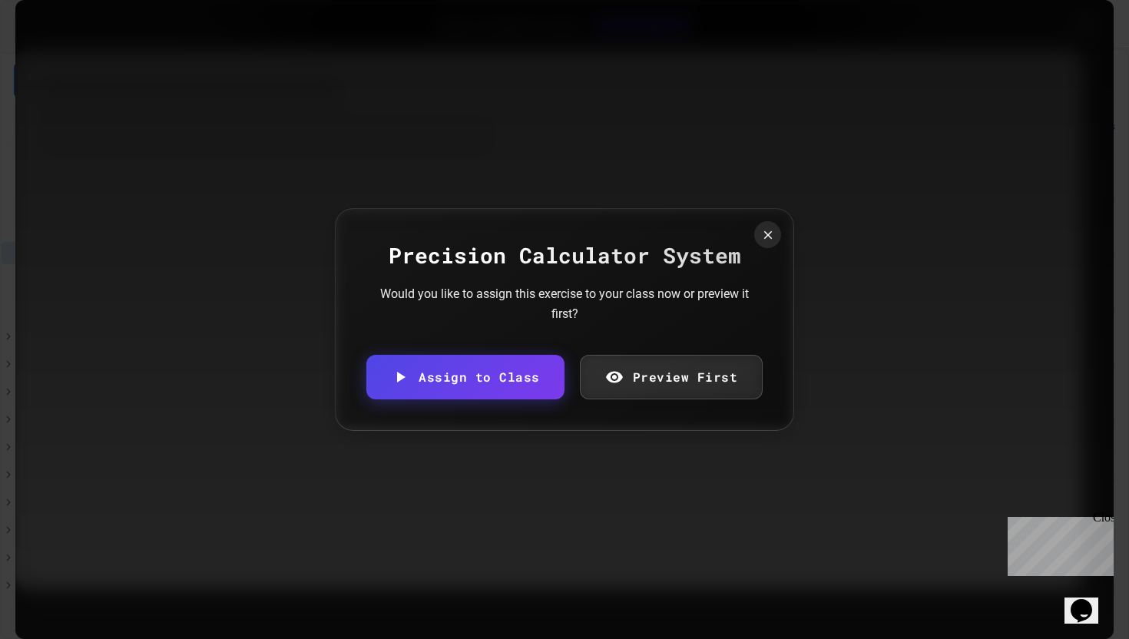
click at [657, 390] on link "Preview First" at bounding box center [672, 377] width 184 height 45
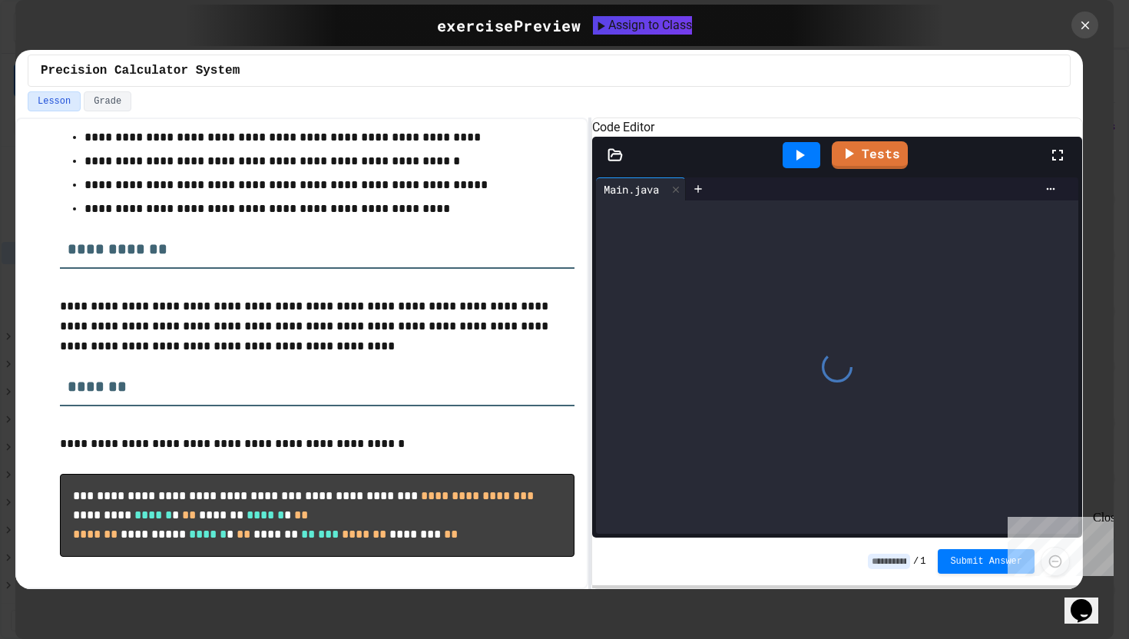
scroll to position [264, 0]
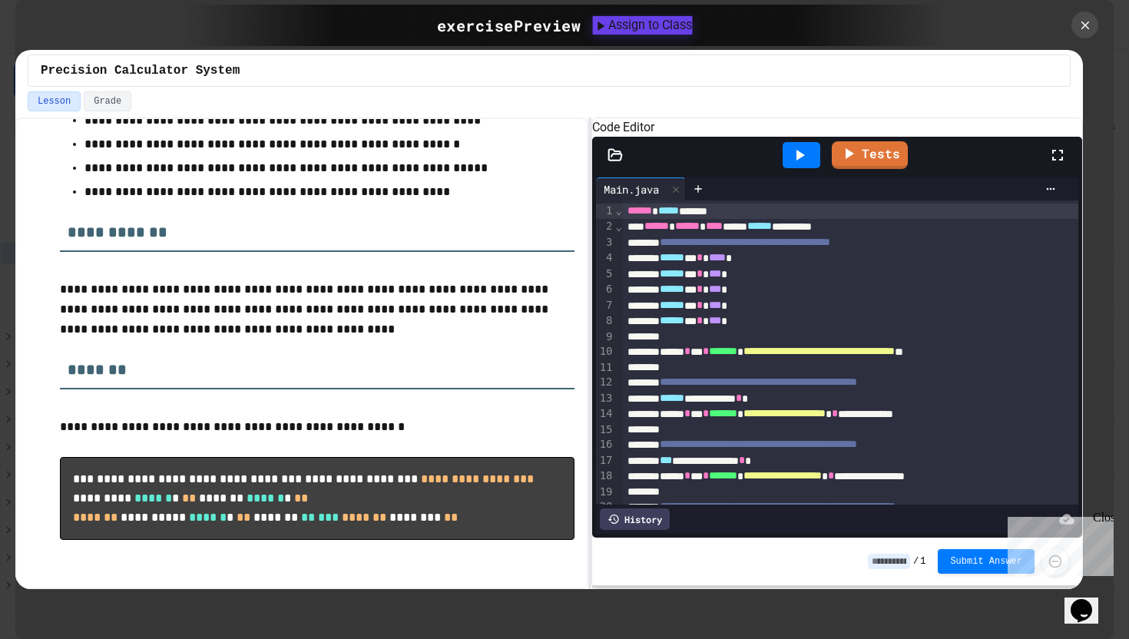
click at [656, 35] on button "Assign to Class" at bounding box center [643, 25] width 100 height 18
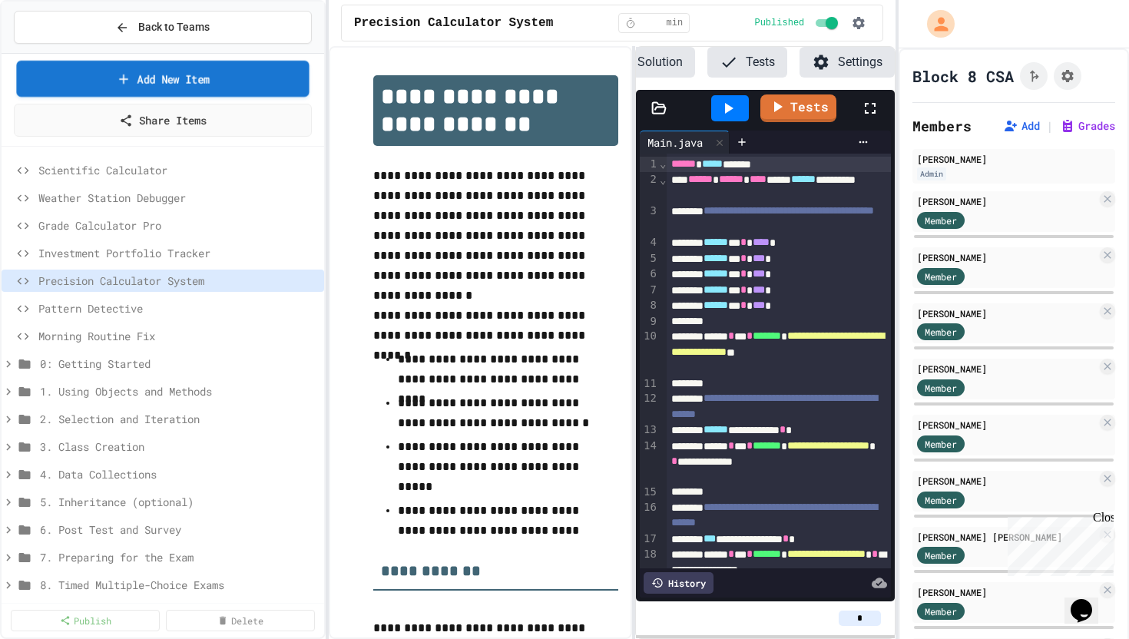
click at [162, 76] on link "Add New Item" at bounding box center [162, 79] width 293 height 36
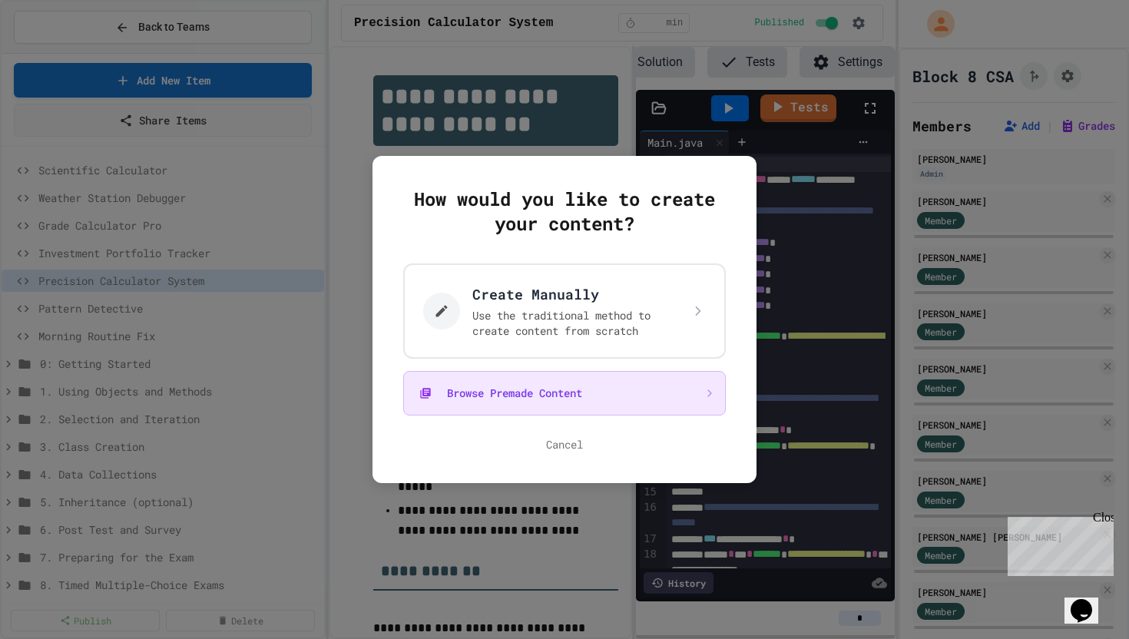
click at [524, 394] on button "Browse Premade Content" at bounding box center [564, 393] width 323 height 45
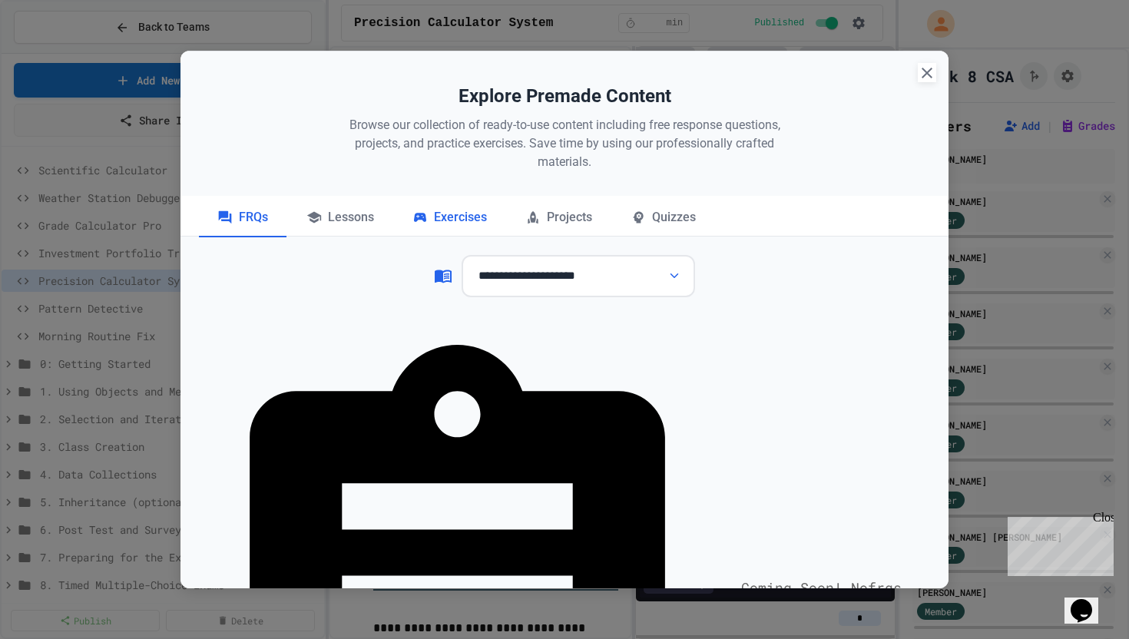
click at [459, 210] on div "Exercises" at bounding box center [449, 218] width 111 height 38
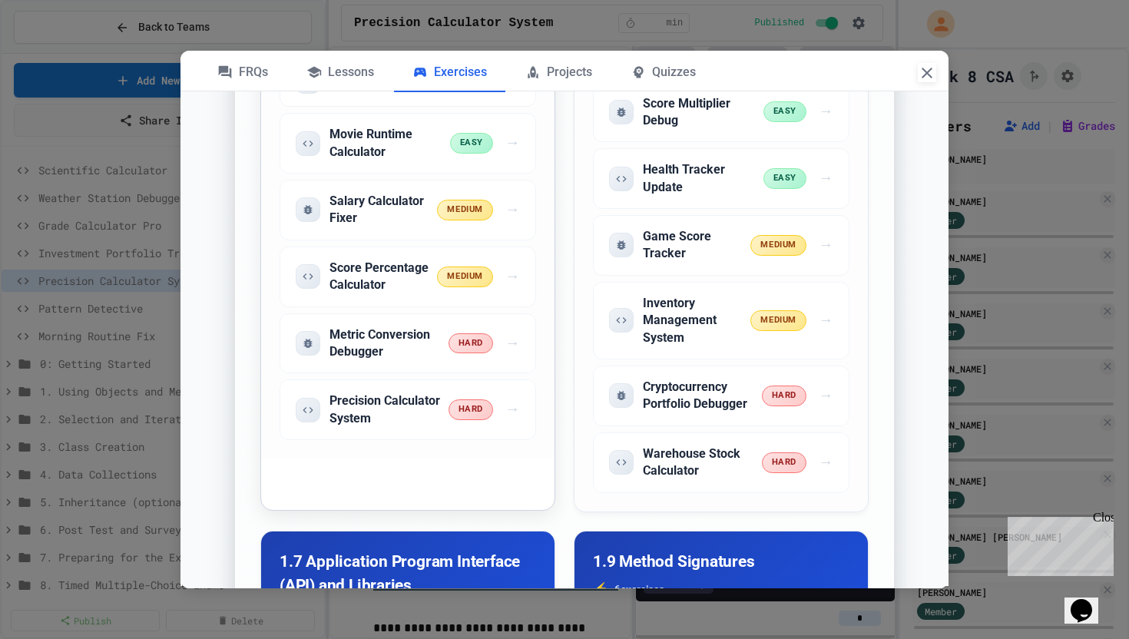
scroll to position [1620, 0]
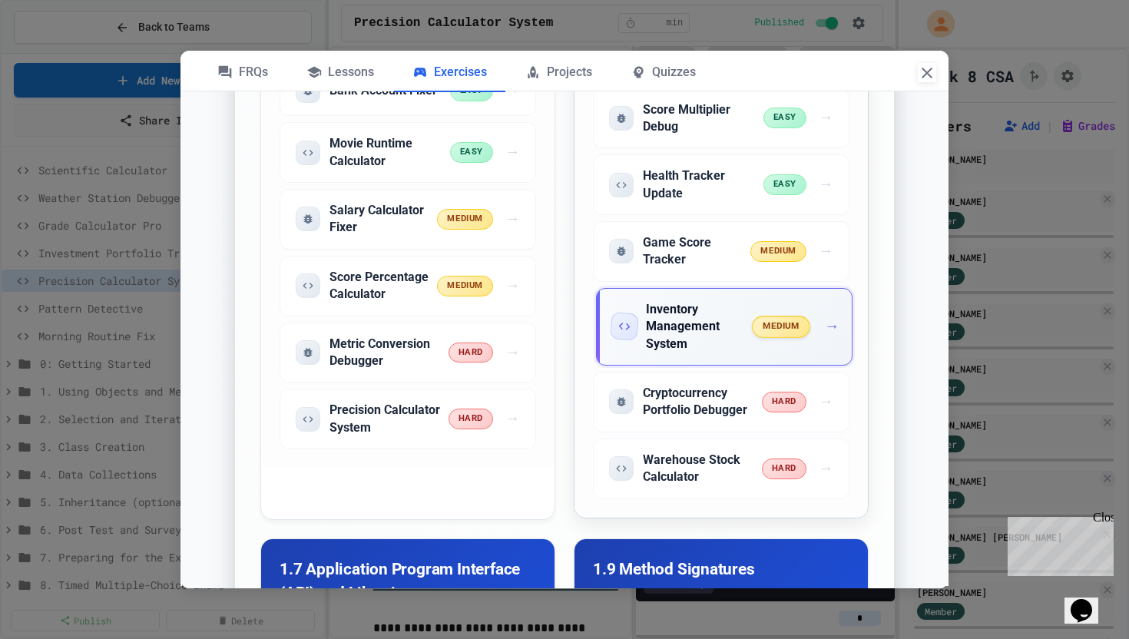
click at [666, 324] on h5 "Inventory Management System" at bounding box center [700, 326] width 108 height 51
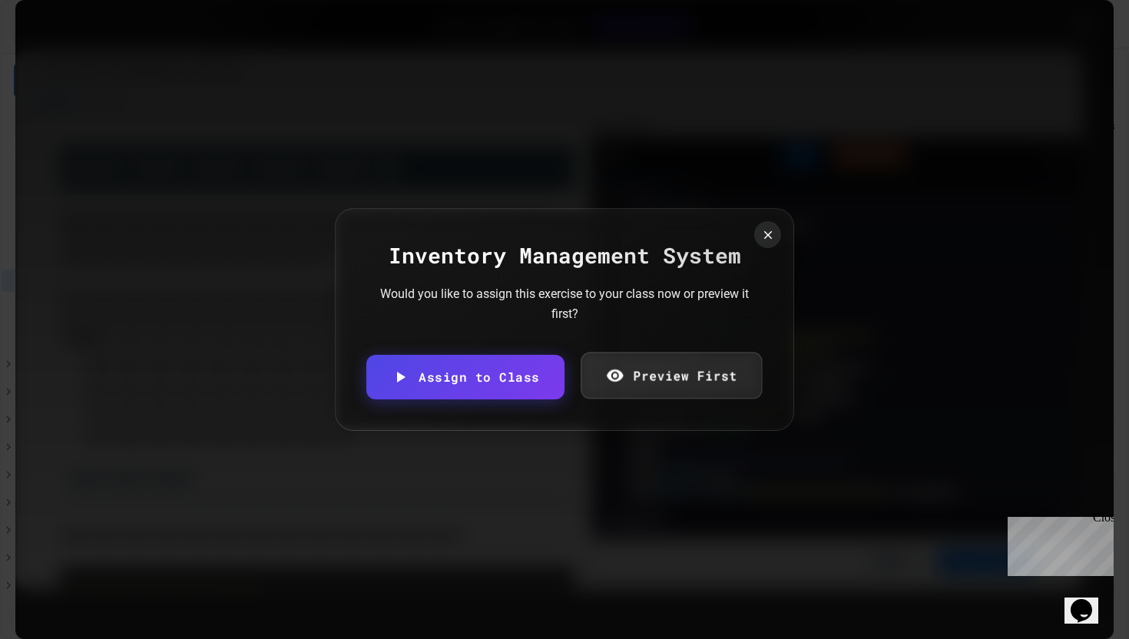
click at [647, 376] on link "Preview First" at bounding box center [671, 375] width 181 height 47
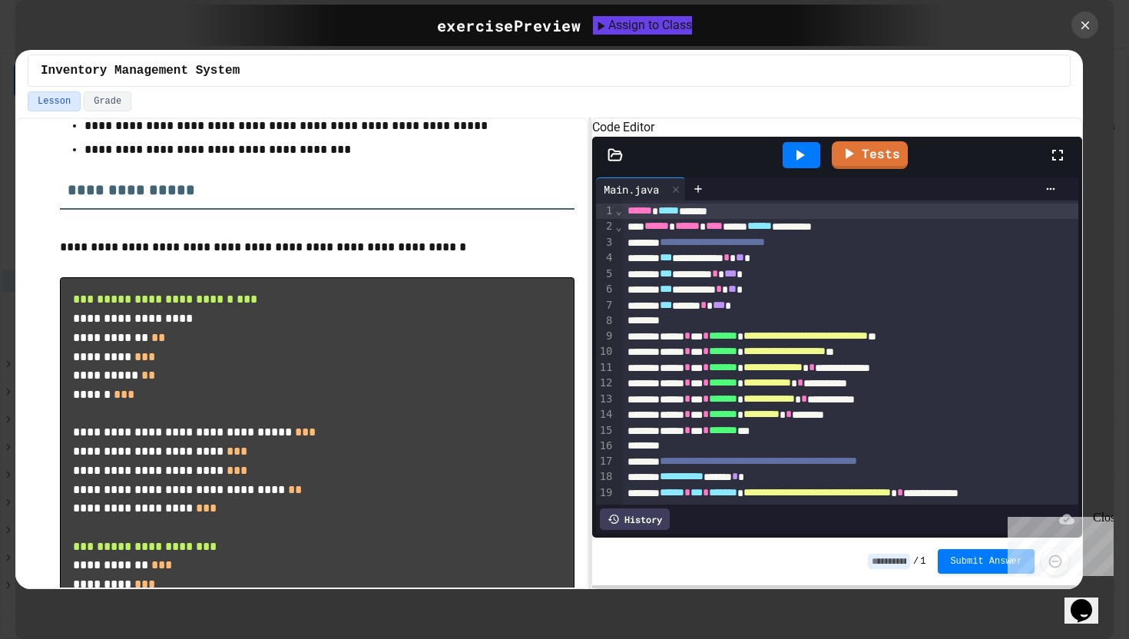
scroll to position [426, 0]
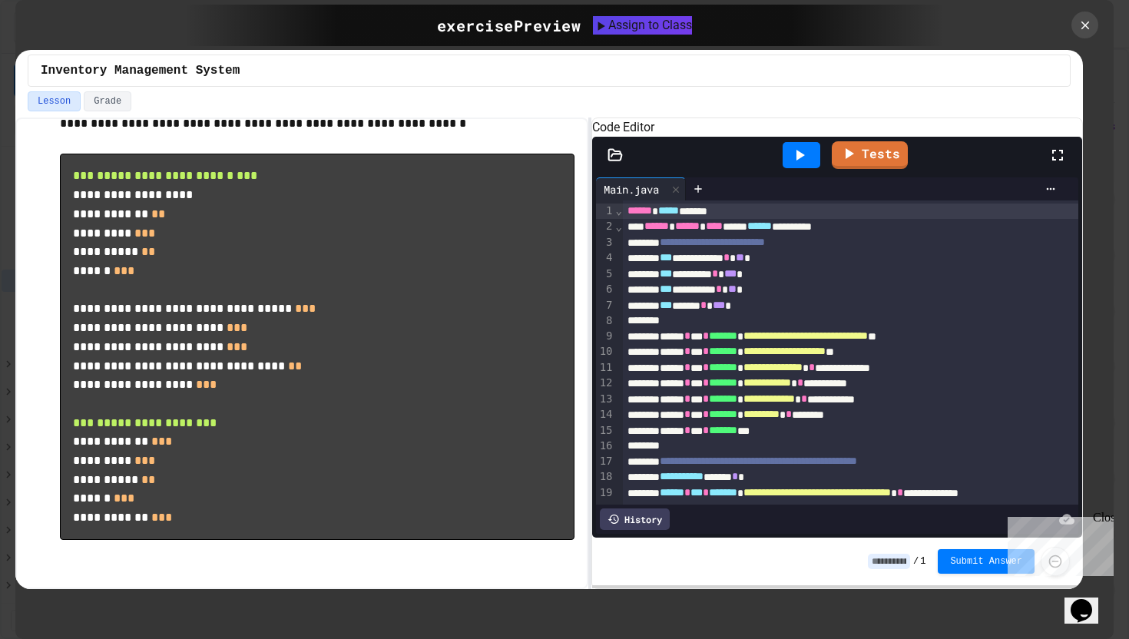
click at [692, 28] on div "Assign to Class" at bounding box center [642, 25] width 99 height 18
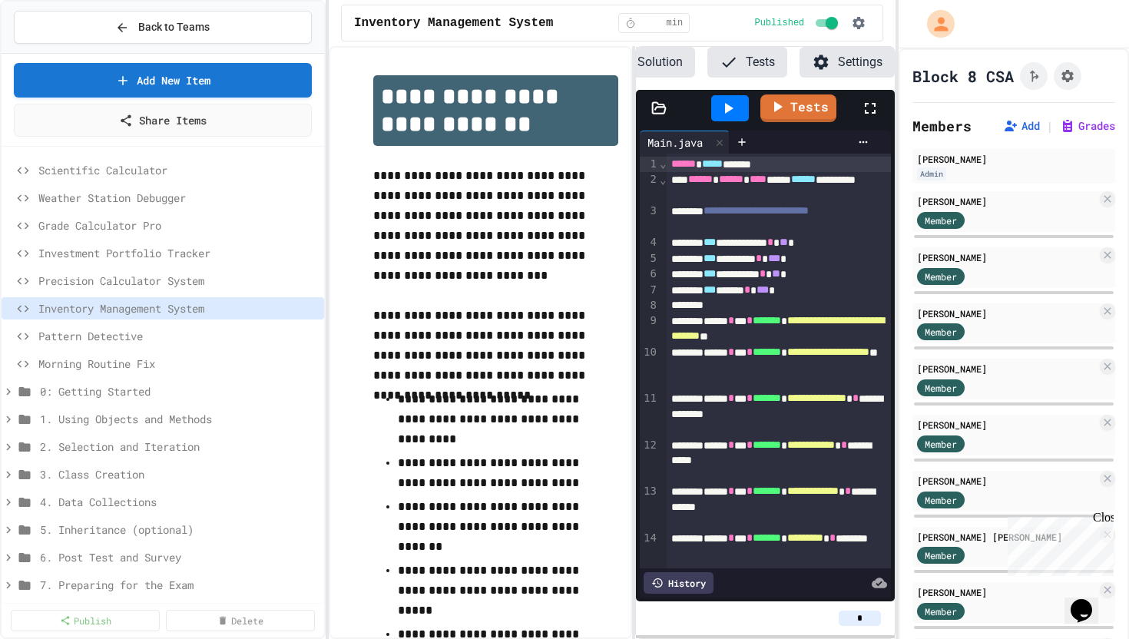
drag, startPoint x: 129, startPoint y: 582, endPoint x: 394, endPoint y: 17, distance: 624.2
click at [200, 358] on span "Morning Routine Fix" at bounding box center [170, 364] width 264 height 16
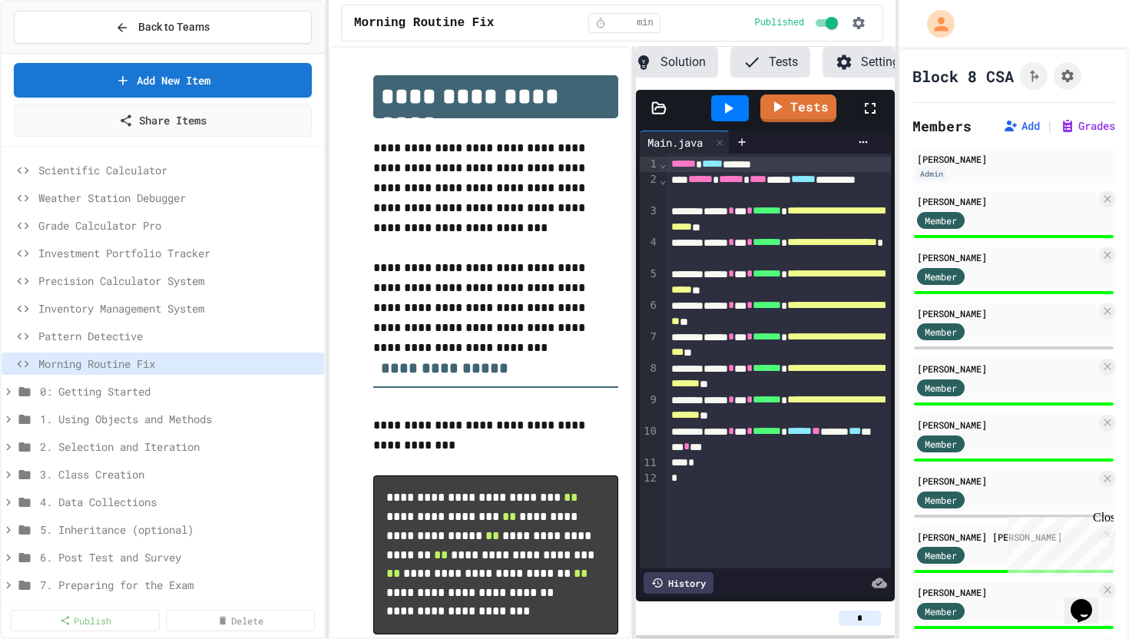
scroll to position [0, 132]
